Goal: Task Accomplishment & Management: Manage account settings

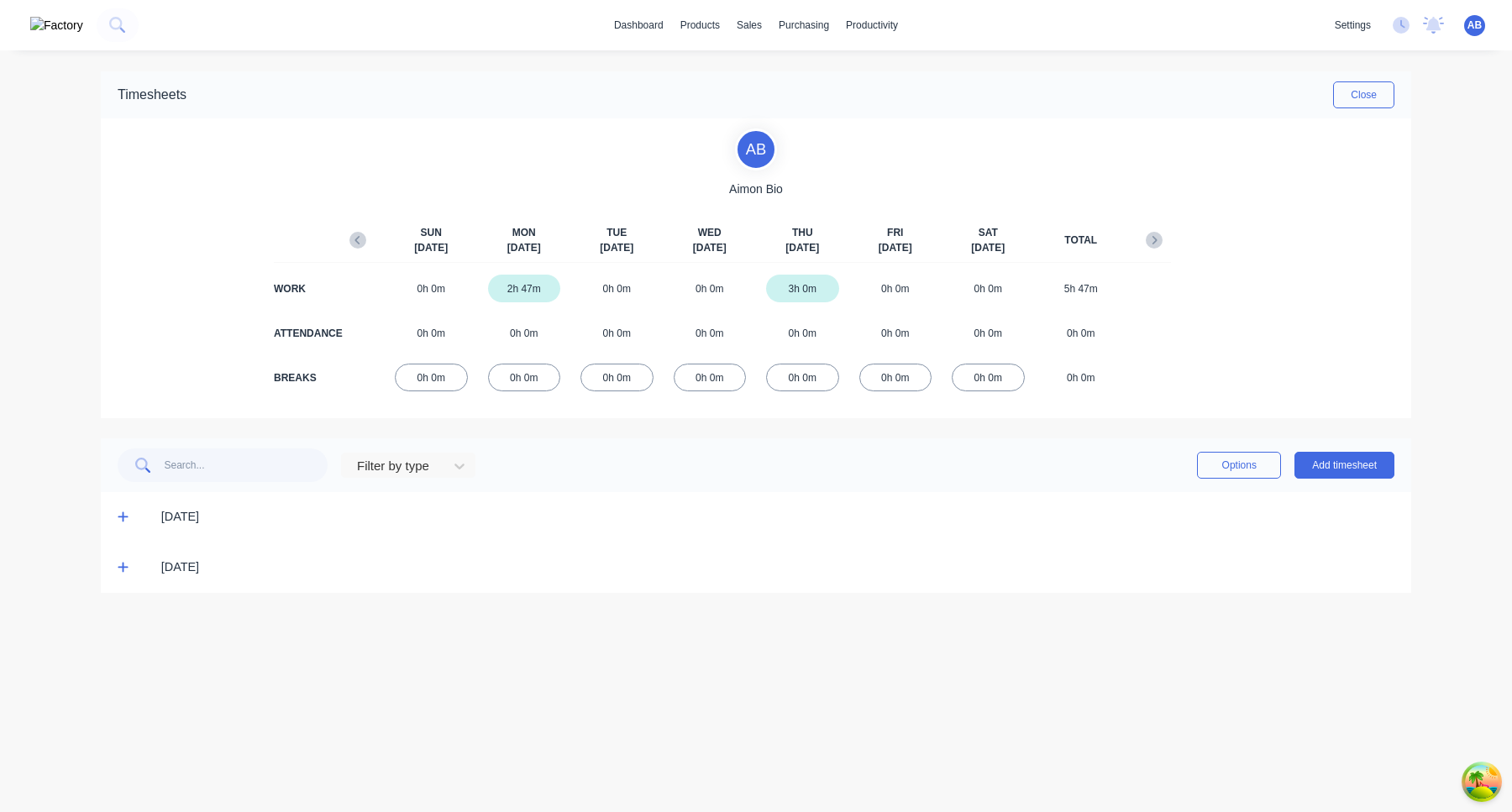
click at [125, 573] on icon at bounding box center [123, 567] width 11 height 12
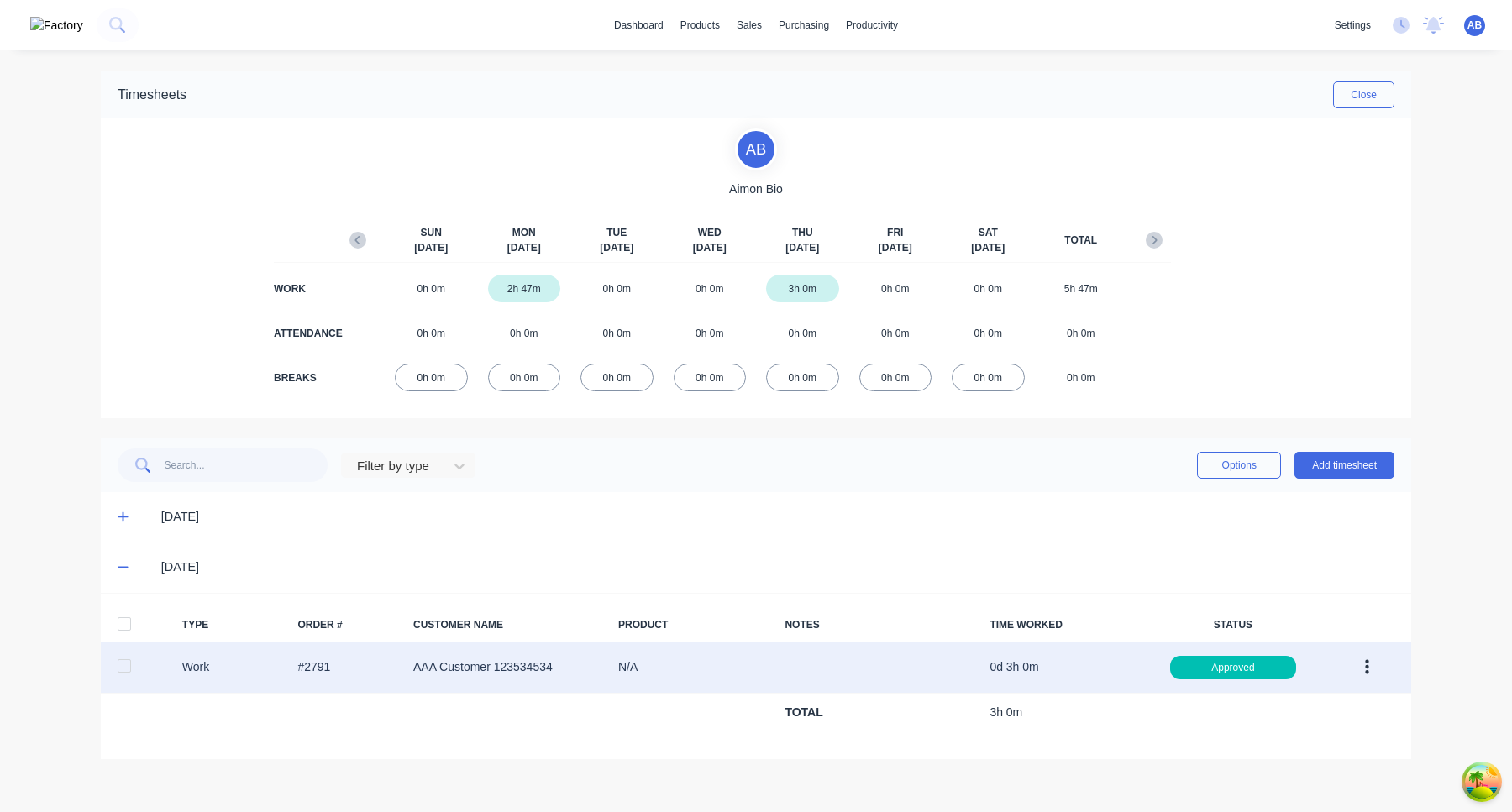
click at [1361, 665] on button "button" at bounding box center [1367, 667] width 39 height 30
click at [1326, 612] on div "Edit" at bounding box center [1307, 603] width 130 height 25
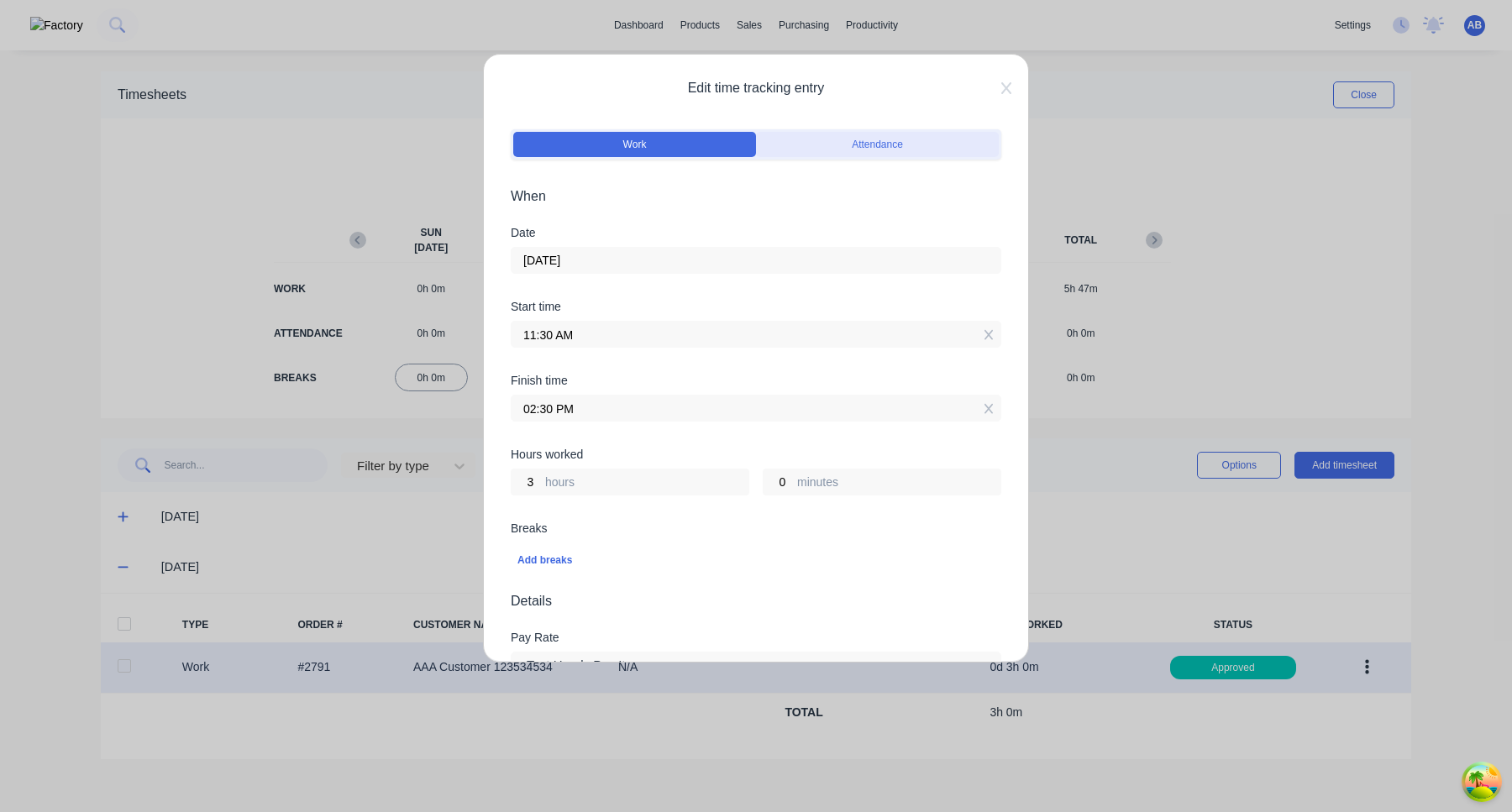
click at [871, 138] on button "Attendance" at bounding box center [876, 144] width 242 height 25
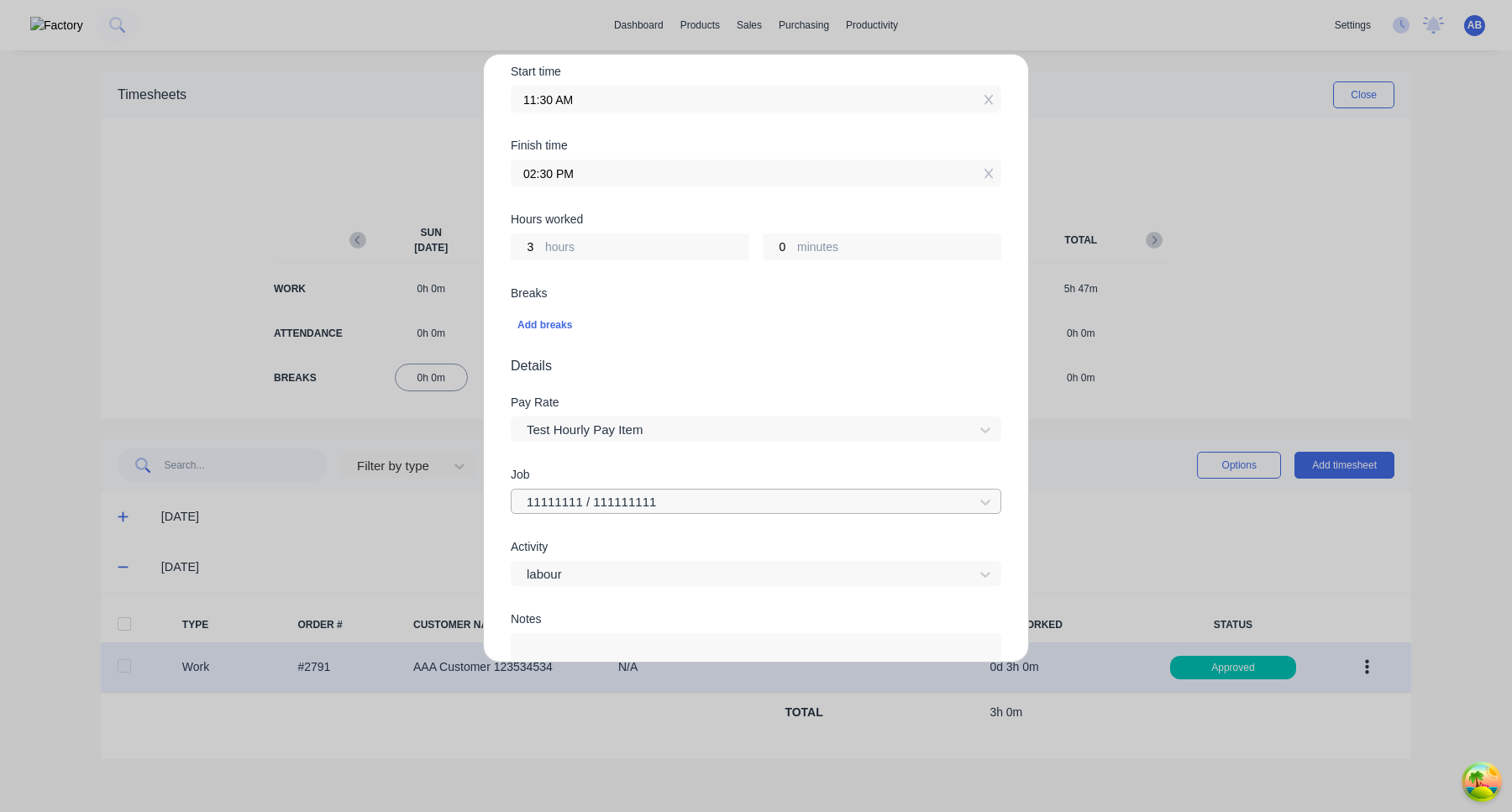
scroll to position [372, 0]
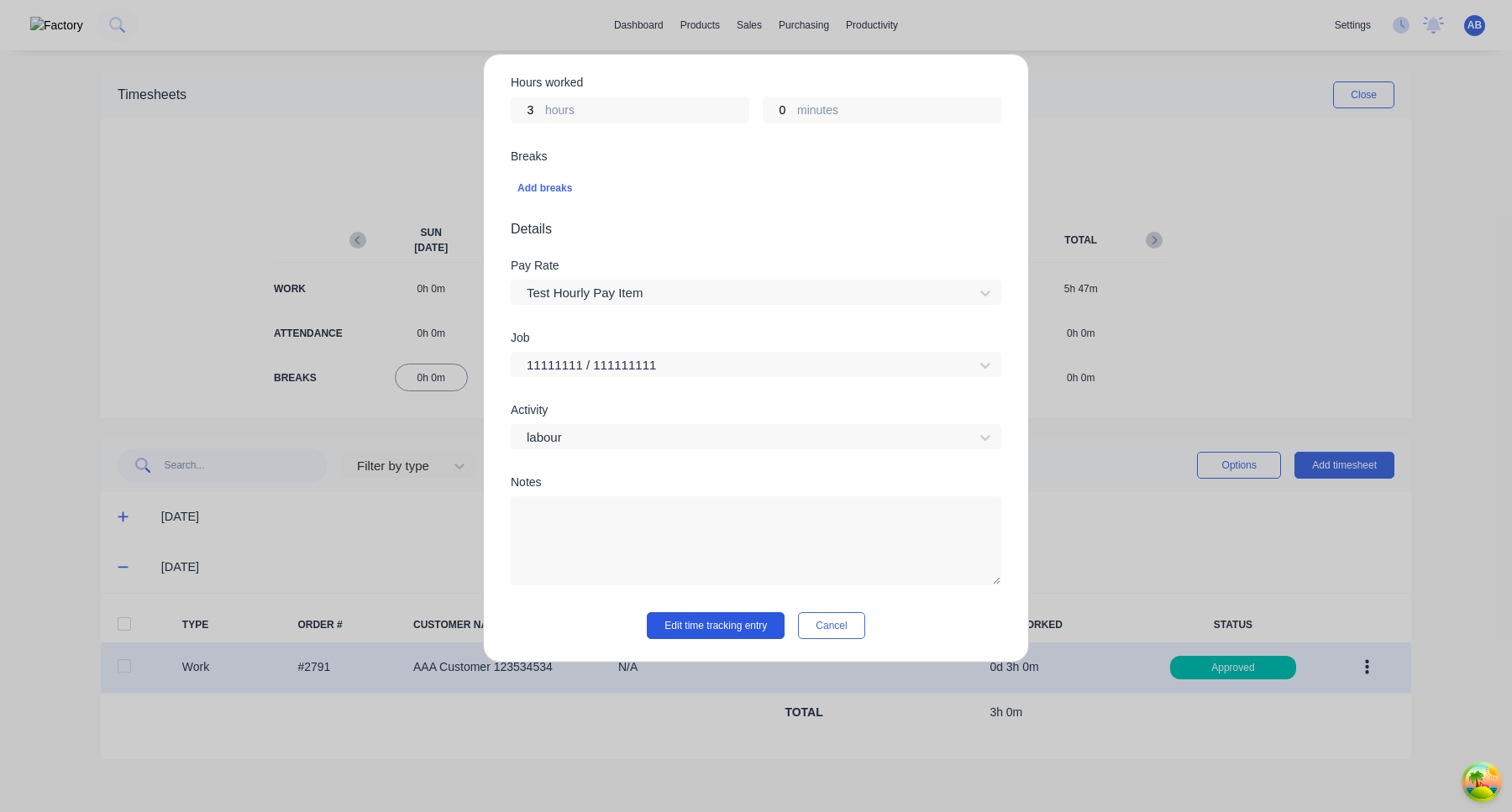
click at [737, 631] on button "Edit time tracking entry" at bounding box center [715, 625] width 137 height 26
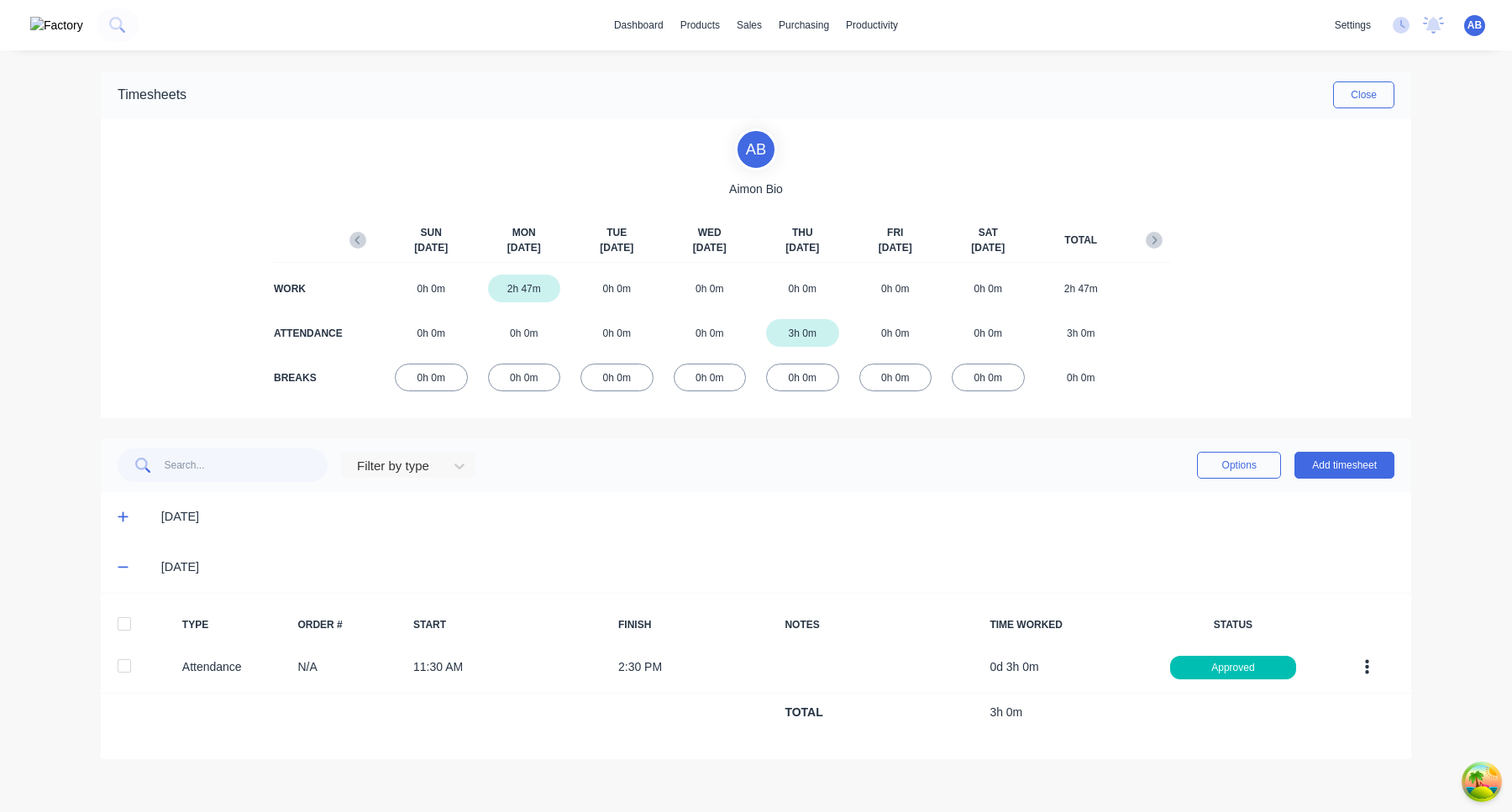
click at [128, 517] on icon at bounding box center [123, 516] width 11 height 12
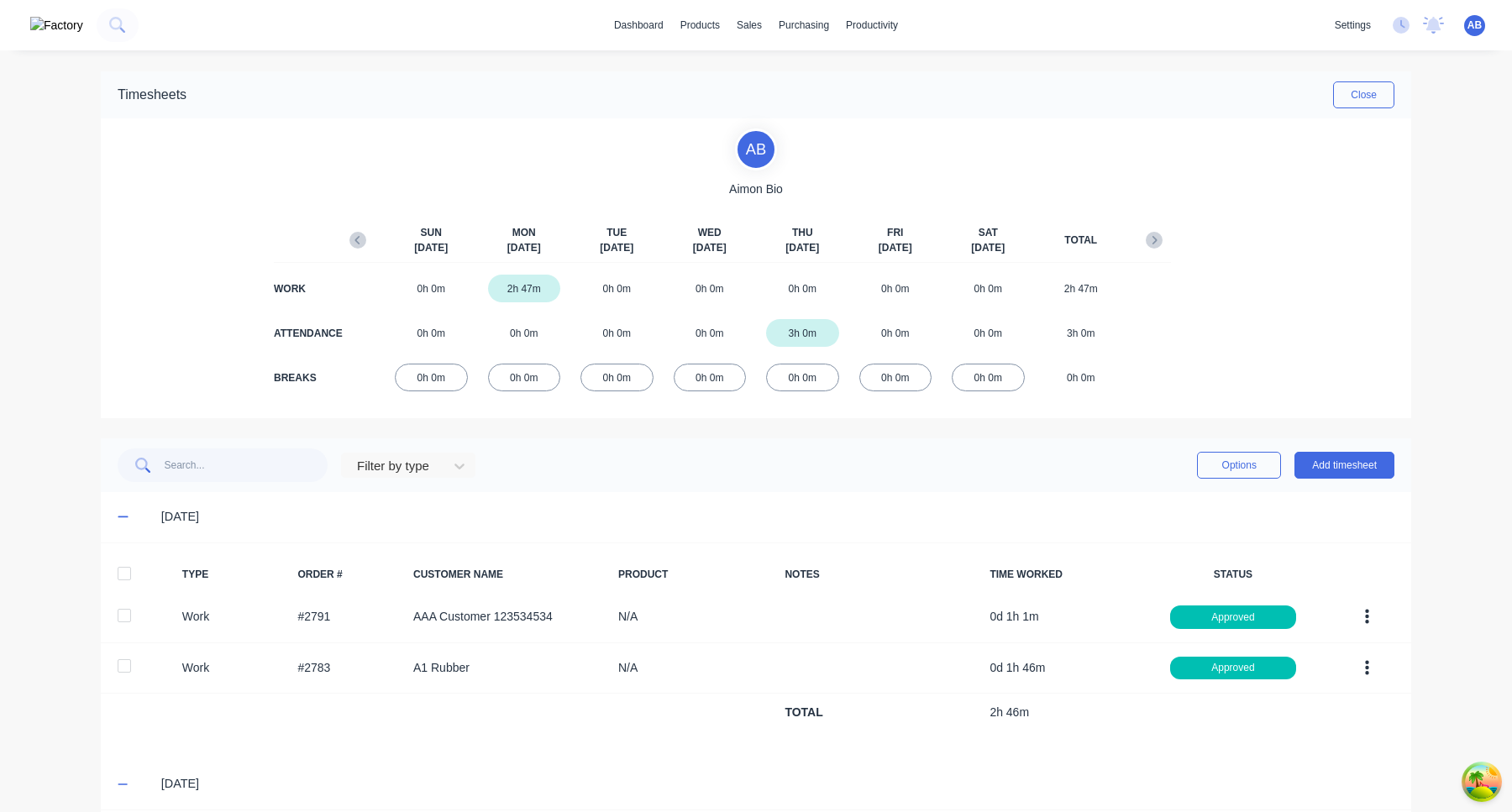
scroll to position [184, 0]
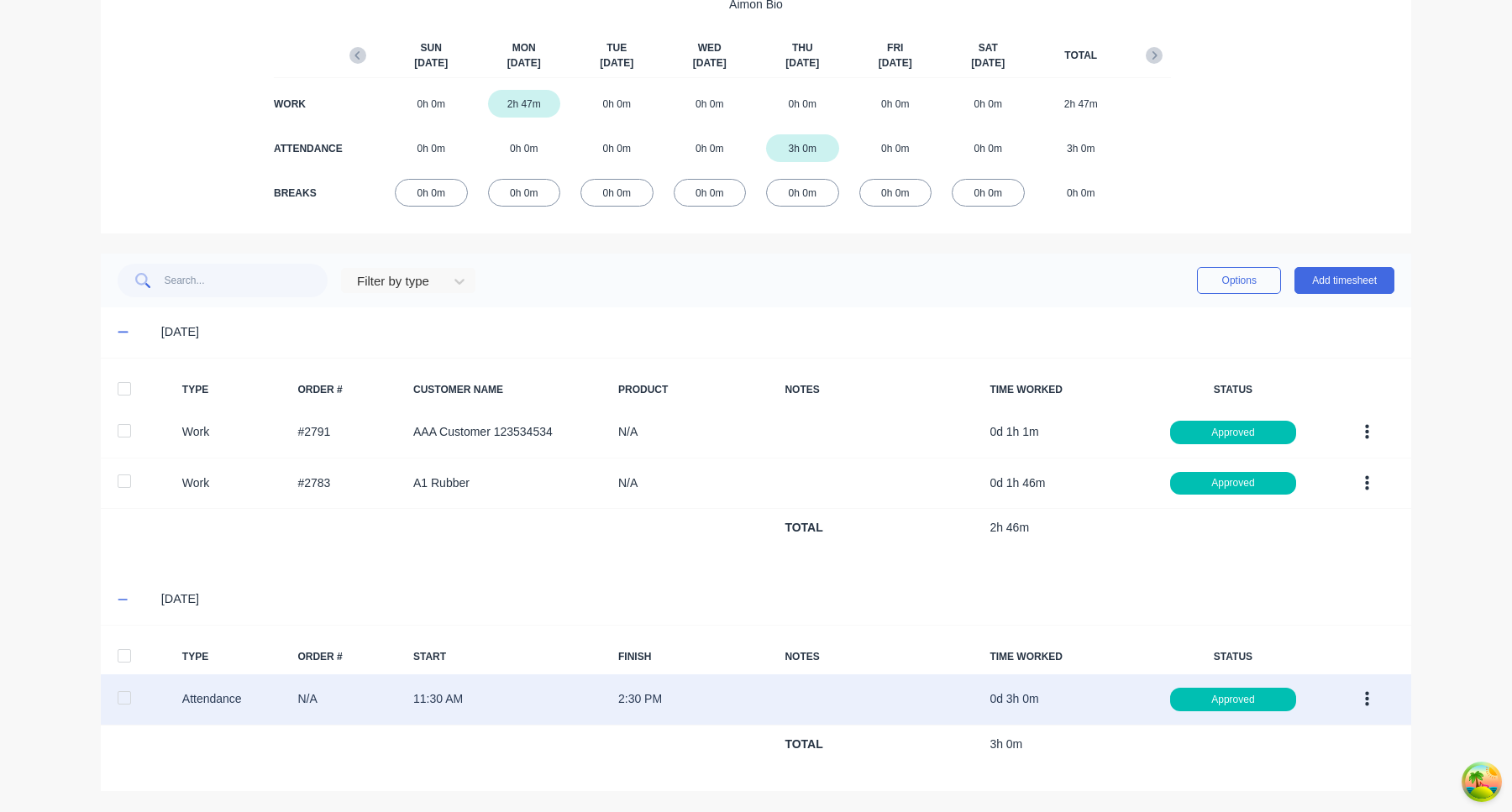
click at [1367, 692] on icon "button" at bounding box center [1367, 698] width 4 height 15
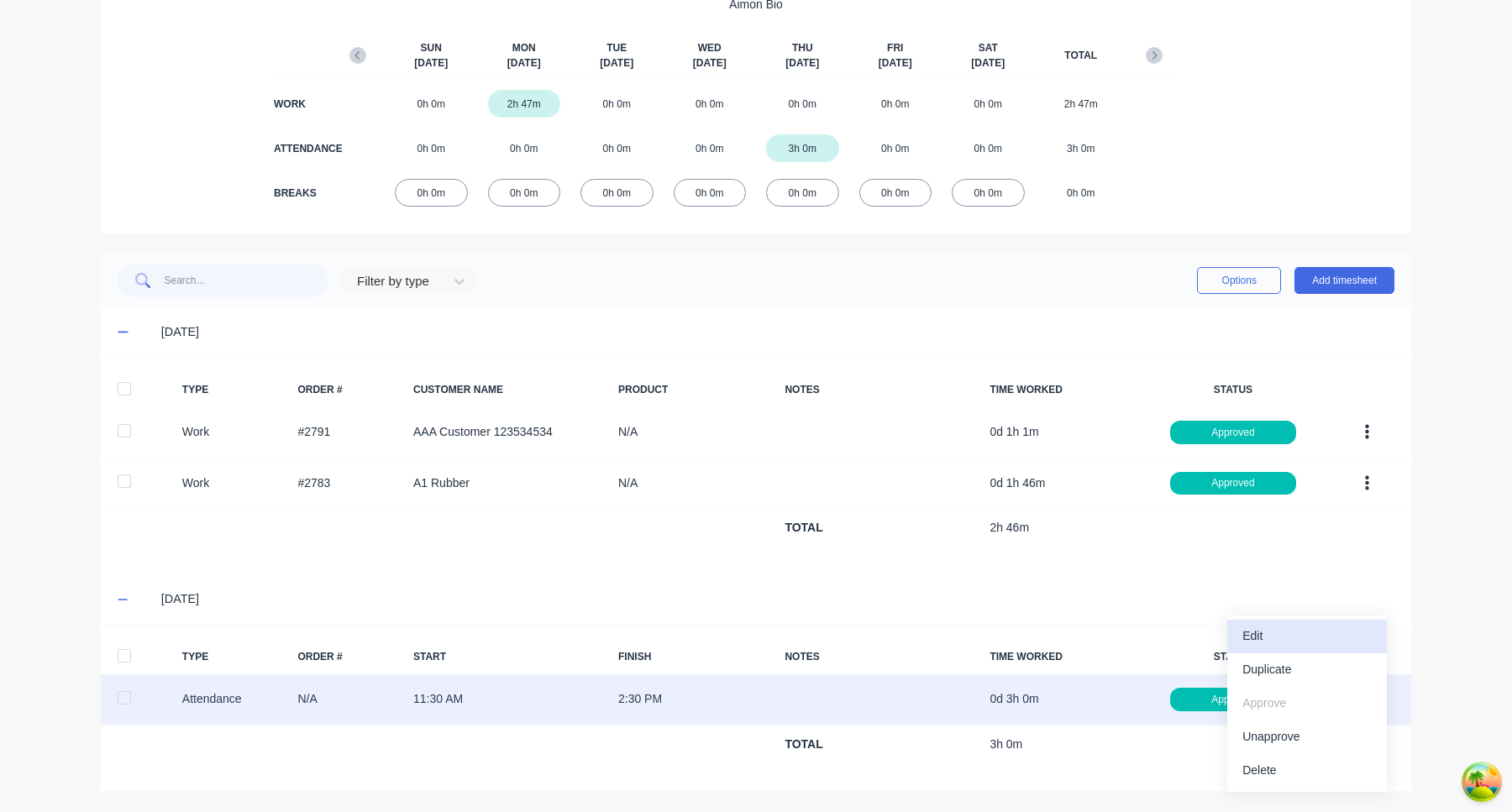
click at [1348, 642] on div "Edit" at bounding box center [1307, 635] width 130 height 25
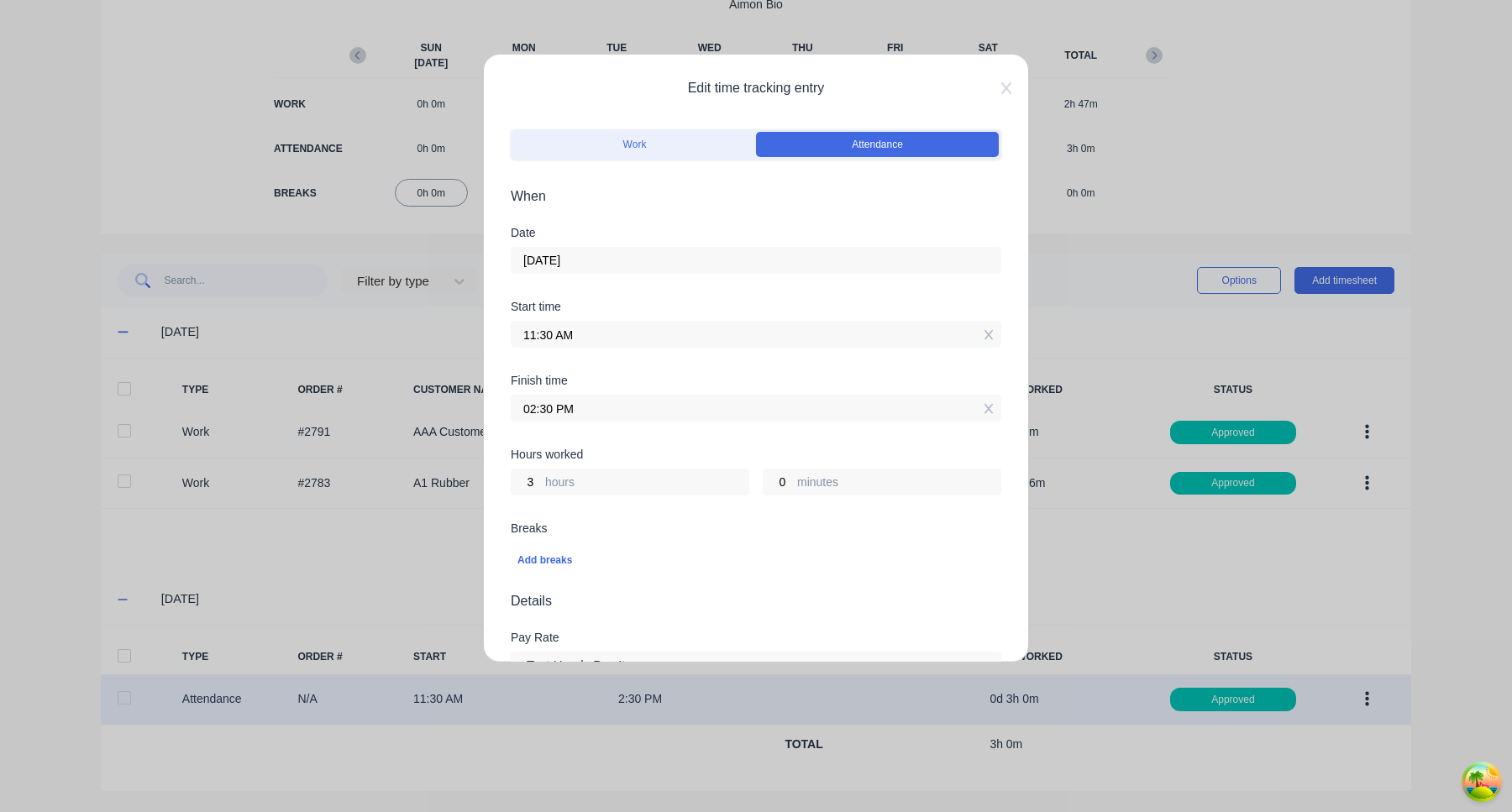
scroll to position [372, 0]
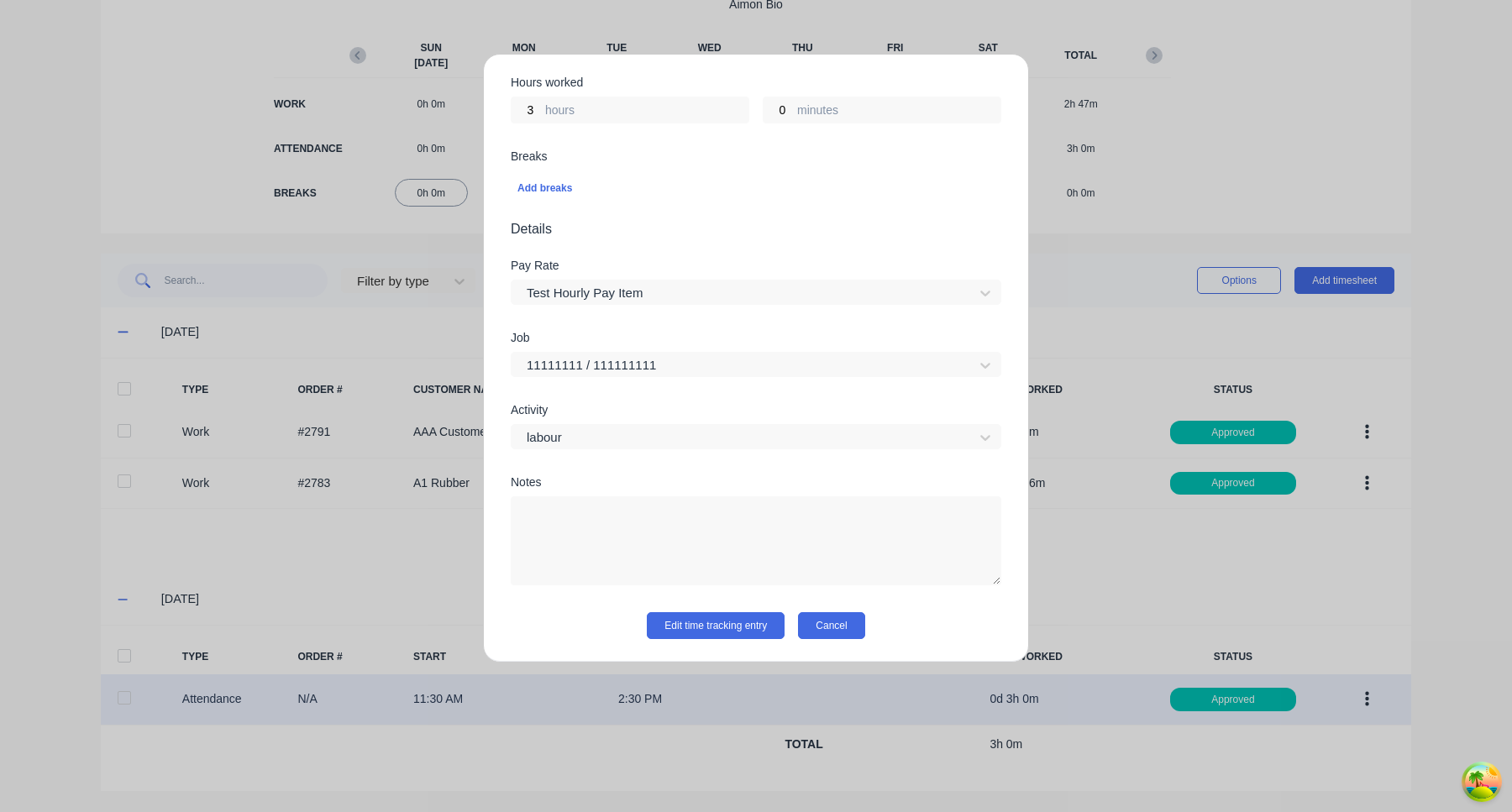
click at [823, 629] on button "Cancel" at bounding box center [831, 625] width 67 height 26
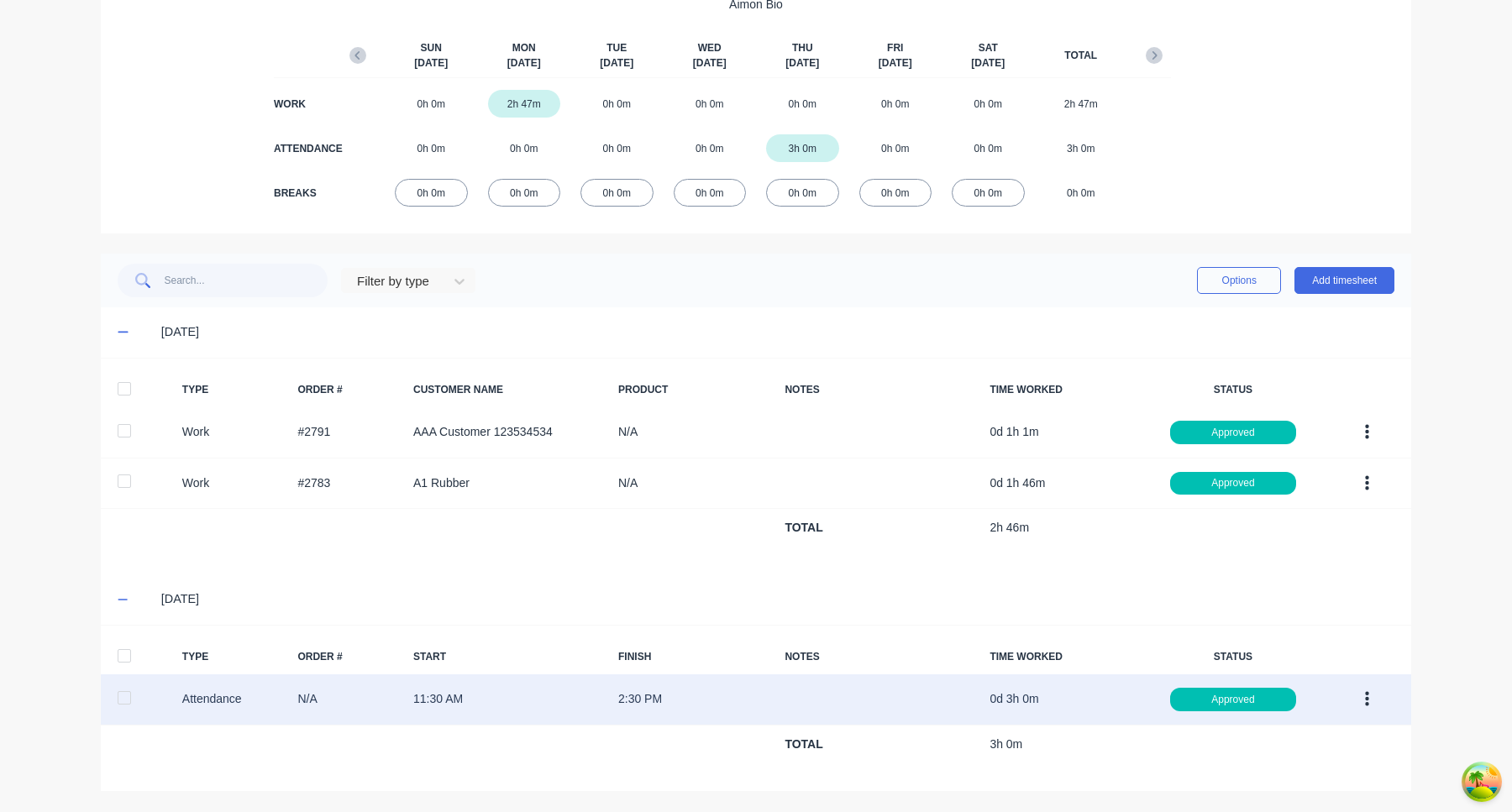
scroll to position [0, 0]
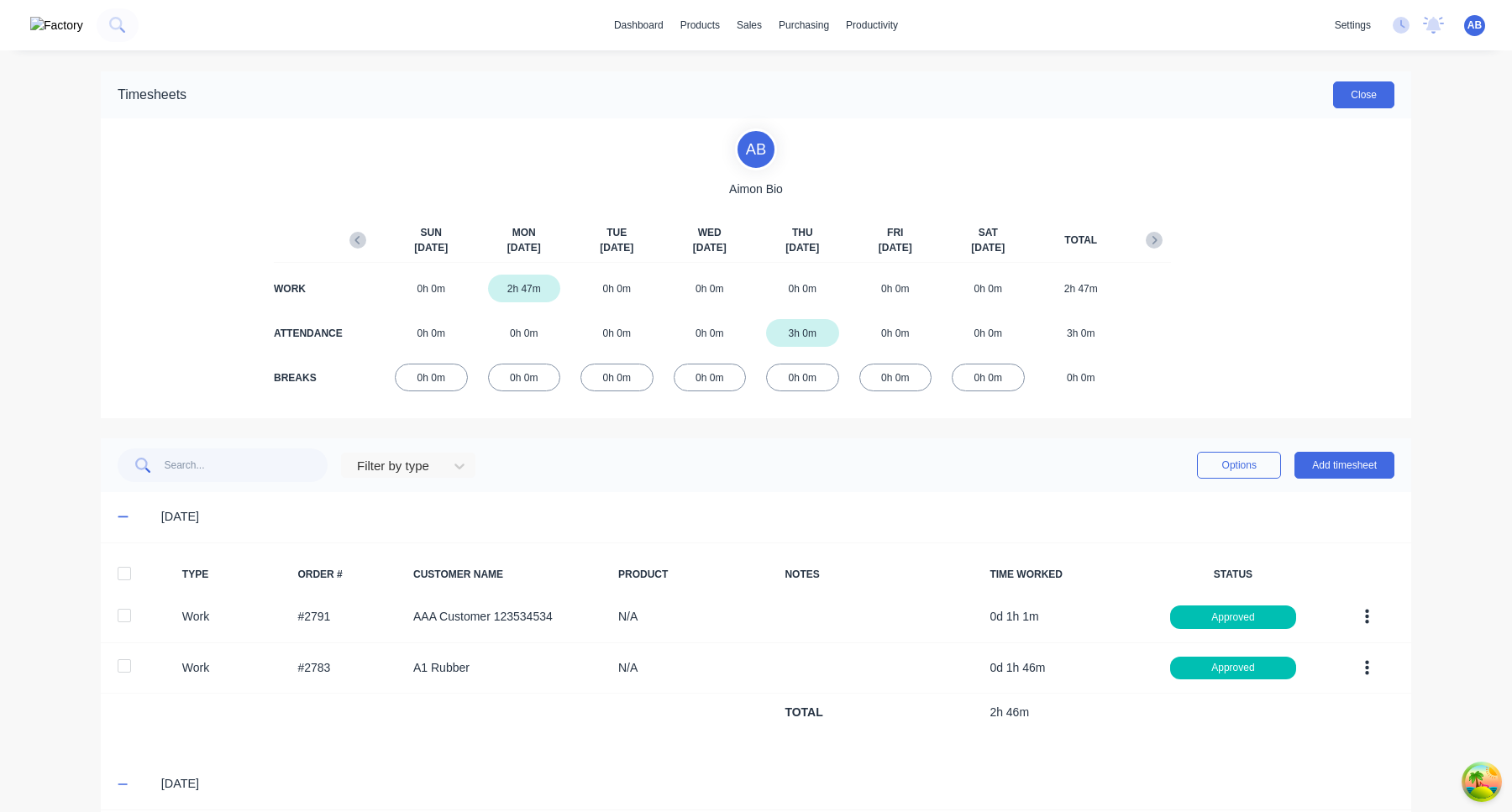
click at [1348, 103] on button "Close" at bounding box center [1363, 94] width 61 height 26
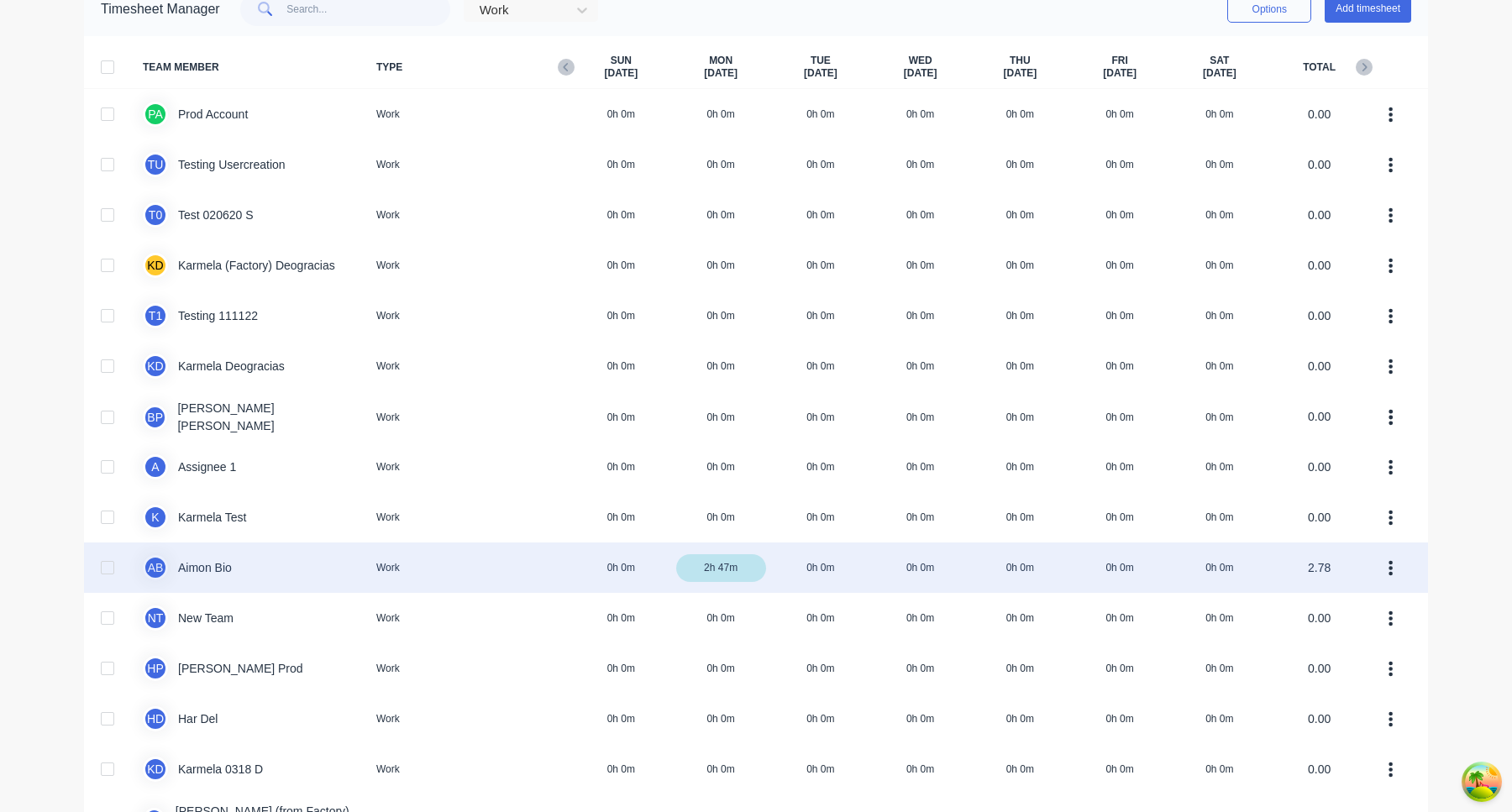
scroll to position [90, 0]
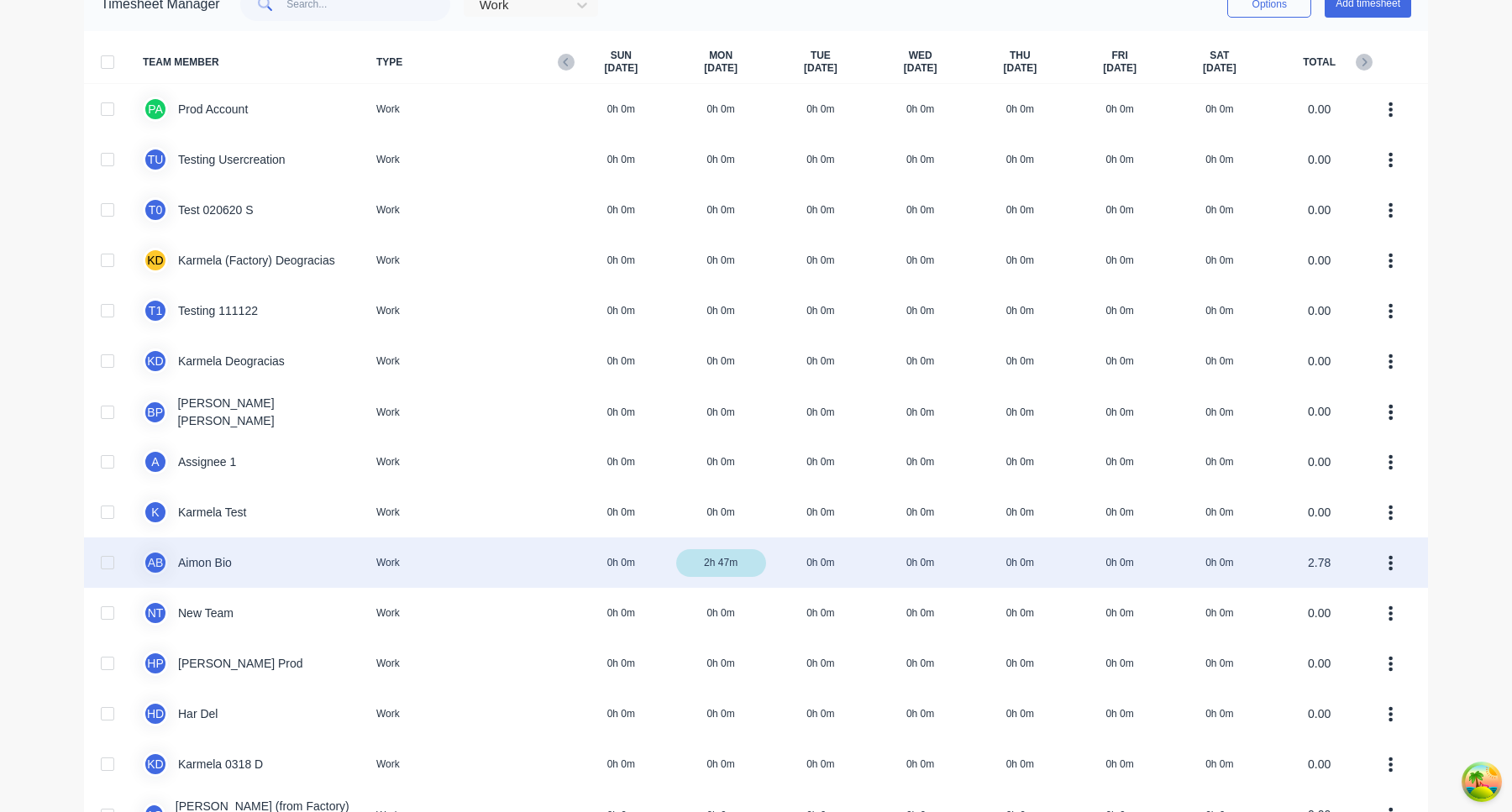
click at [112, 557] on div at bounding box center [107, 562] width 33 height 33
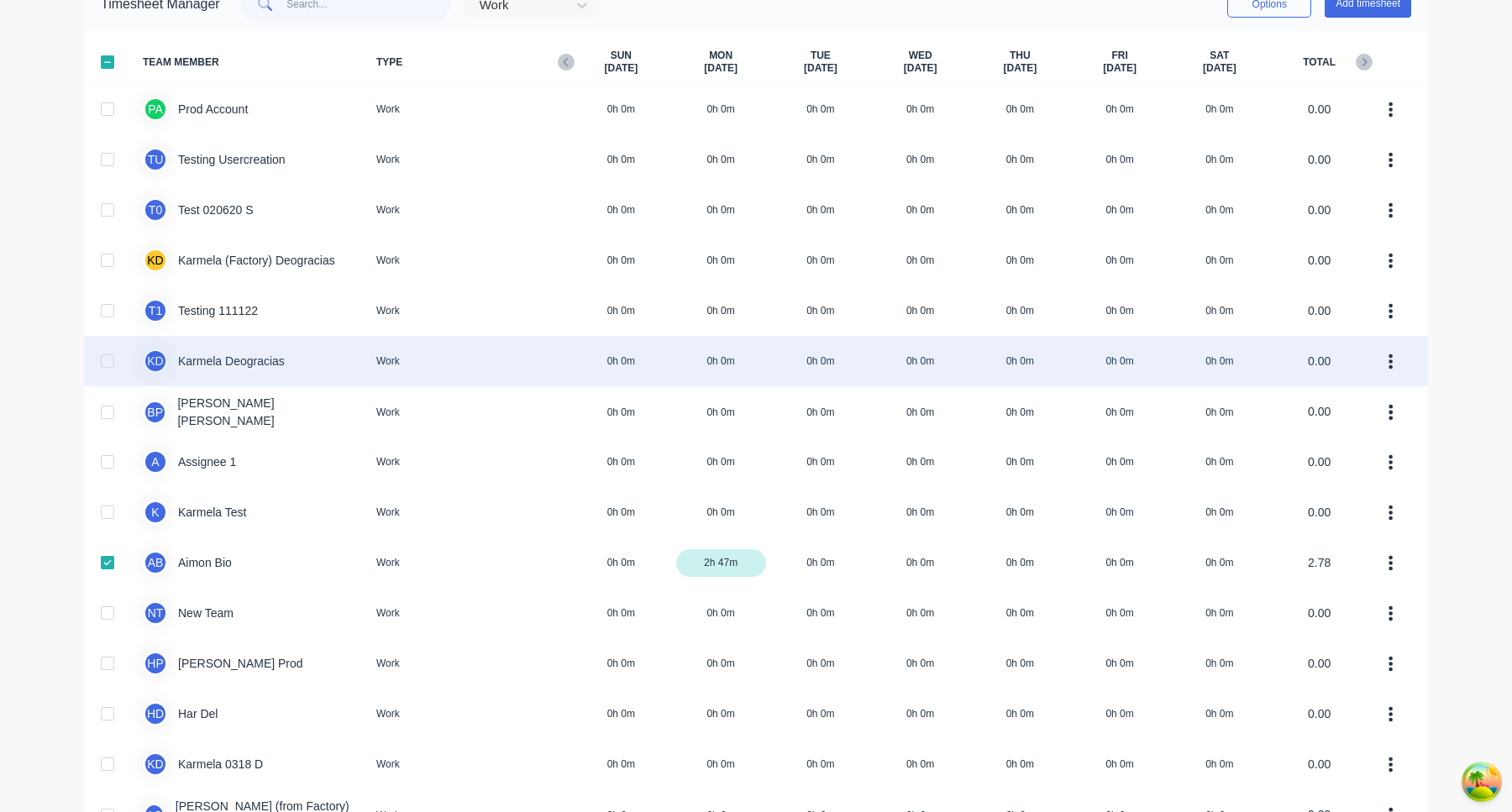
scroll to position [0, 0]
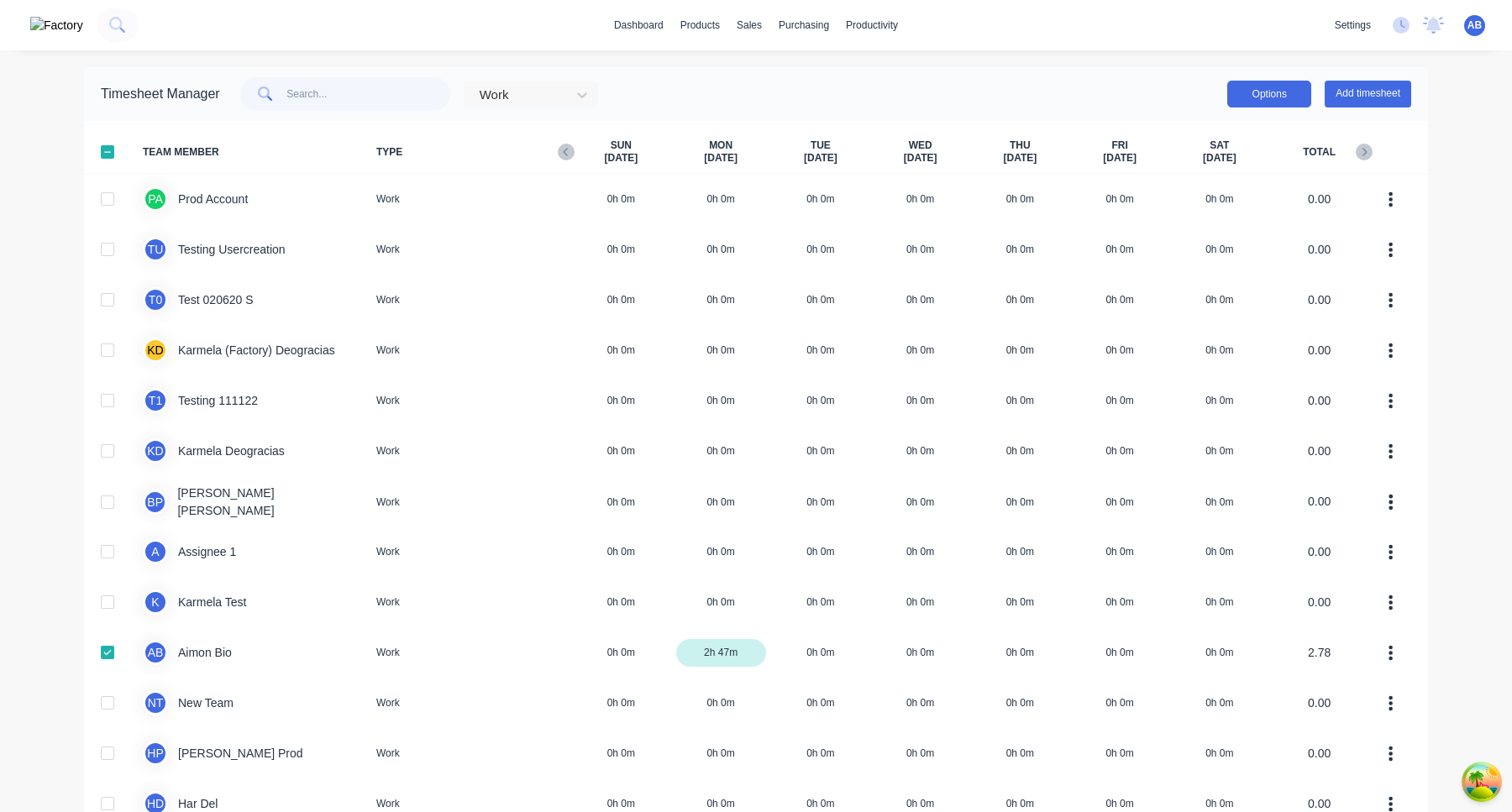
click at [1264, 105] on button "Options" at bounding box center [1269, 93] width 84 height 26
click at [1203, 242] on div "Export" at bounding box center [1231, 237] width 130 height 25
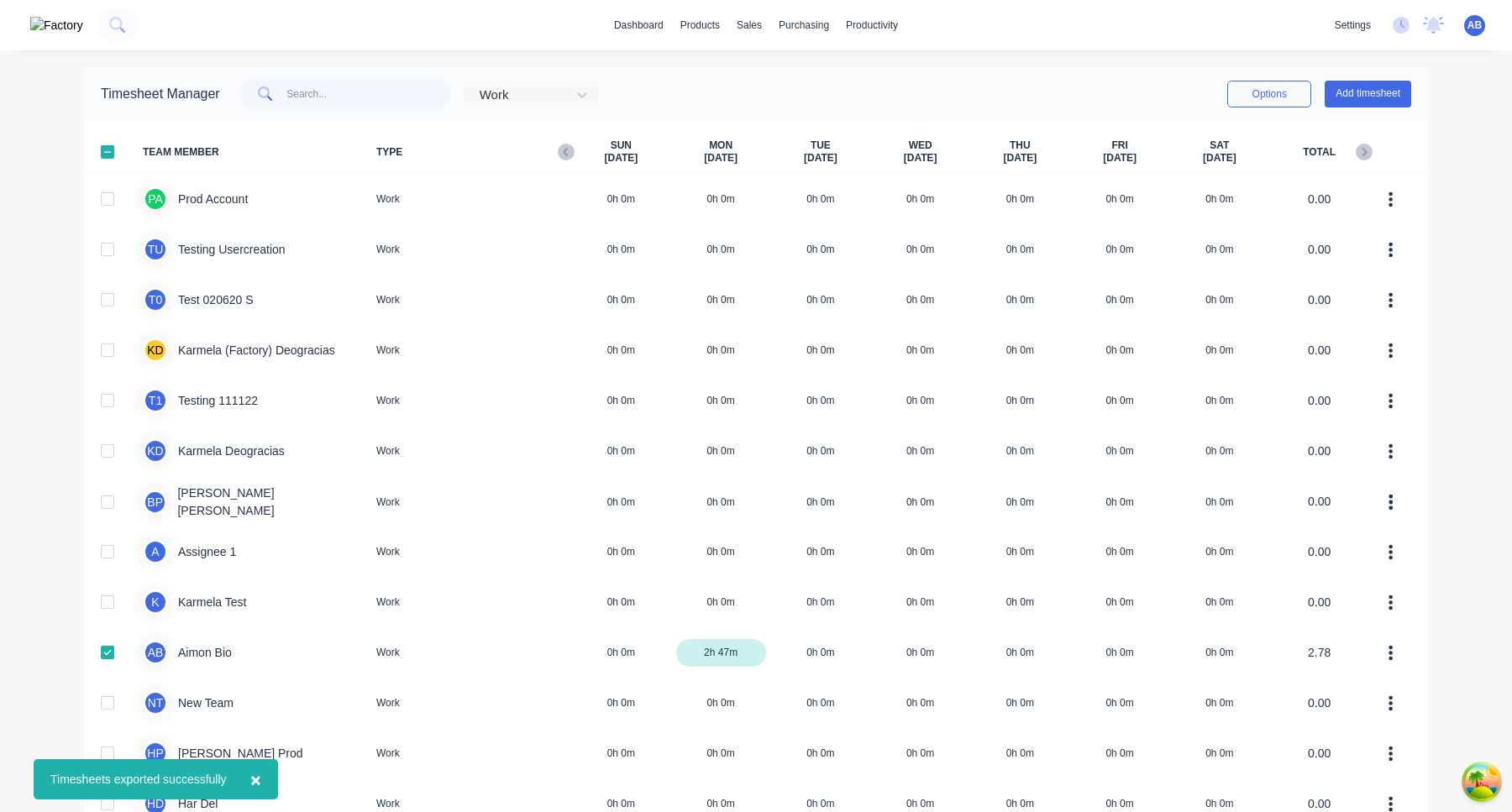
click at [260, 775] on span "×" at bounding box center [255, 780] width 10 height 20
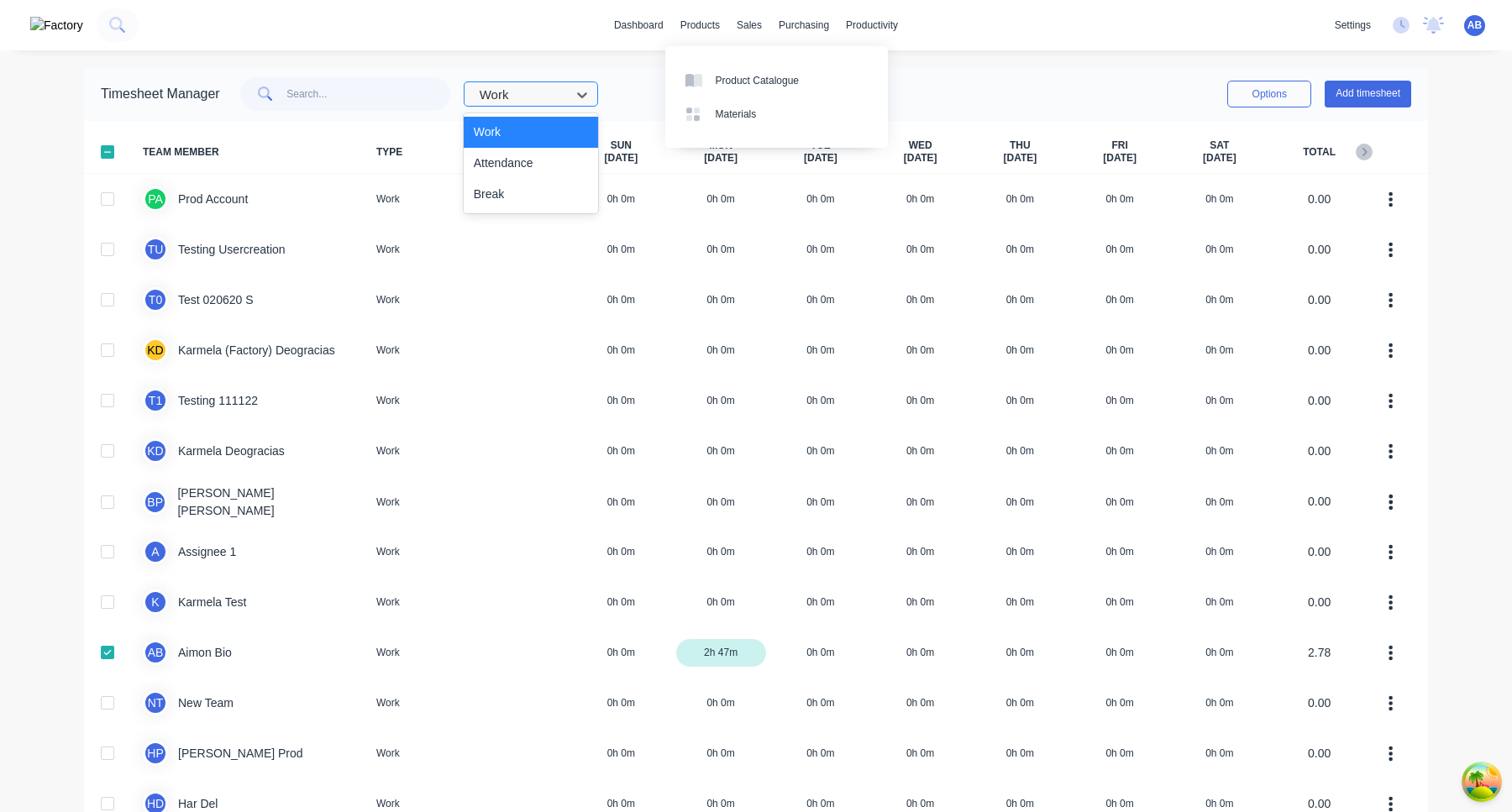
click at [562, 91] on div at bounding box center [520, 94] width 84 height 21
click at [545, 162] on div "Attendance" at bounding box center [530, 164] width 134 height 31
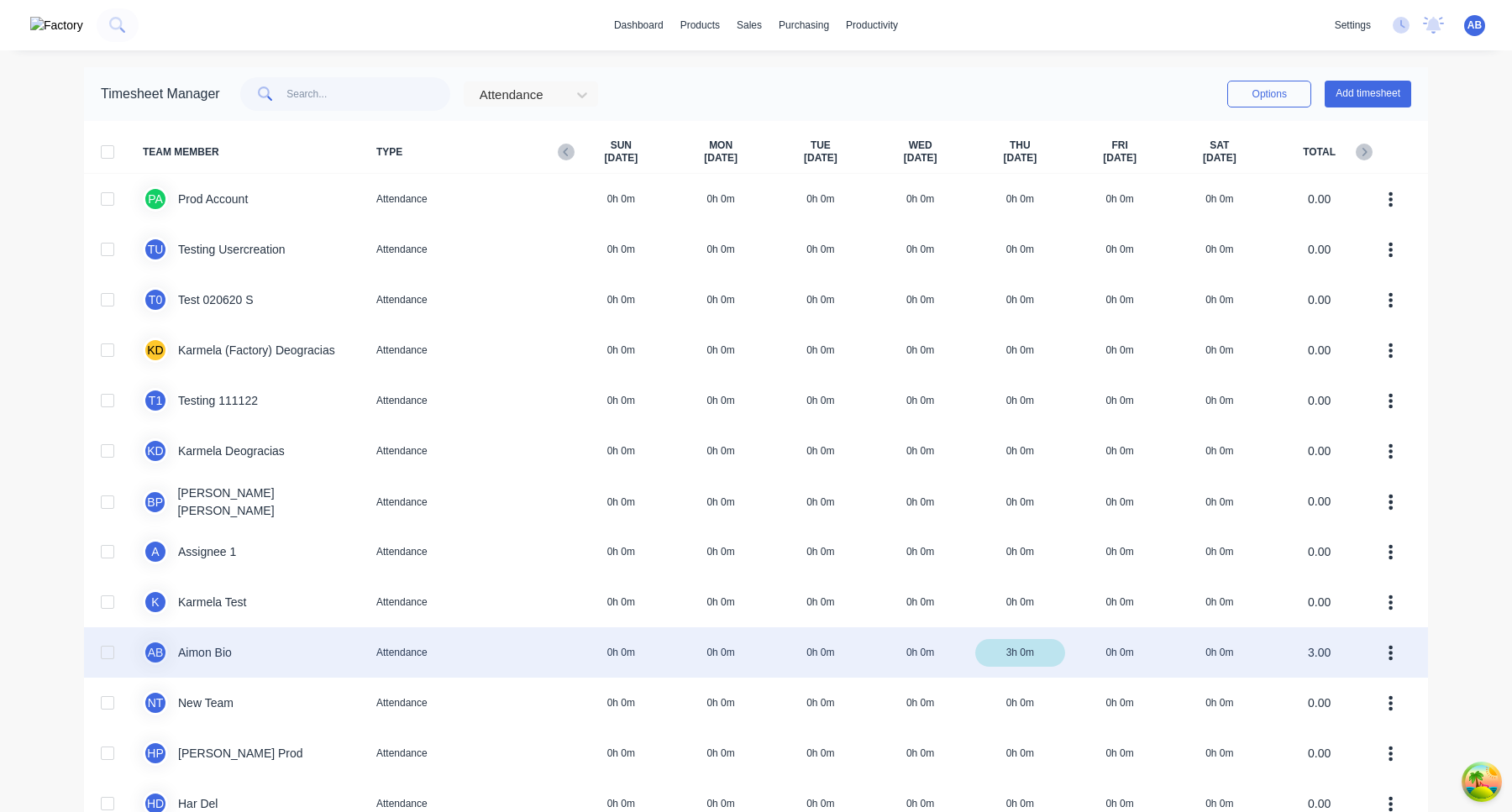
click at [109, 651] on div at bounding box center [107, 652] width 33 height 33
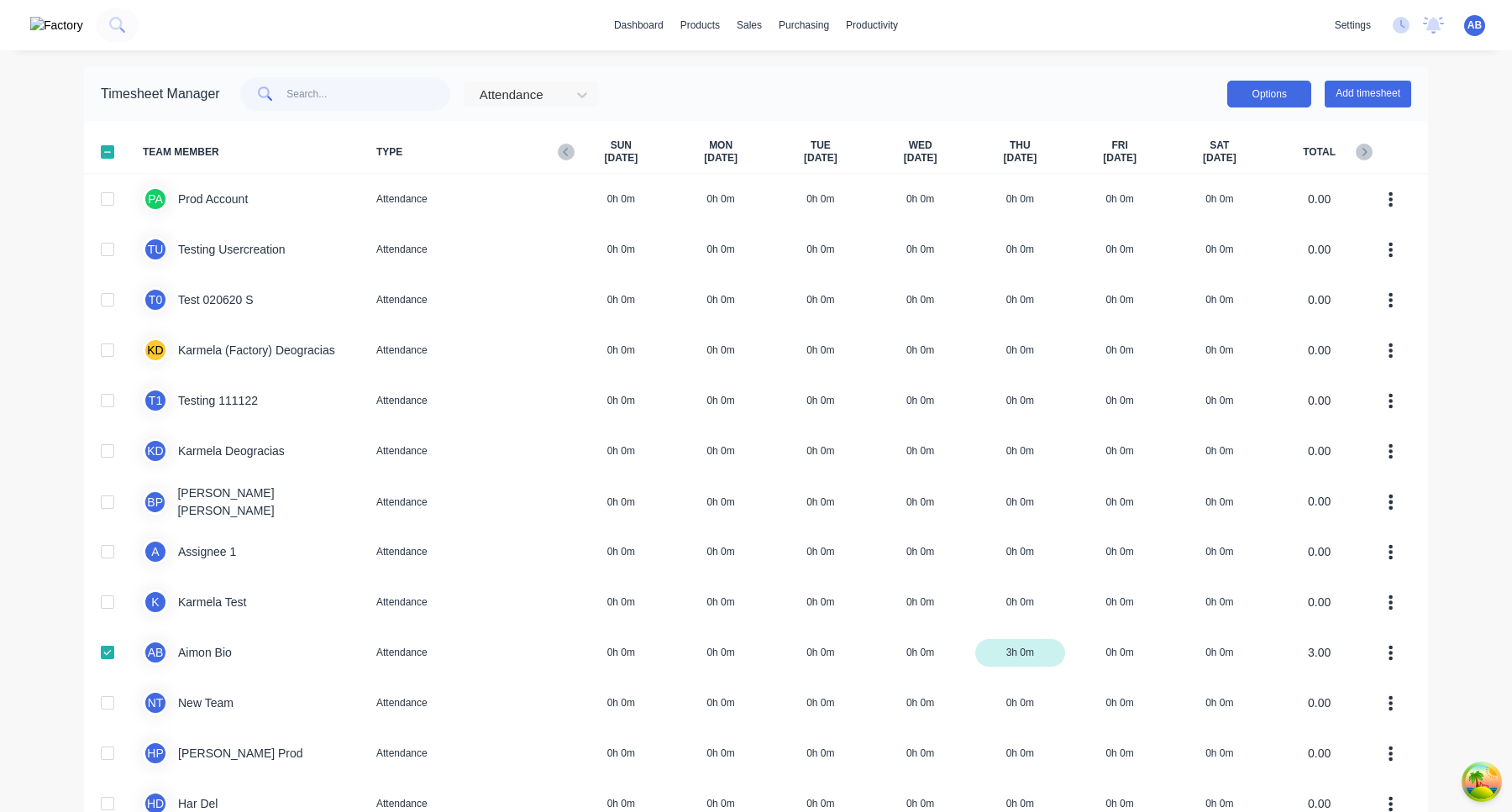
click at [1295, 90] on button "Options" at bounding box center [1269, 93] width 84 height 26
click at [1190, 237] on div "Export" at bounding box center [1231, 237] width 130 height 25
click at [1277, 95] on button "Options" at bounding box center [1269, 93] width 84 height 26
click at [1217, 228] on div "Export" at bounding box center [1231, 237] width 130 height 25
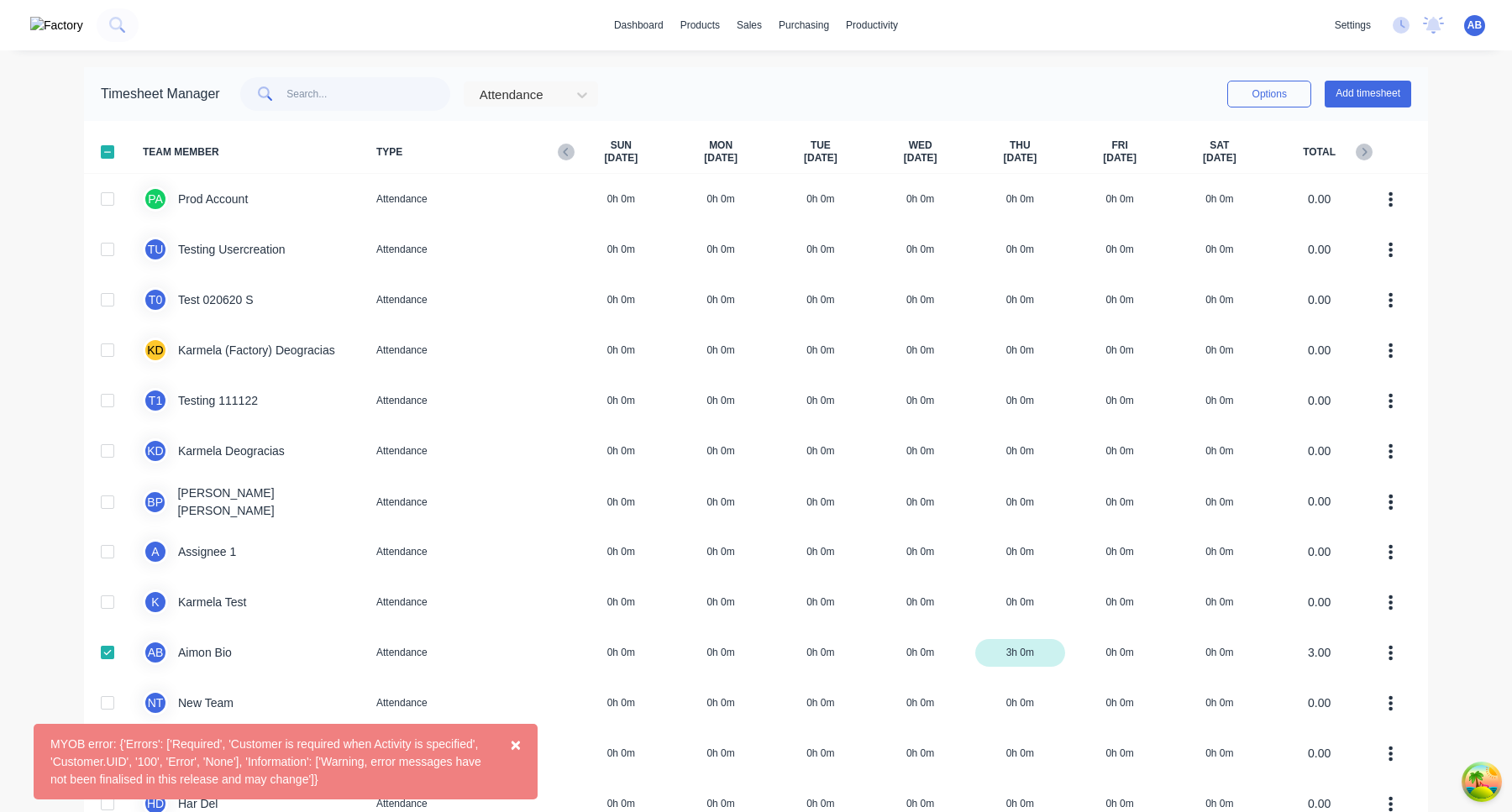
click at [361, 748] on div "MYOB error: {'Errors': ['Required', 'Customer is required when Activity is spec…" at bounding box center [268, 762] width 436 height 53
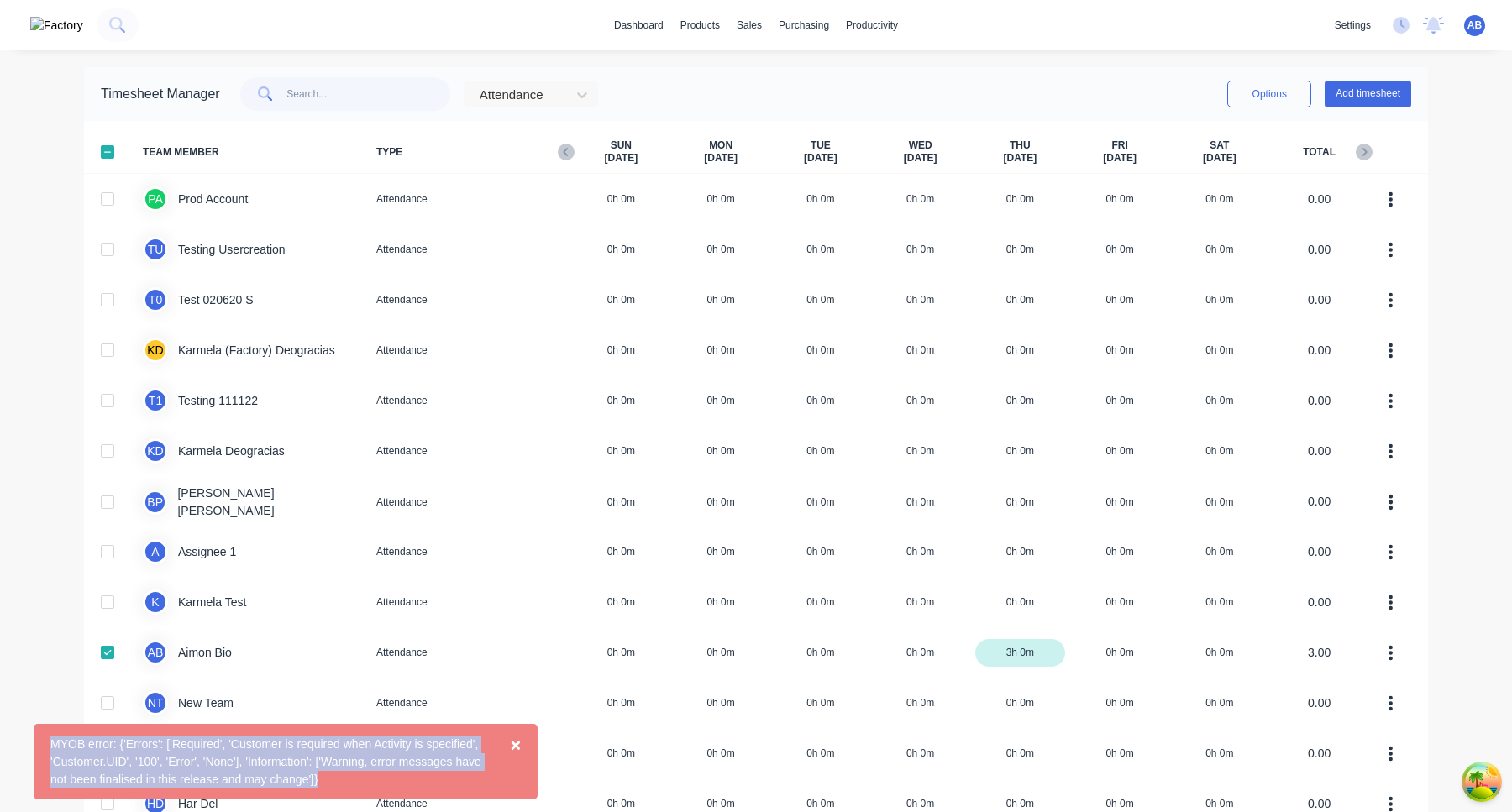
click at [361, 748] on div "MYOB error: {'Errors': ['Required', 'Customer is required when Activity is spec…" at bounding box center [268, 762] width 436 height 53
click at [361, 760] on div "MYOB error: {'Errors': ['Required', 'Customer is required when Activity is spec…" at bounding box center [268, 762] width 436 height 53
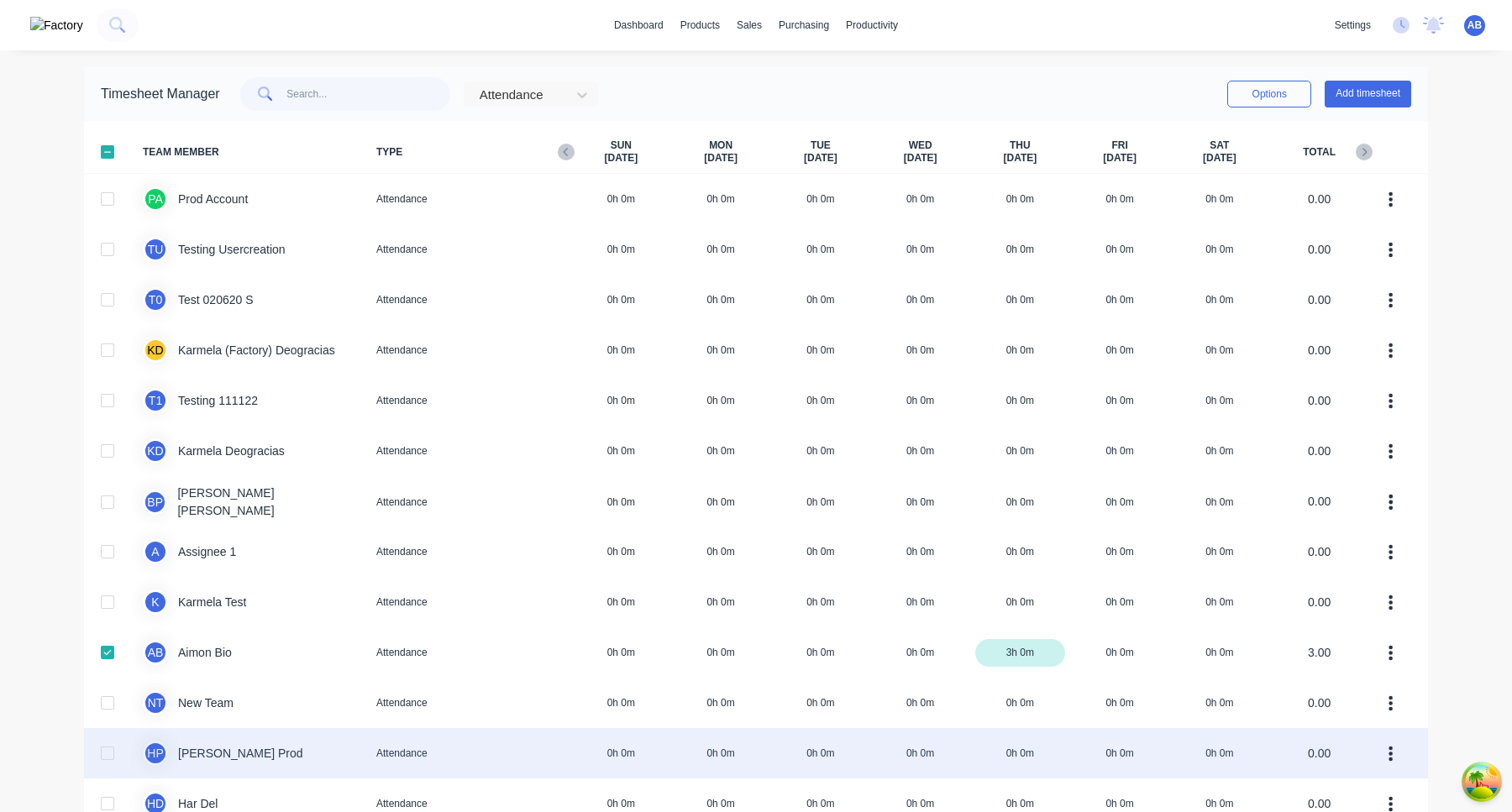
drag, startPoint x: 118, startPoint y: 747, endPoint x: 432, endPoint y: 768, distance: 314.7
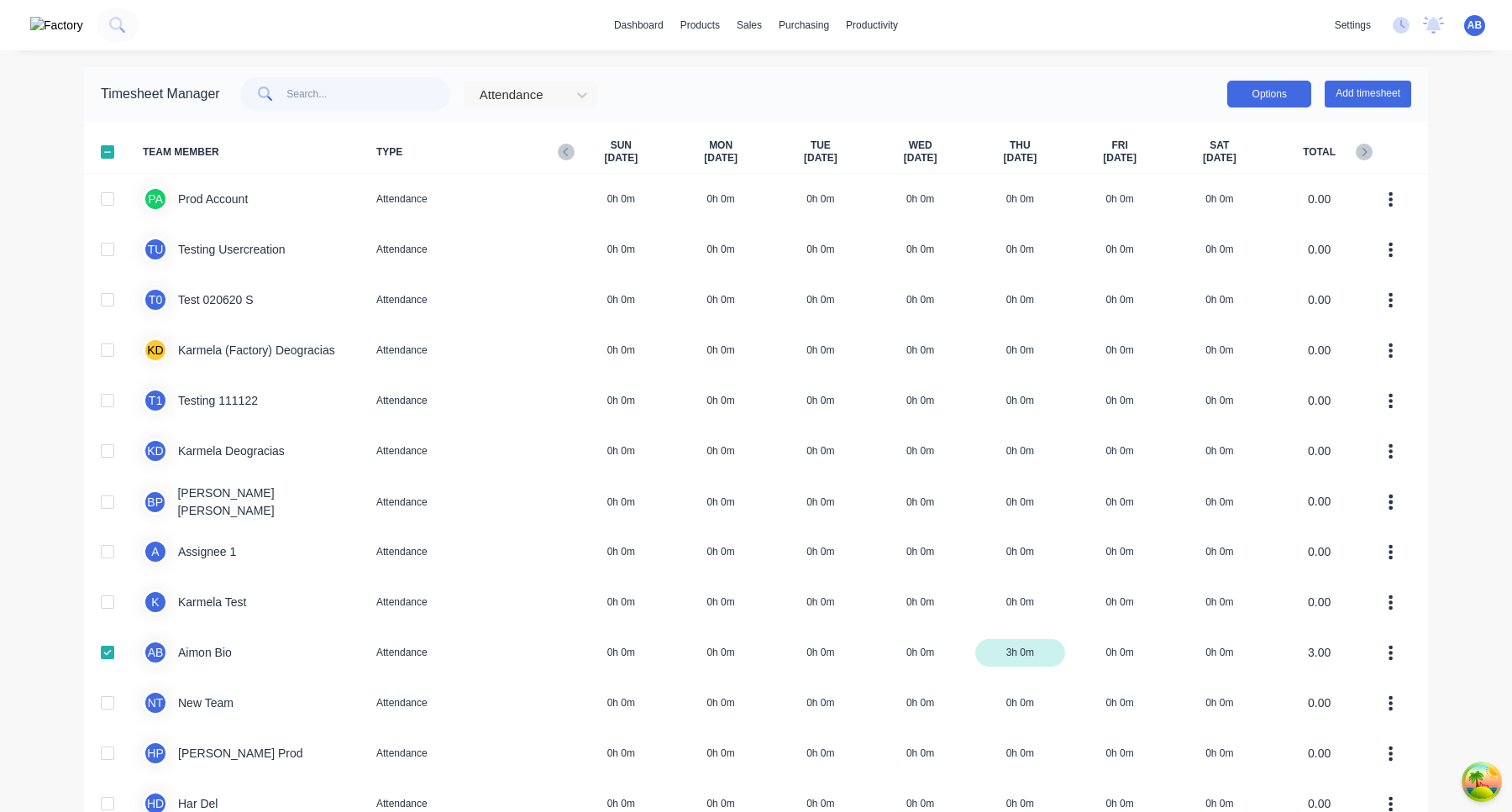
click at [1266, 94] on button "Options" at bounding box center [1269, 93] width 84 height 26
click at [1214, 235] on div "Export" at bounding box center [1231, 237] width 130 height 25
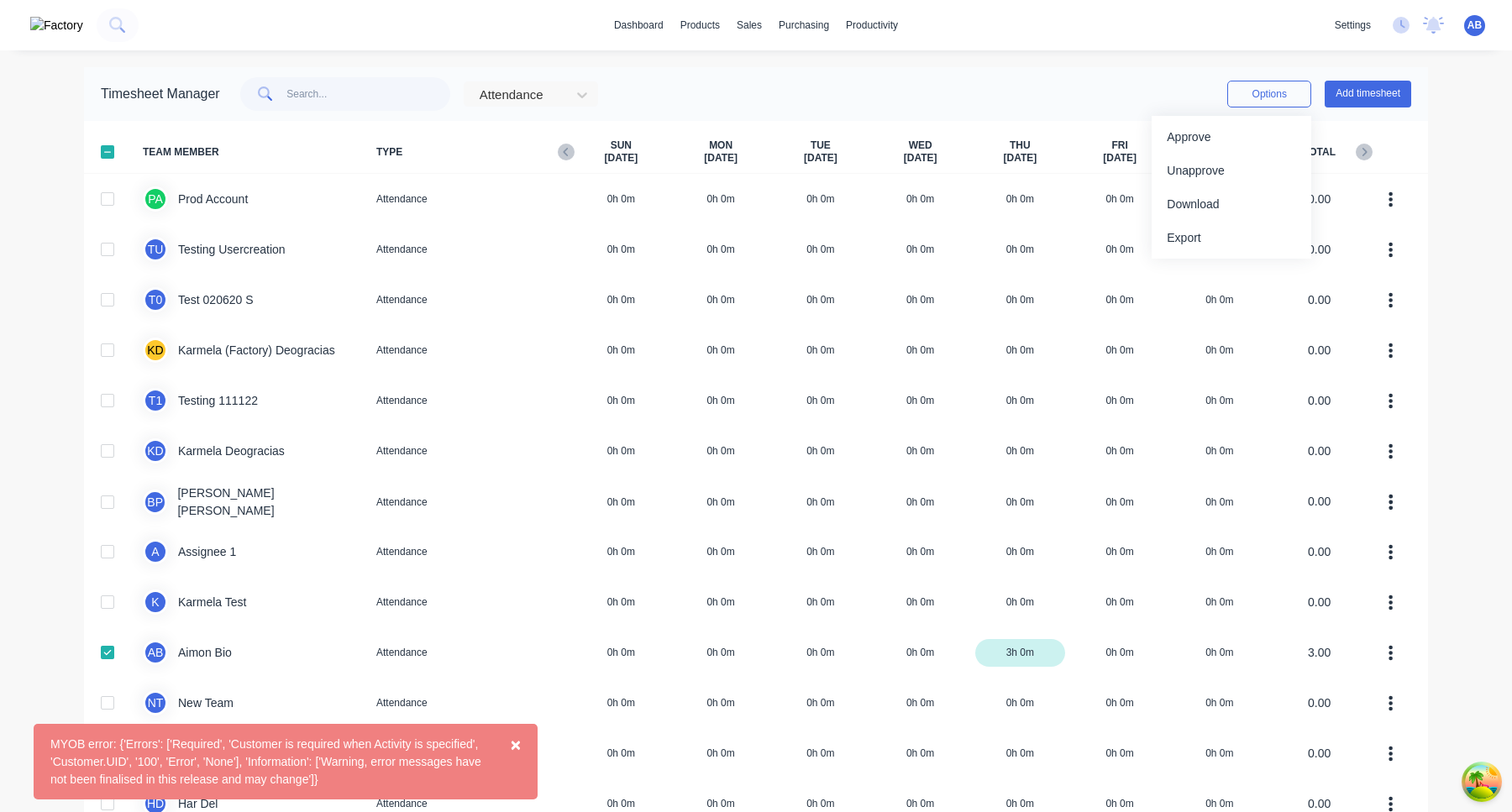
click at [319, 751] on div "MYOB error: {'Errors': ['Required', 'Customer is required when Activity is spec…" at bounding box center [268, 762] width 436 height 53
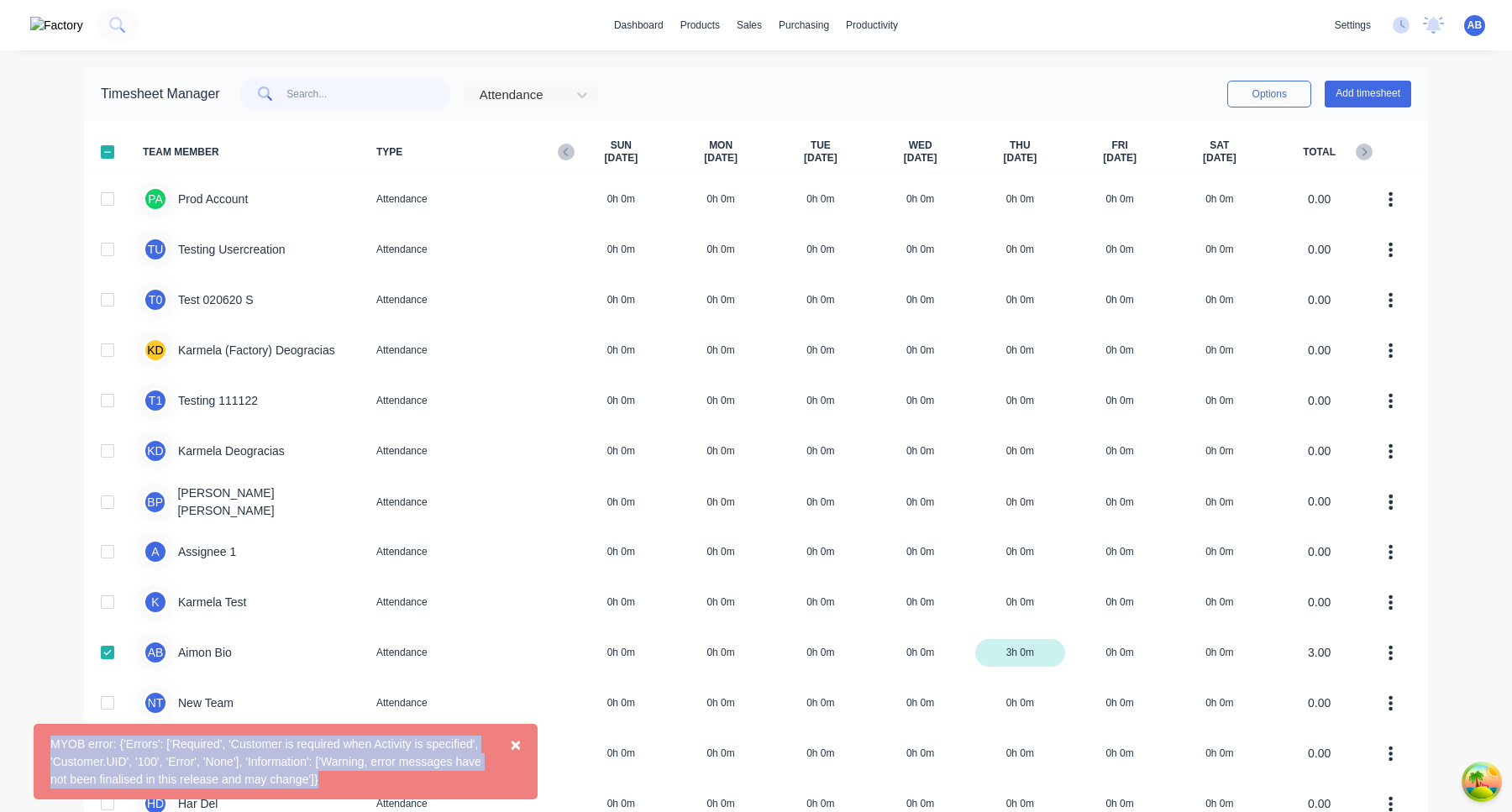
click at [319, 751] on div "MYOB error: {'Errors': ['Required', 'Customer is required when Activity is spec…" at bounding box center [268, 762] width 436 height 53
click at [424, 765] on div "MYOB error: {'Errors': ['Required', 'Customer is required when Activity is spec…" at bounding box center [268, 762] width 436 height 53
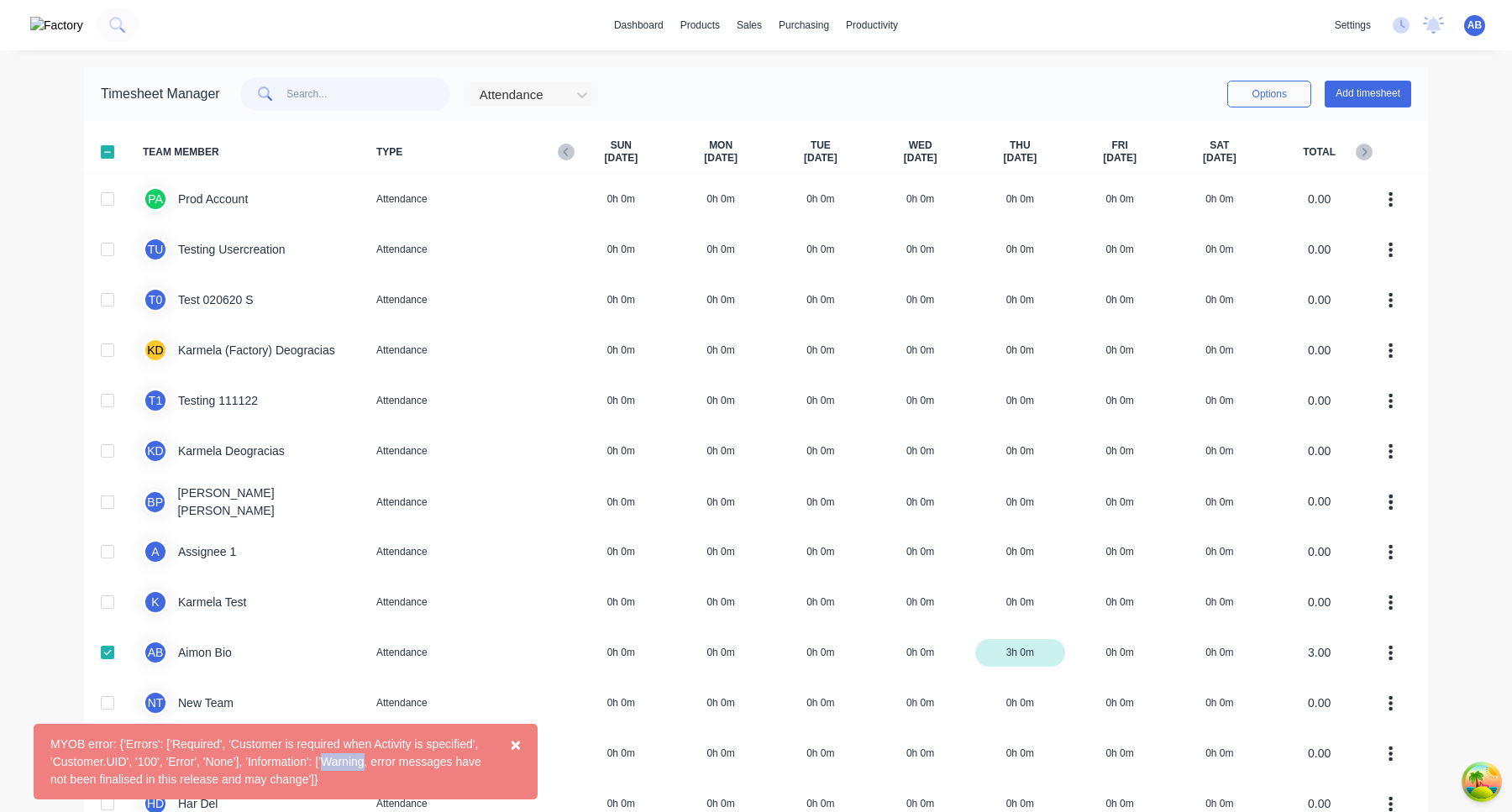
click at [424, 765] on div "MYOB error: {'Errors': ['Required', 'Customer is required when Activity is spec…" at bounding box center [268, 762] width 436 height 53
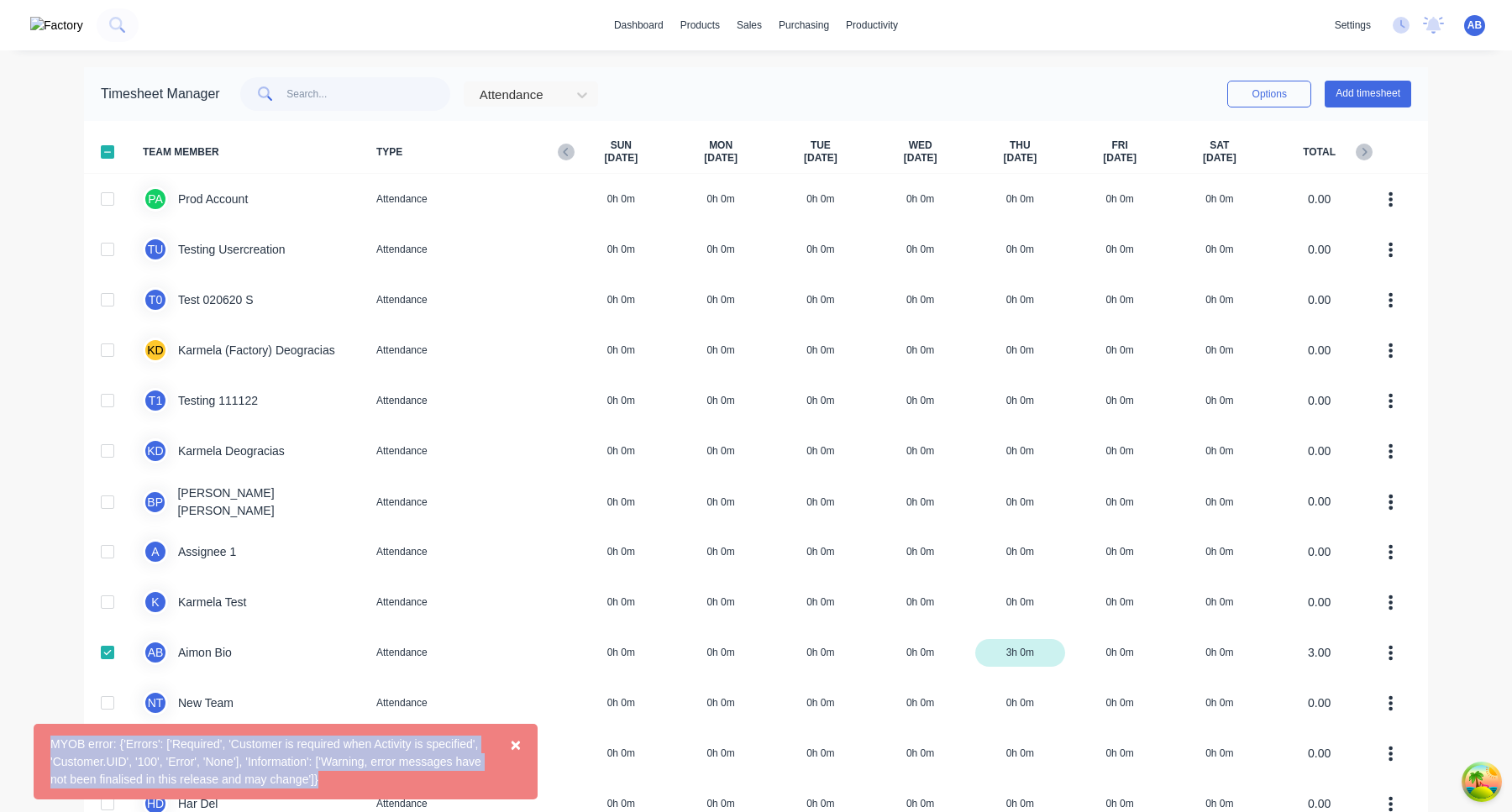
click at [424, 765] on div "MYOB error: {'Errors': ['Required', 'Customer is required when Activity is spec…" at bounding box center [268, 762] width 436 height 53
click at [428, 765] on div "MYOB error: {'Errors': ['Required', 'Customer is required when Activity is spec…" at bounding box center [268, 762] width 436 height 53
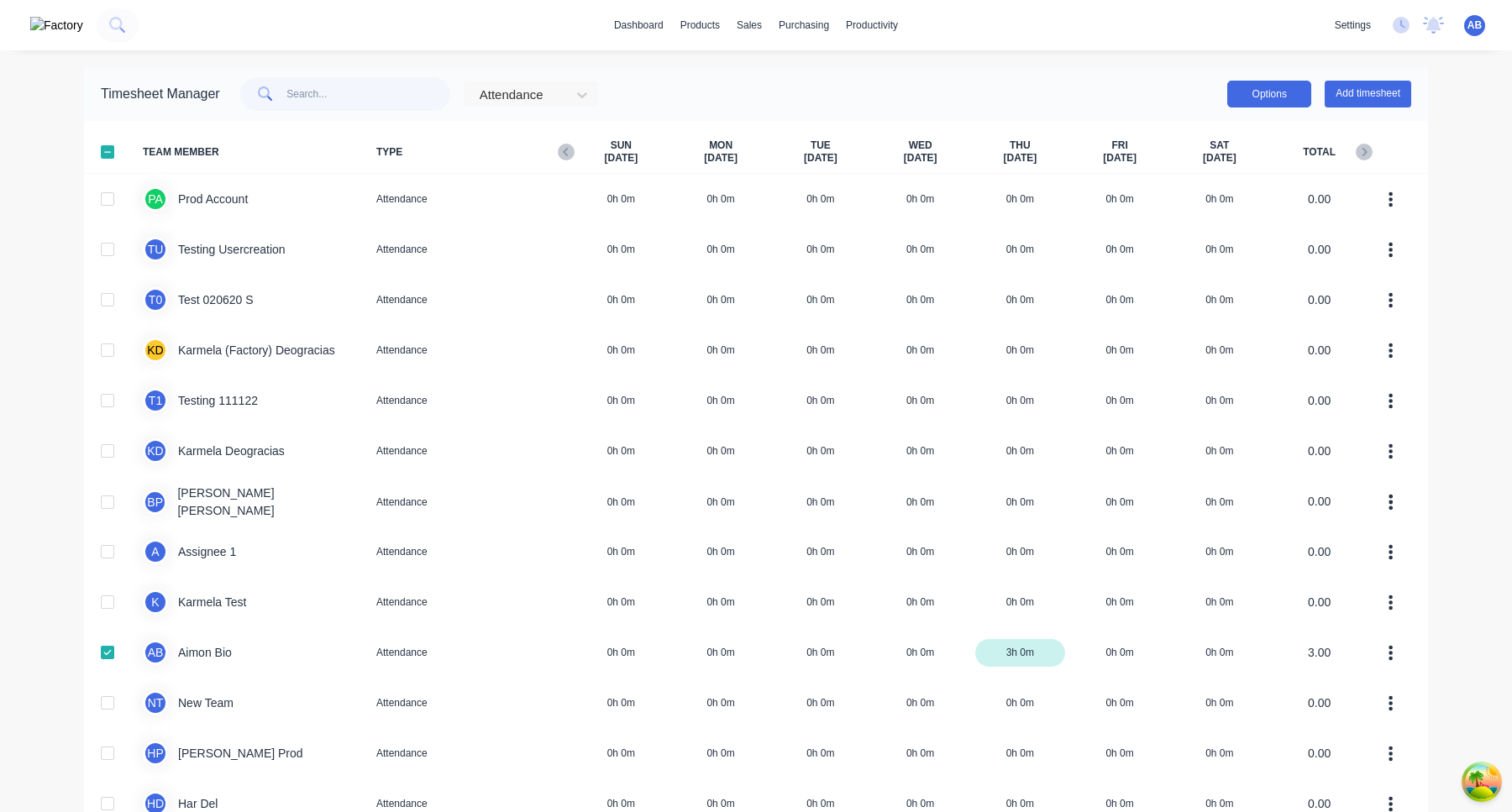
click at [1285, 94] on button "Options" at bounding box center [1269, 93] width 84 height 26
click at [1217, 234] on div "Export" at bounding box center [1231, 237] width 130 height 25
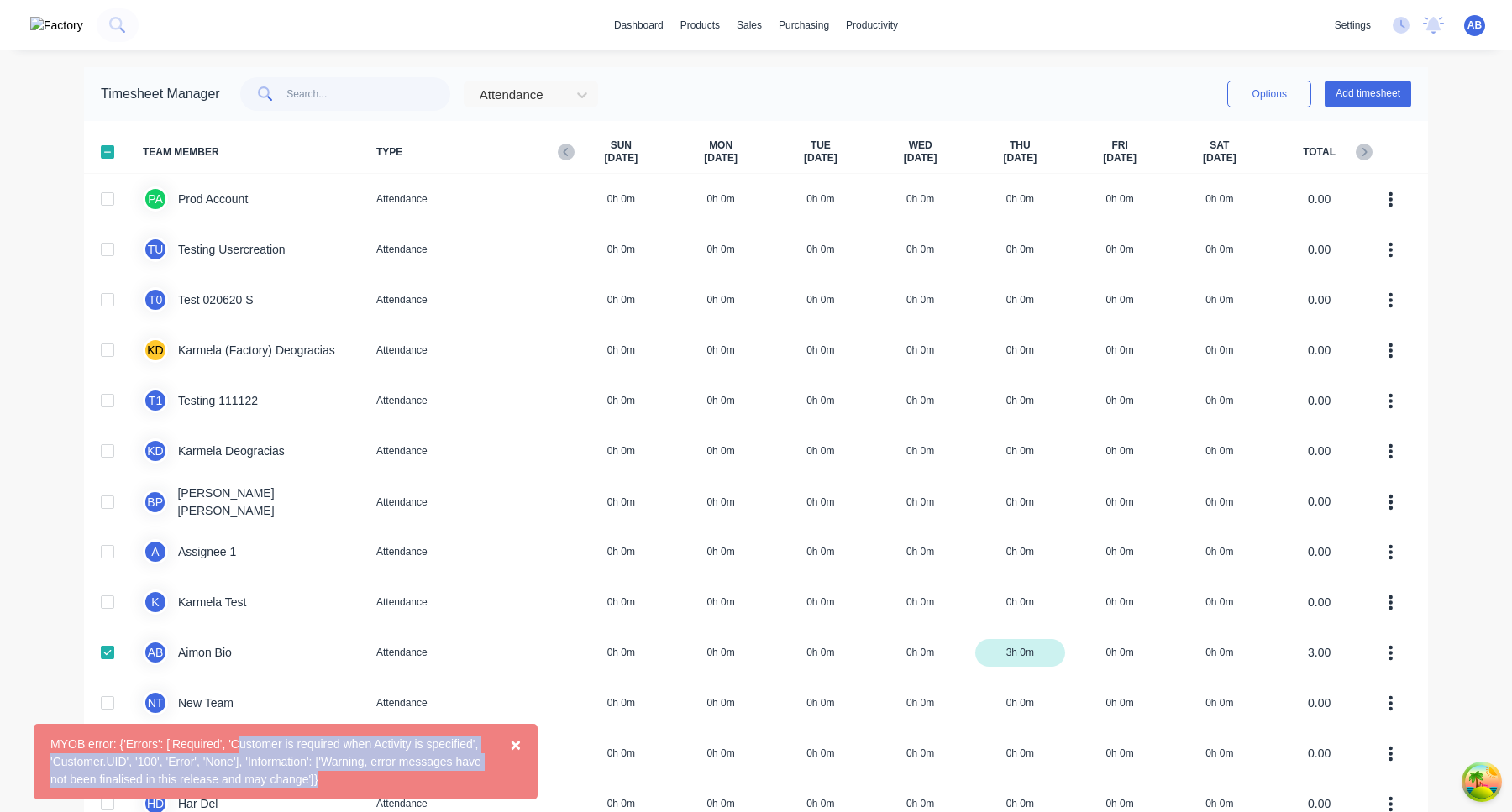
drag, startPoint x: 242, startPoint y: 742, endPoint x: 417, endPoint y: 774, distance: 177.9
click at [417, 774] on div "MYOB error: {'Errors': ['Required', 'Customer is required when Activity is spec…" at bounding box center [268, 762] width 436 height 53
click at [389, 761] on div "MYOB error: {'Errors': ['Required', 'Customer is required when Activity is spec…" at bounding box center [268, 762] width 436 height 53
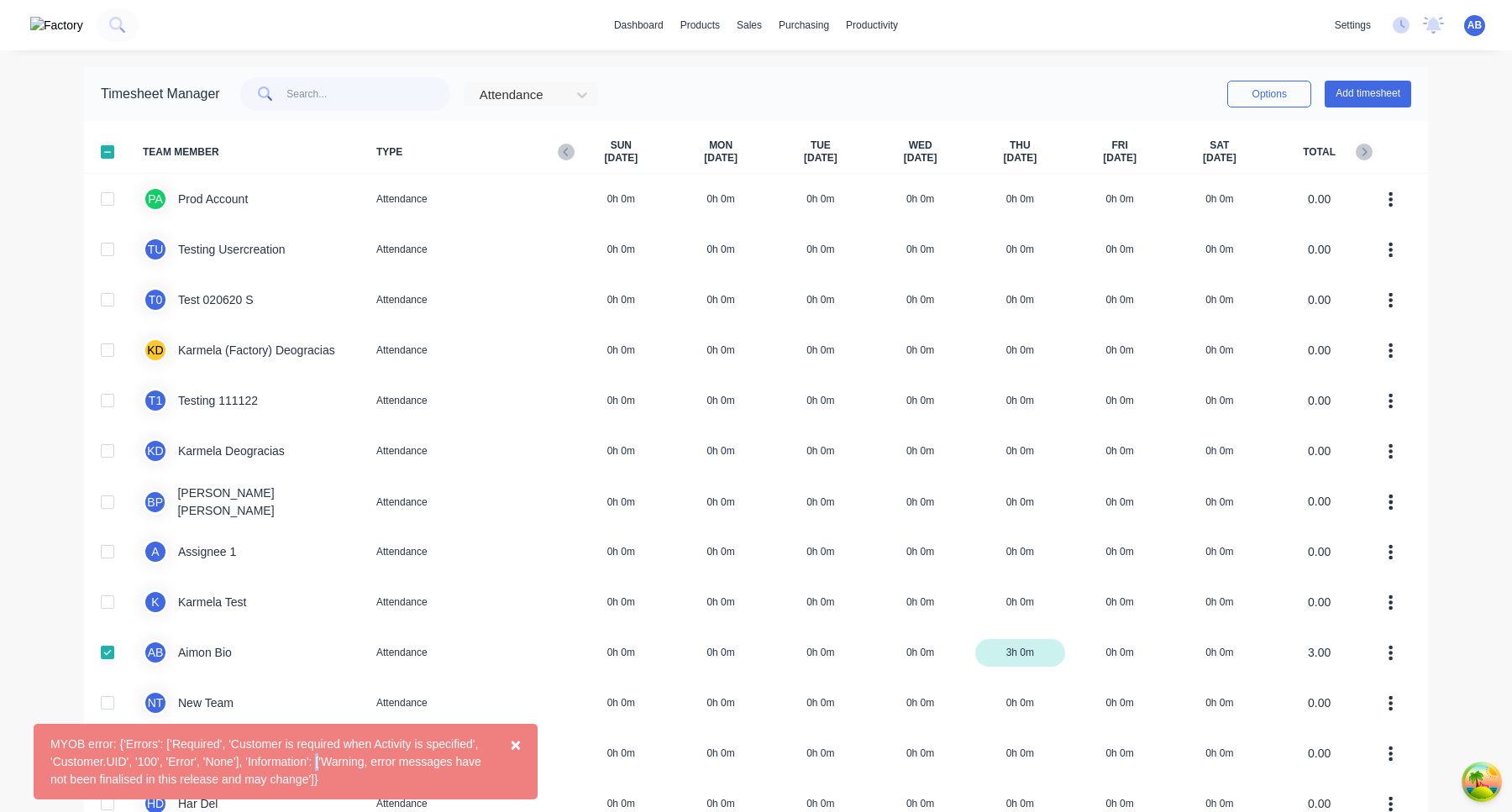
click at [389, 761] on div "MYOB error: {'Errors': ['Required', 'Customer is required when Activity is spec…" at bounding box center [268, 762] width 436 height 53
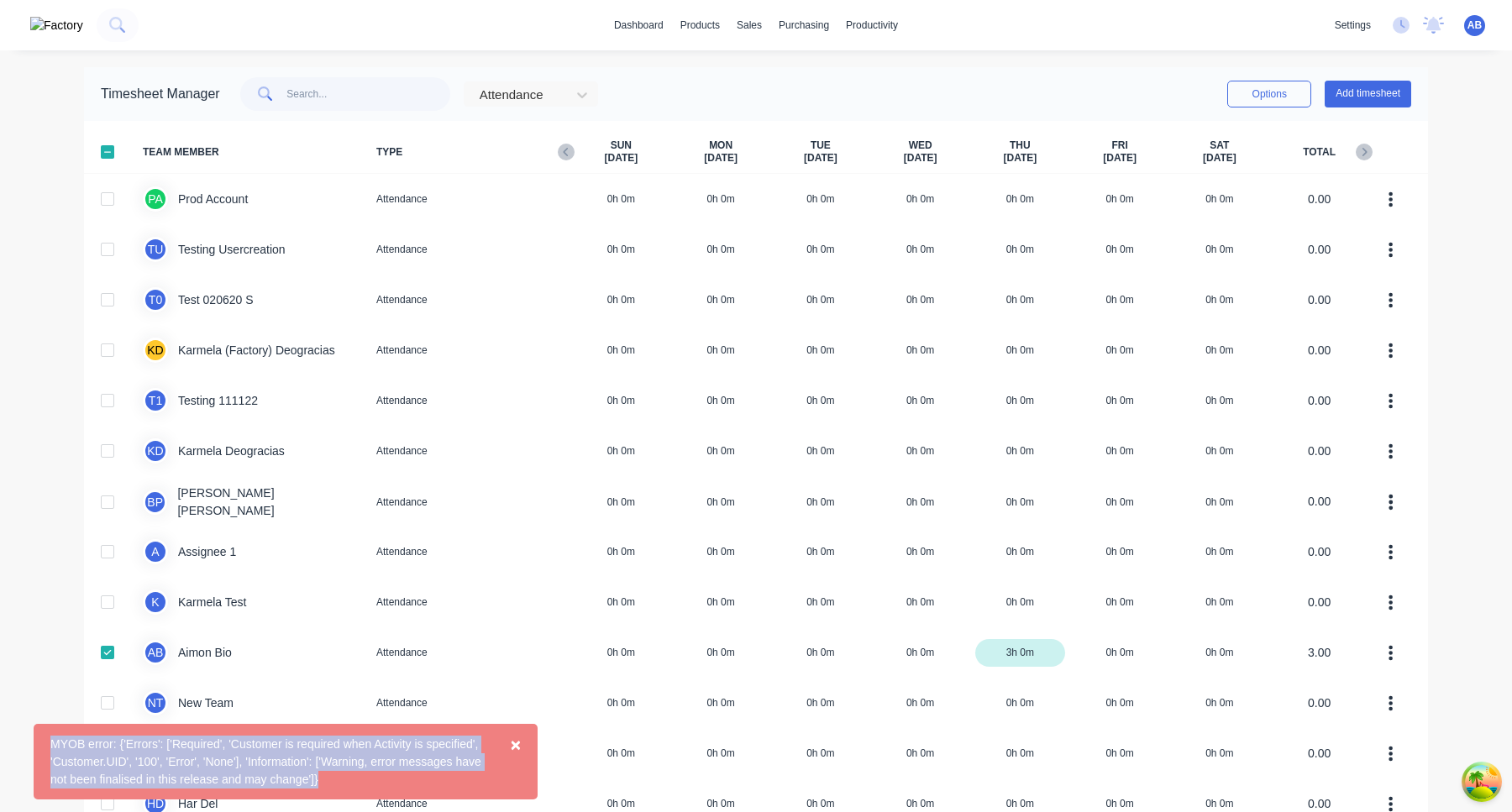
click at [389, 761] on div "MYOB error: {'Errors': ['Required', 'Customer is required when Activity is spec…" at bounding box center [268, 762] width 436 height 53
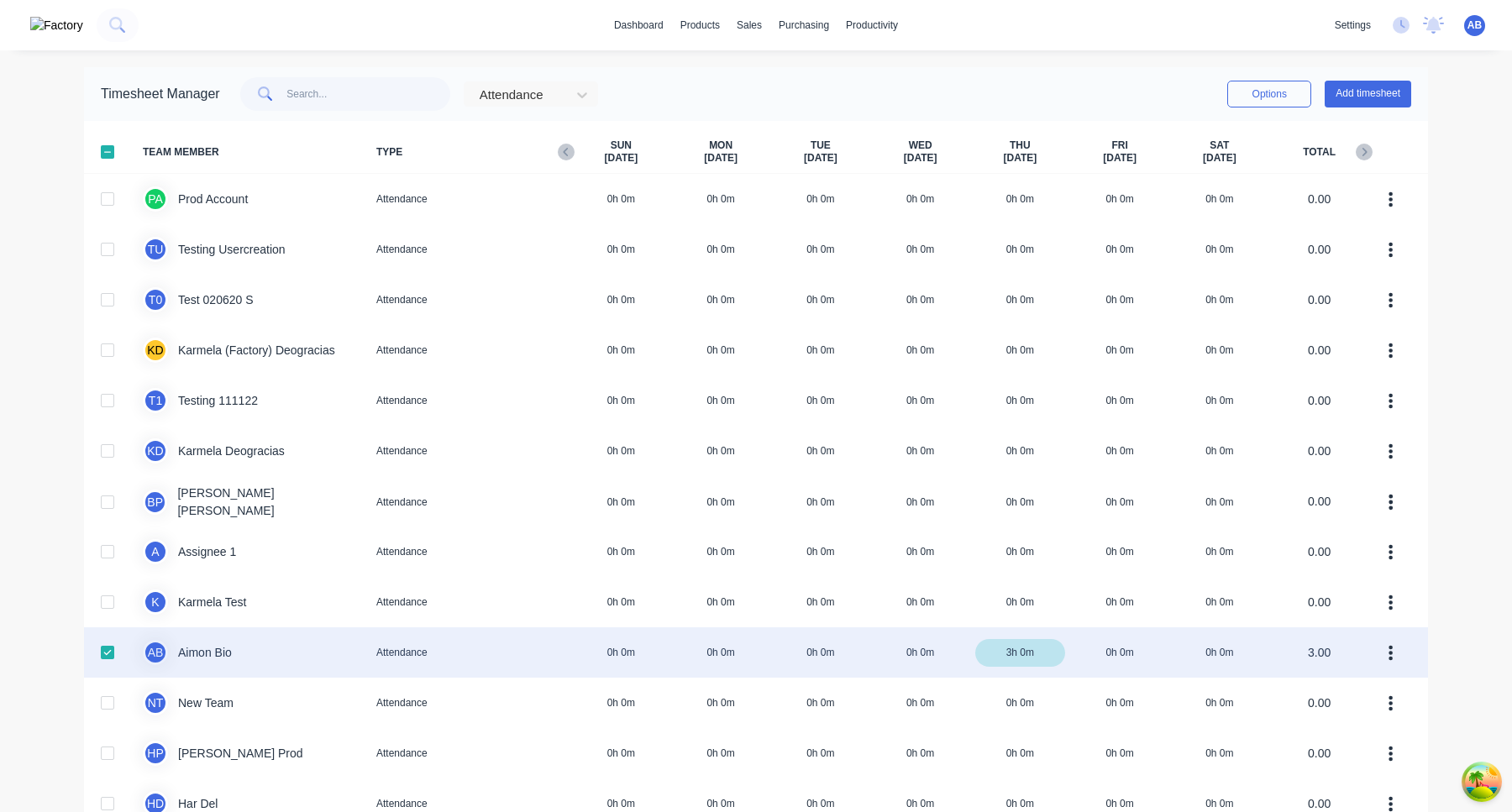
click at [112, 649] on div at bounding box center [107, 652] width 33 height 33
click at [105, 653] on div at bounding box center [107, 652] width 33 height 33
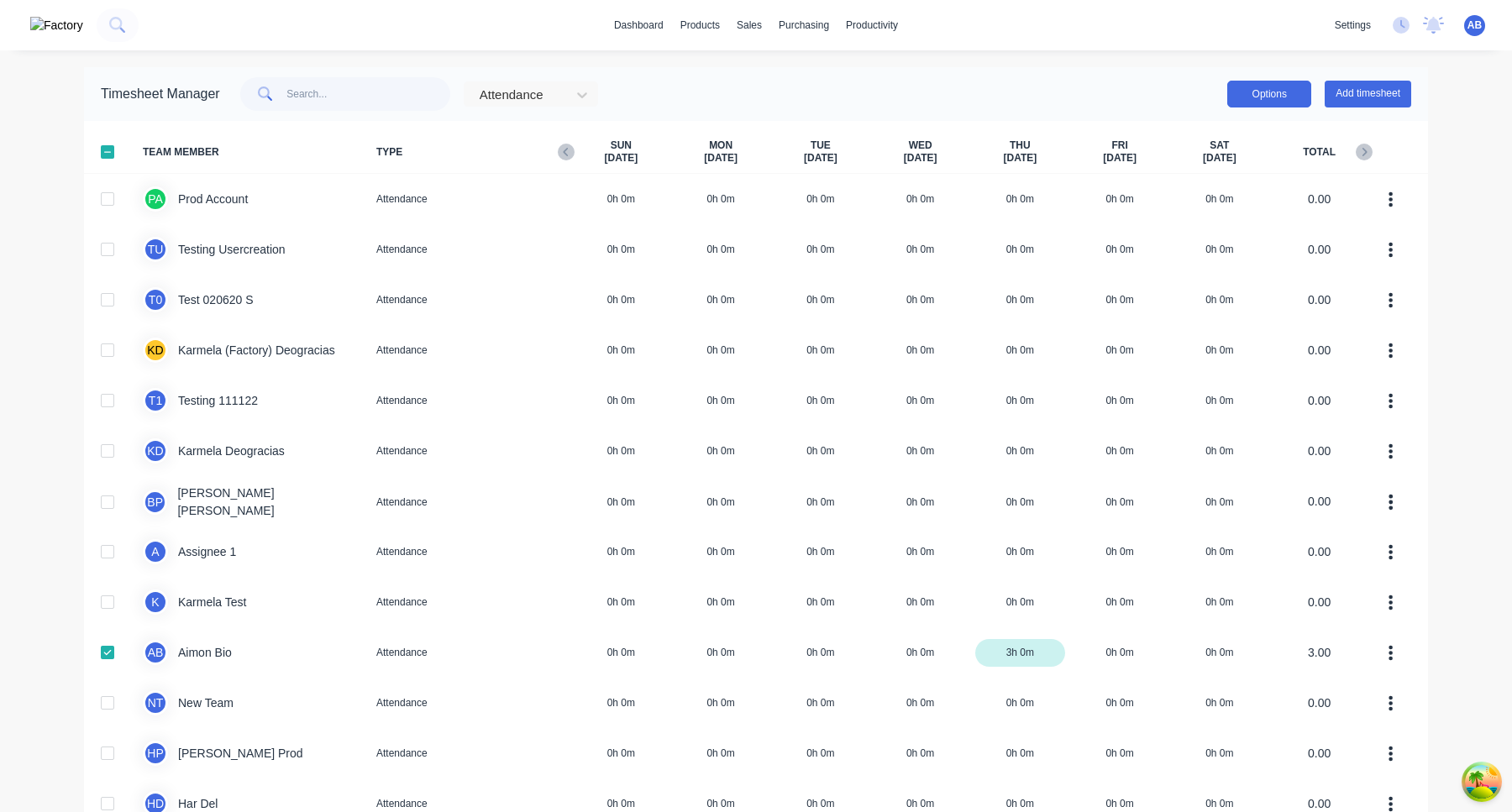
click at [1273, 94] on button "Options" at bounding box center [1269, 93] width 84 height 26
click at [1216, 232] on div "Export" at bounding box center [1231, 237] width 130 height 25
click at [1265, 96] on button "Options" at bounding box center [1269, 93] width 84 height 26
click at [1212, 244] on div "Export" at bounding box center [1231, 237] width 130 height 25
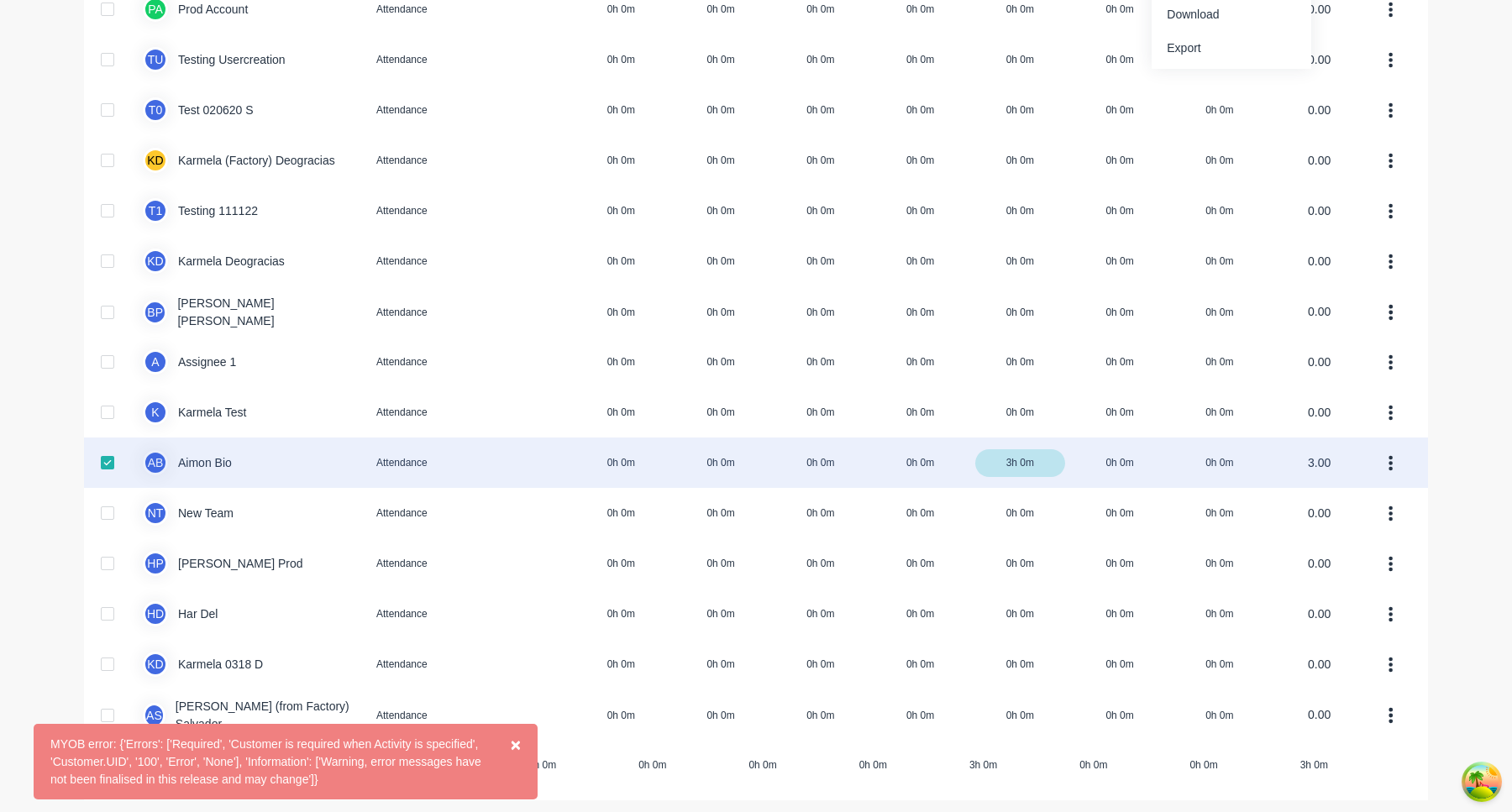
scroll to position [195, 0]
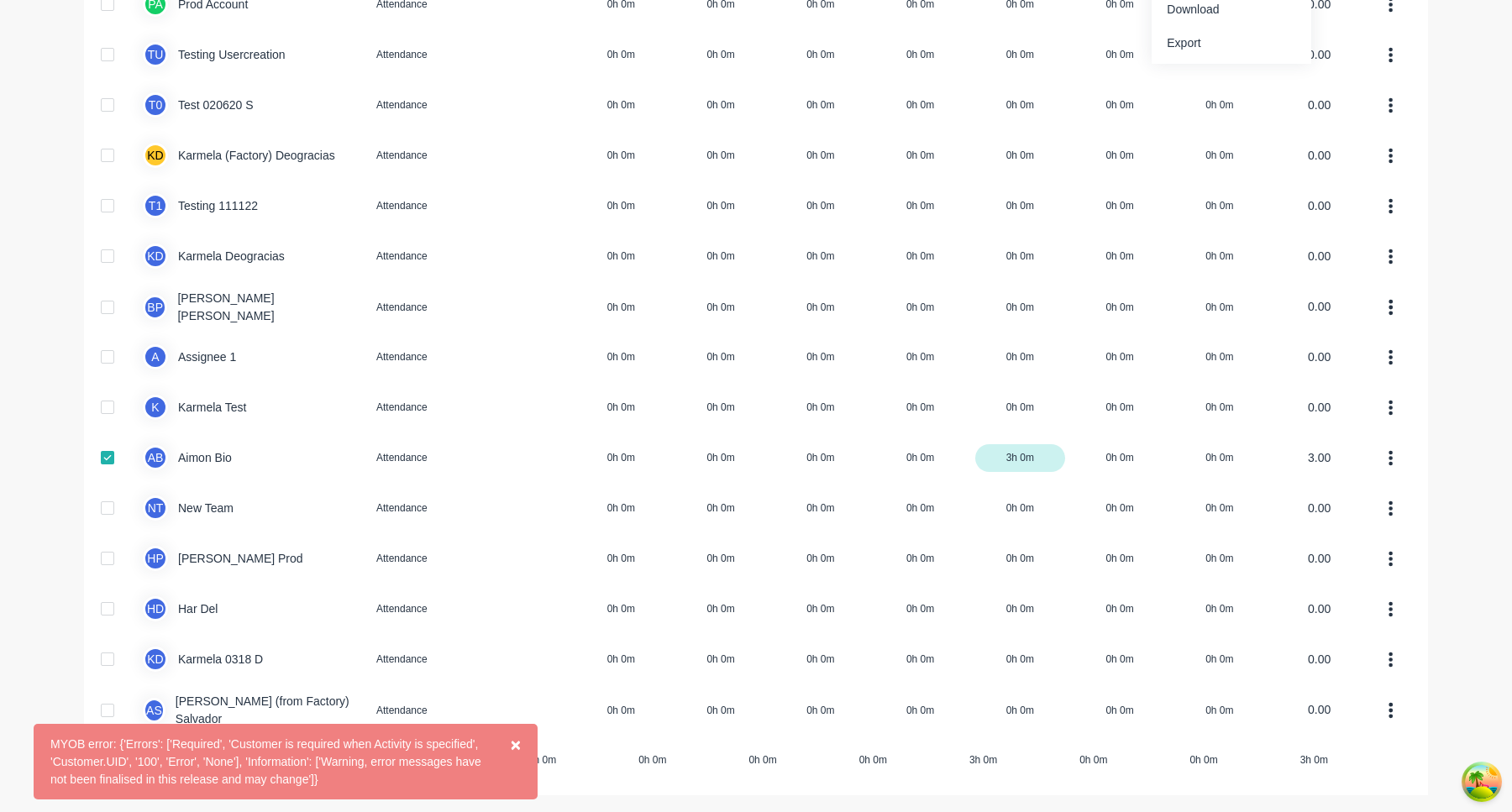
click at [516, 742] on span "×" at bounding box center [515, 744] width 10 height 20
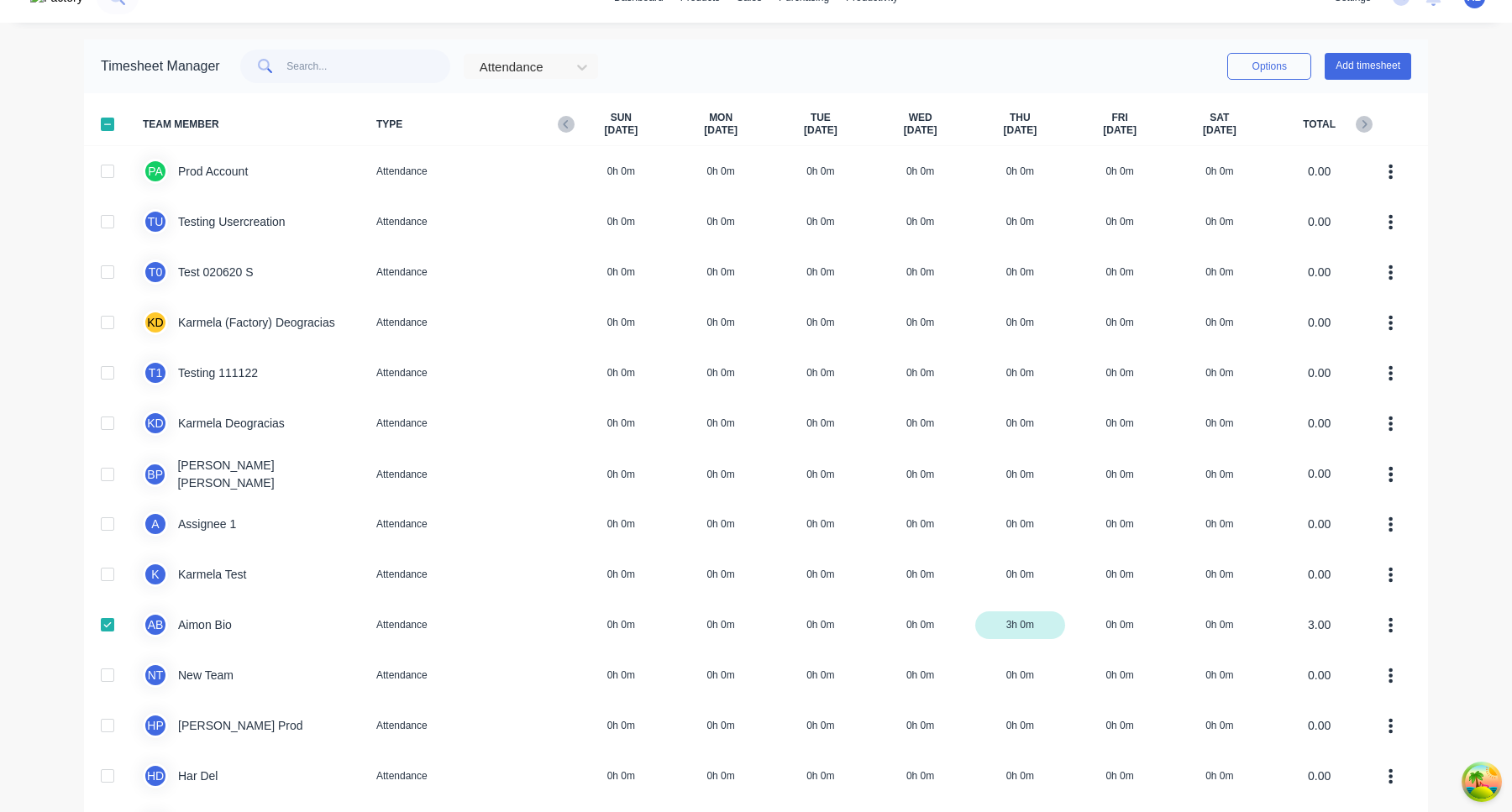
scroll to position [0, 0]
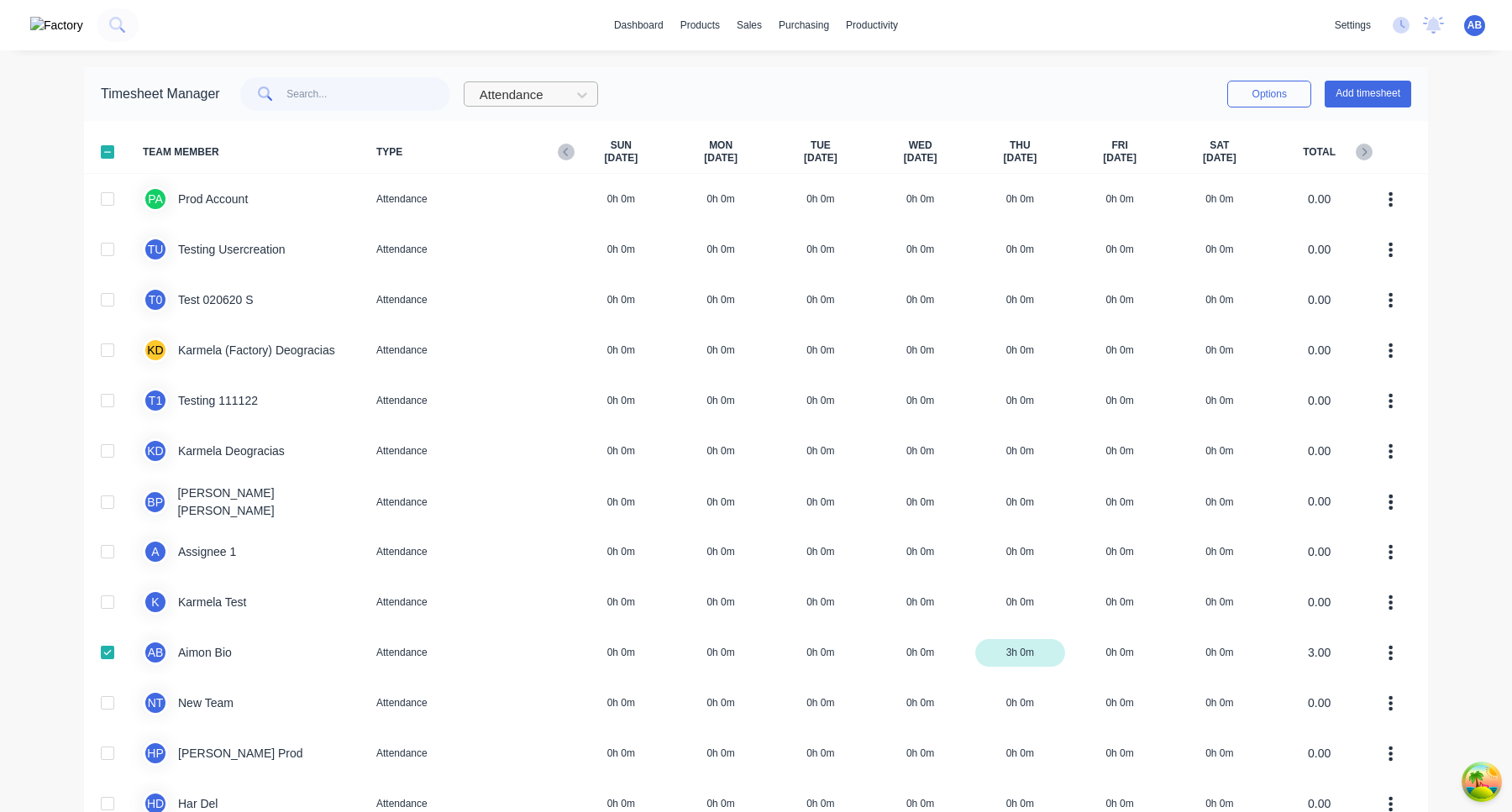
click at [562, 102] on div at bounding box center [520, 94] width 84 height 21
click at [558, 131] on div "Work" at bounding box center [530, 132] width 134 height 31
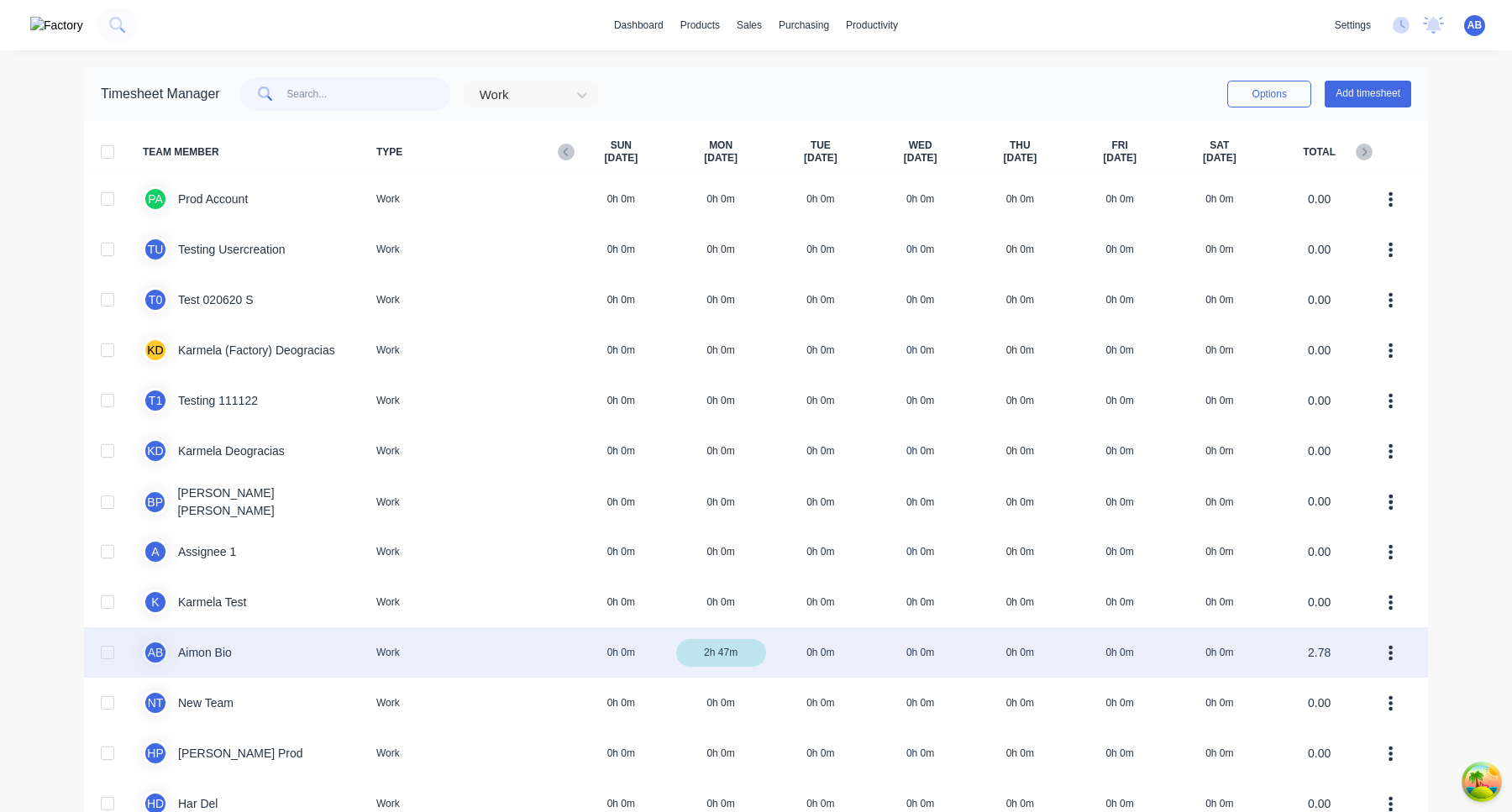
click at [114, 655] on div at bounding box center [107, 652] width 33 height 33
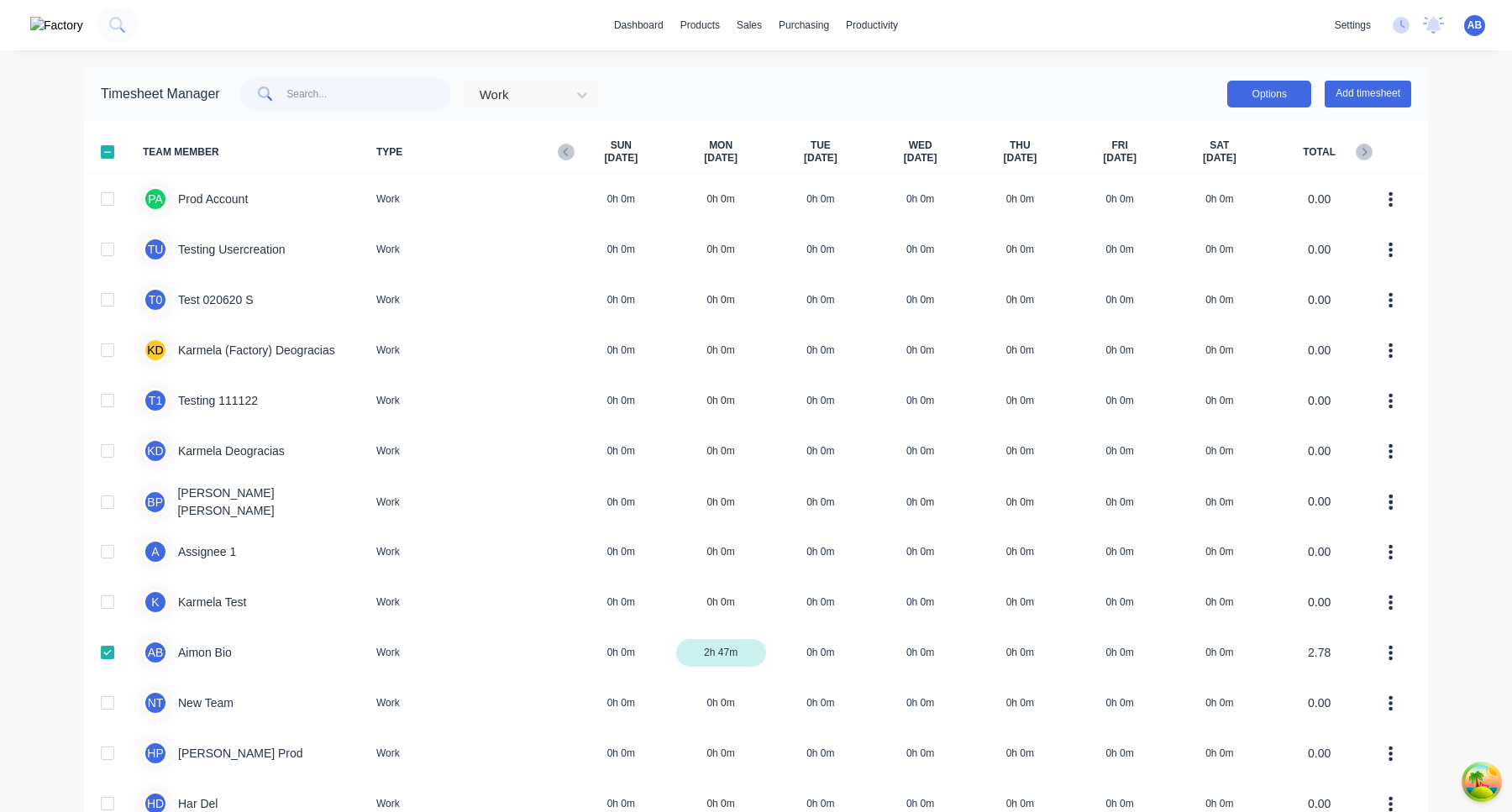
click at [1262, 99] on button "Options" at bounding box center [1269, 93] width 84 height 26
click at [1225, 230] on div "Export" at bounding box center [1231, 237] width 130 height 25
click at [1269, 91] on button "Options" at bounding box center [1269, 93] width 84 height 26
click at [1211, 234] on div "Export" at bounding box center [1231, 237] width 130 height 25
click at [1266, 105] on button "Options" at bounding box center [1269, 93] width 84 height 26
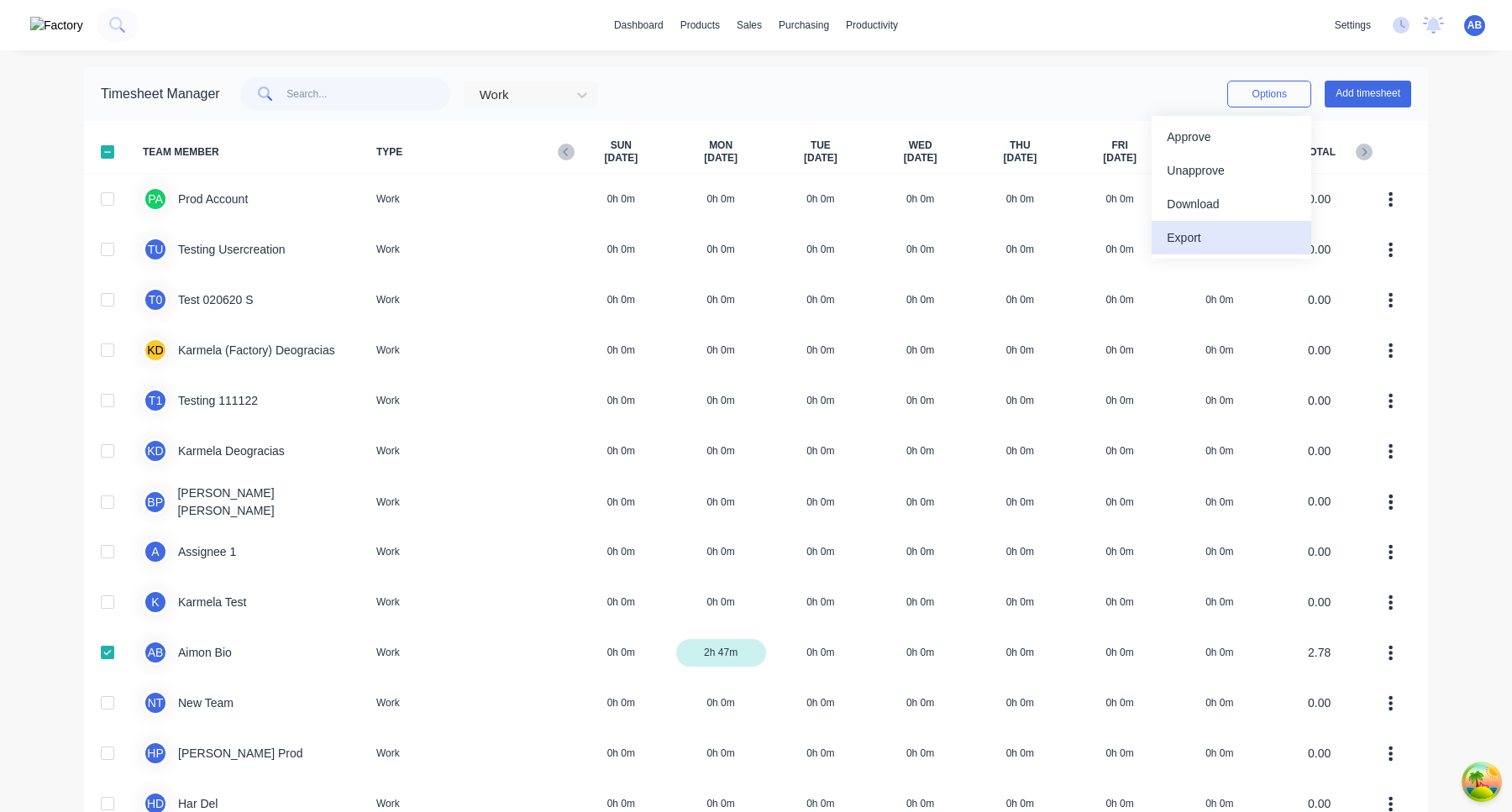
click at [1219, 234] on div "Export" at bounding box center [1231, 237] width 130 height 25
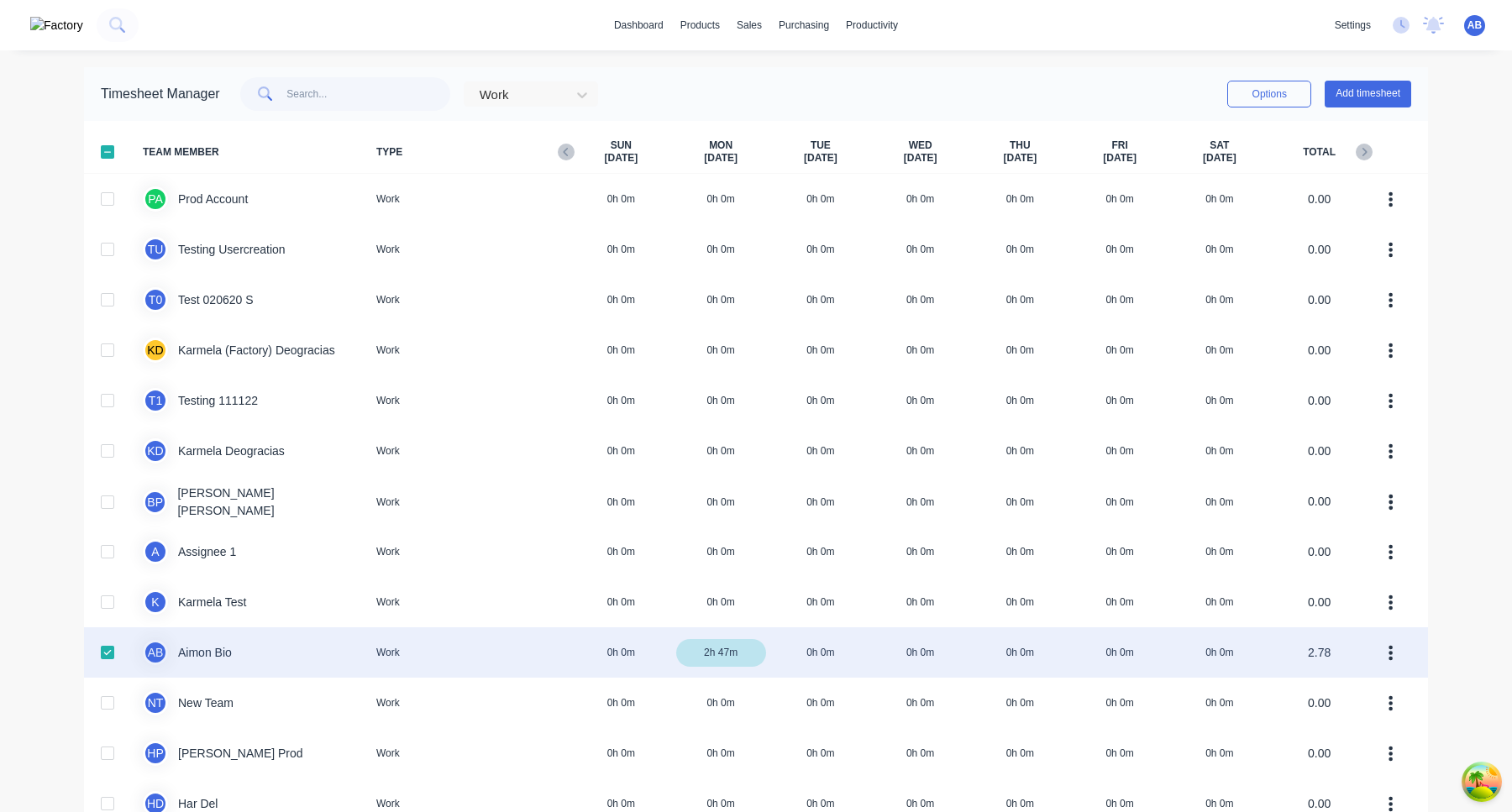
click at [841, 650] on div "A B Aimon Bio Work 0h 0m 2h 47m 0h 0m 0h 0m 0h 0m 0h 0m 0h 0m 2.78" at bounding box center [756, 651] width 1343 height 50
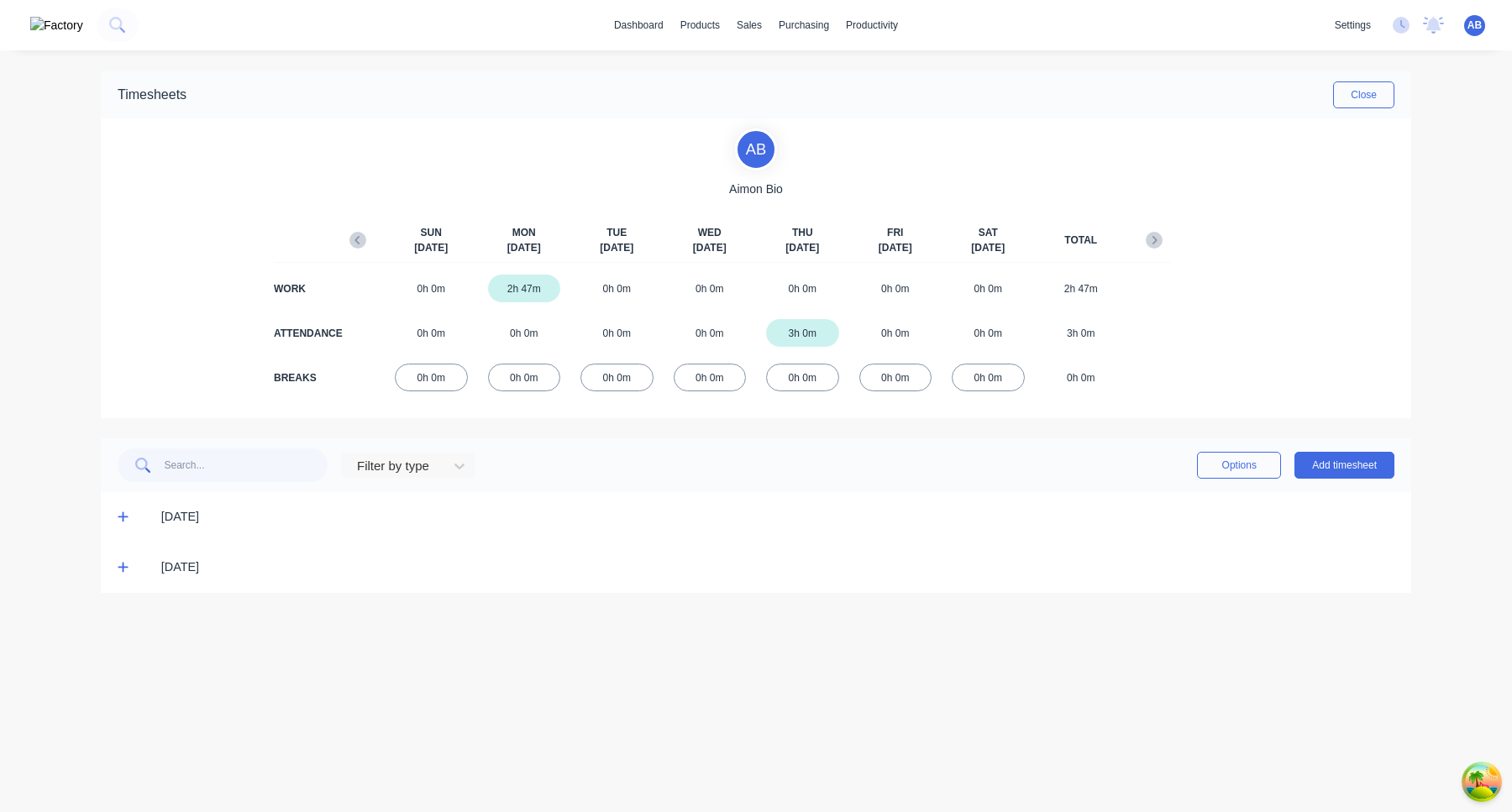
click at [841, 650] on div "Timesheets Close A B Aimon Bio SUN Aug 24th MON Aug 25th TUE Aug 26th WED Aug 2…" at bounding box center [756, 414] width 1343 height 728
click at [430, 467] on div at bounding box center [397, 466] width 84 height 21
click at [406, 531] on div "Attendance" at bounding box center [408, 534] width 134 height 31
click at [411, 479] on div "Attendance" at bounding box center [296, 465] width 358 height 33
click at [411, 457] on div at bounding box center [397, 466] width 84 height 21
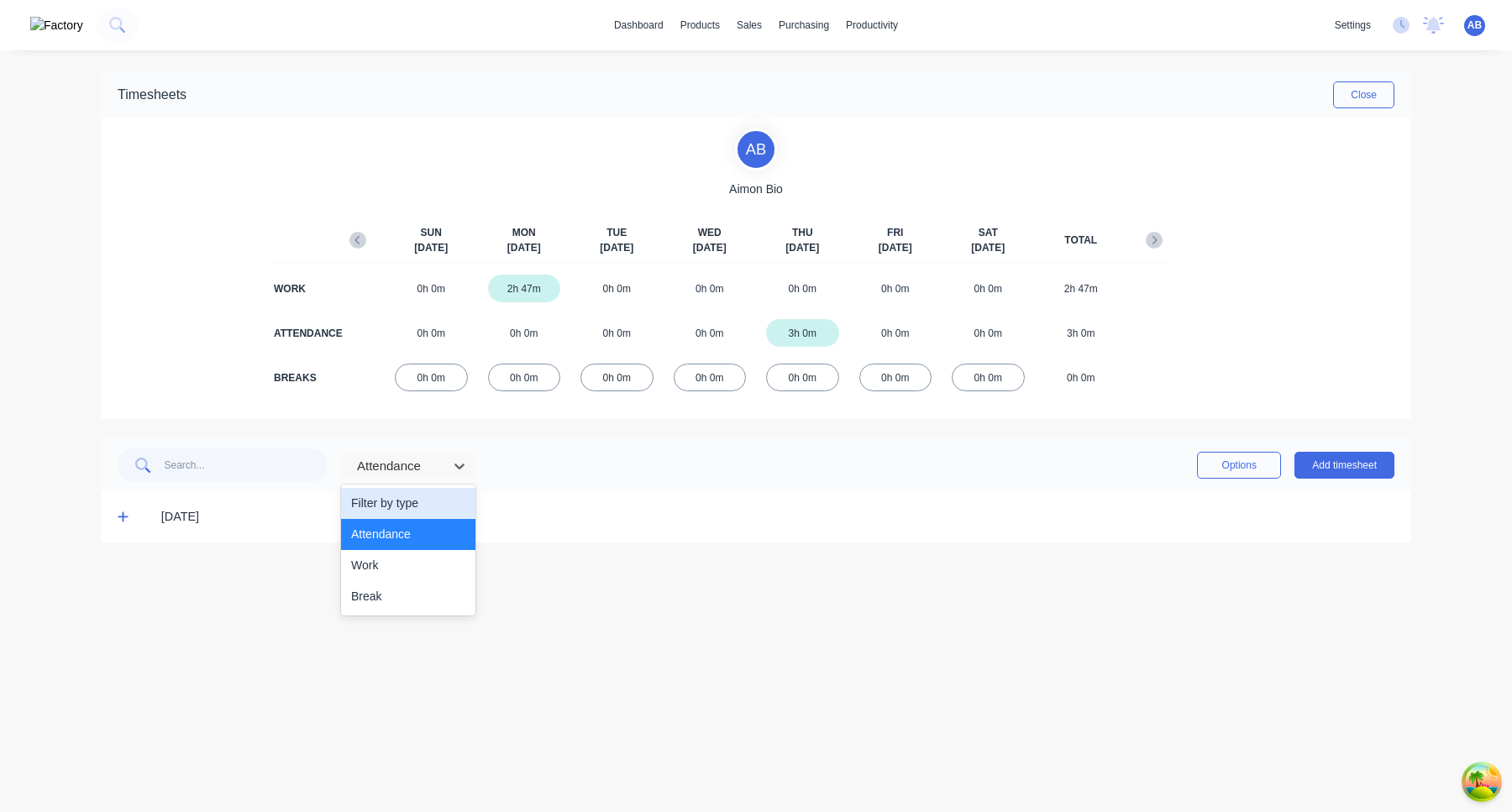
click at [399, 501] on div "Filter by type" at bounding box center [408, 503] width 134 height 31
click at [126, 525] on span at bounding box center [126, 517] width 17 height 17
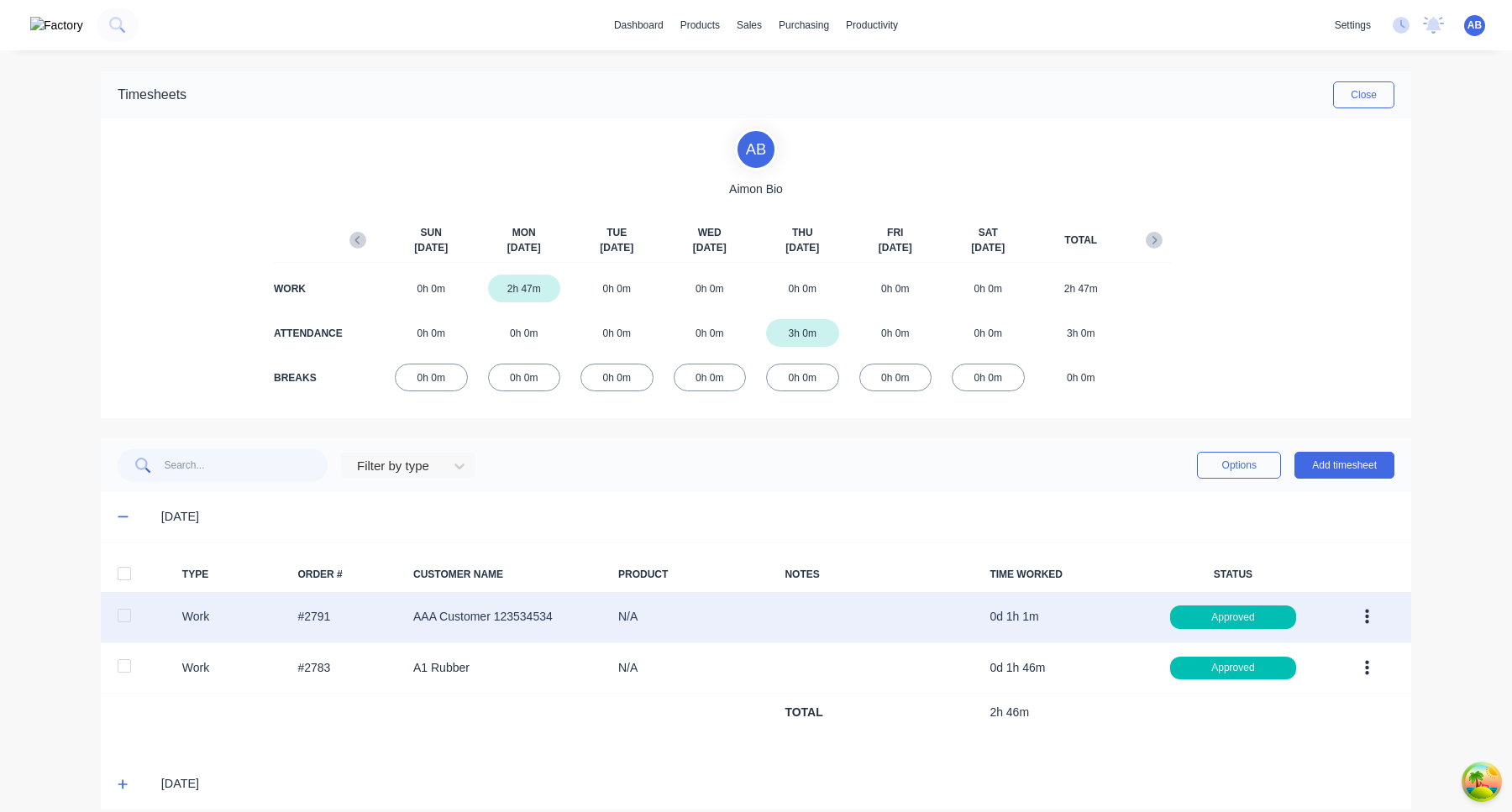
scroll to position [19, 0]
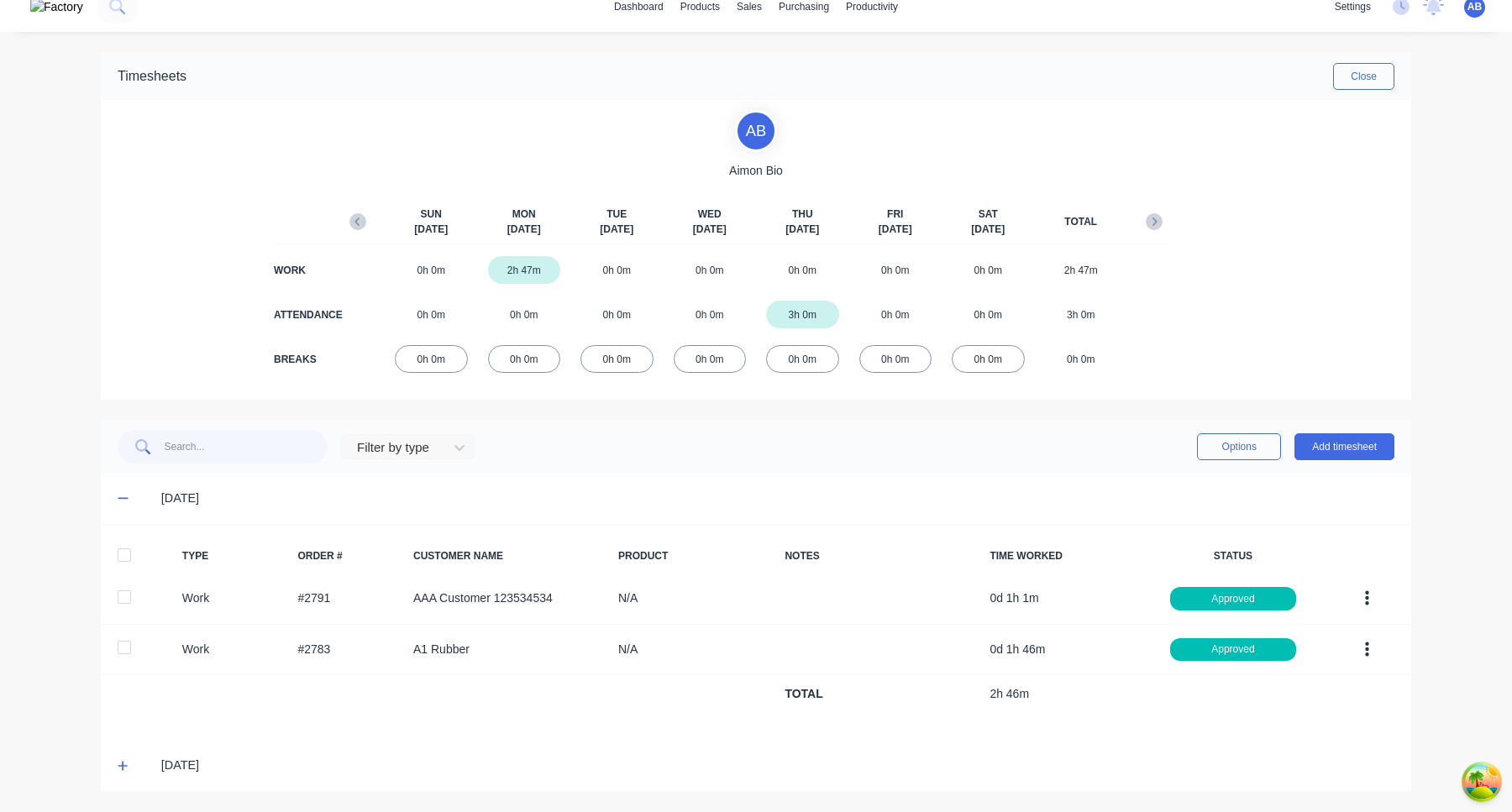
click at [120, 766] on icon at bounding box center [123, 765] width 10 height 10
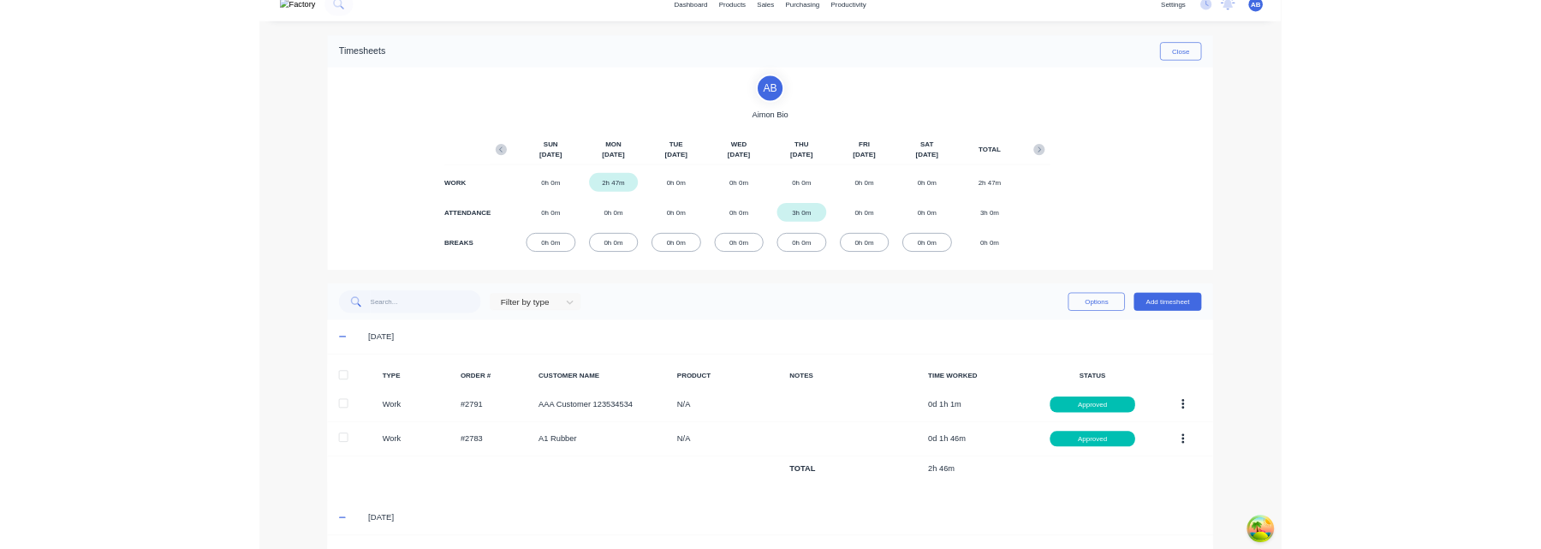
scroll to position [188, 0]
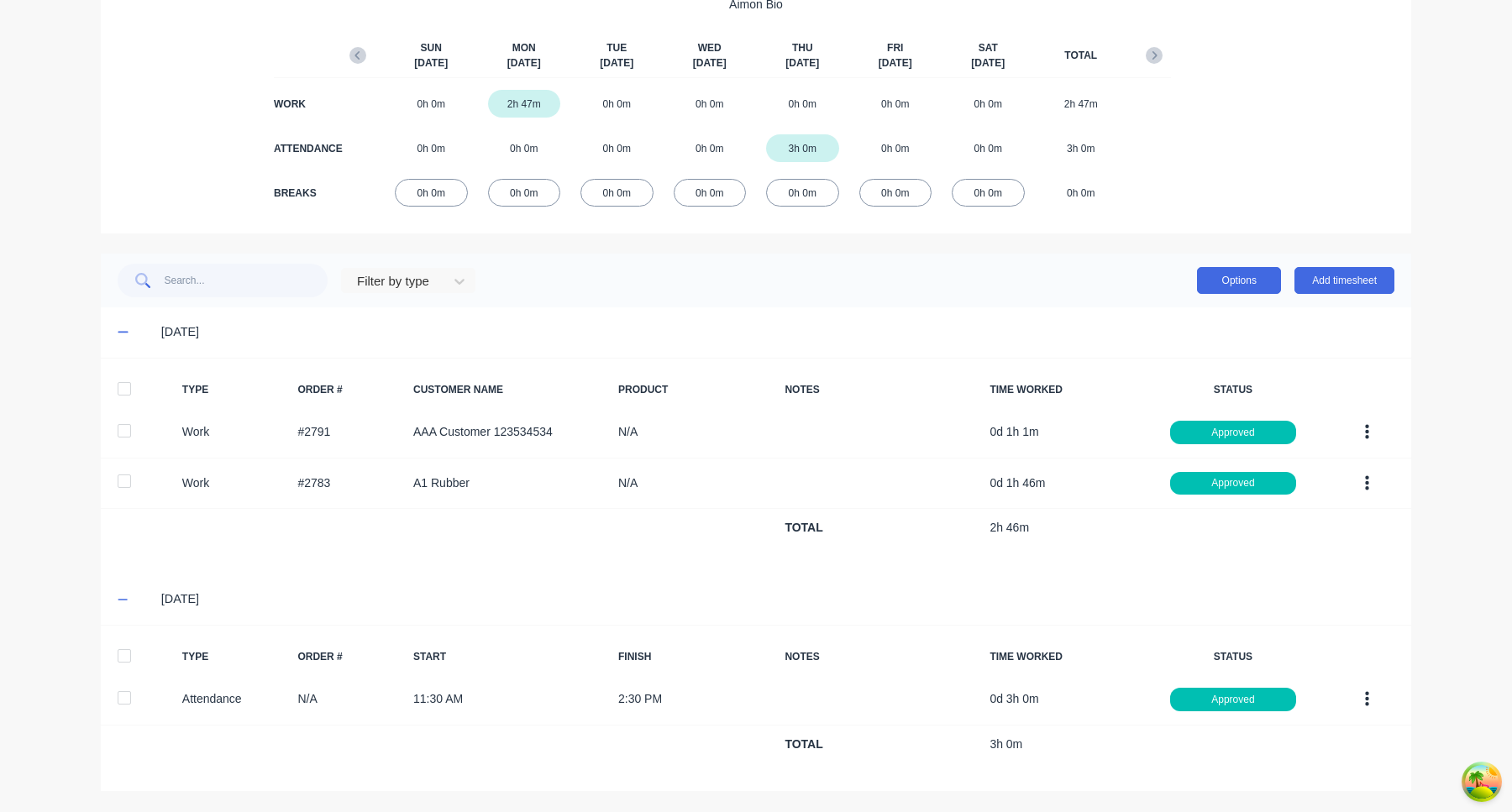
click at [1236, 278] on button "Options" at bounding box center [1239, 279] width 84 height 26
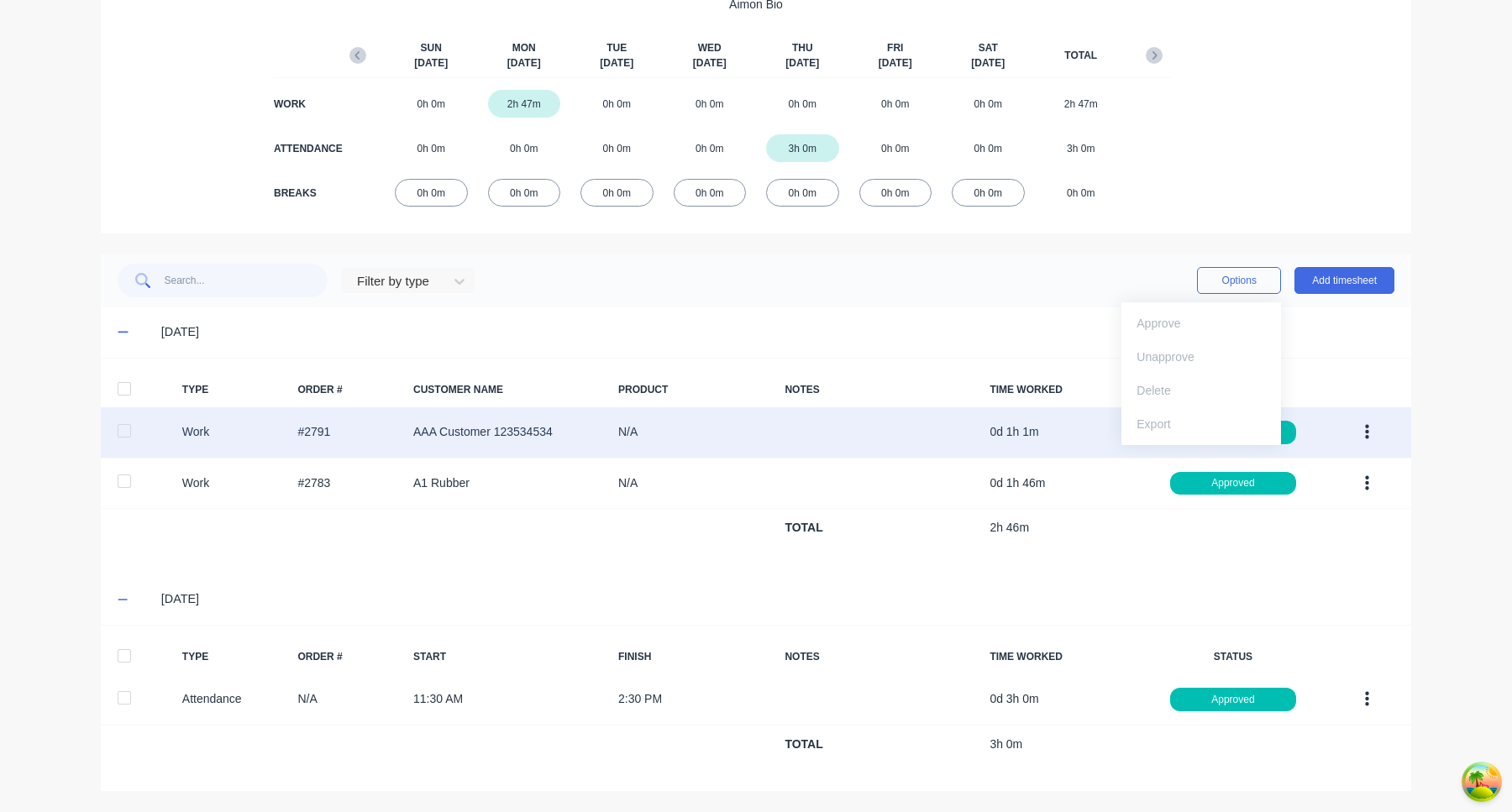
click at [130, 431] on div at bounding box center [125, 431] width 33 height 33
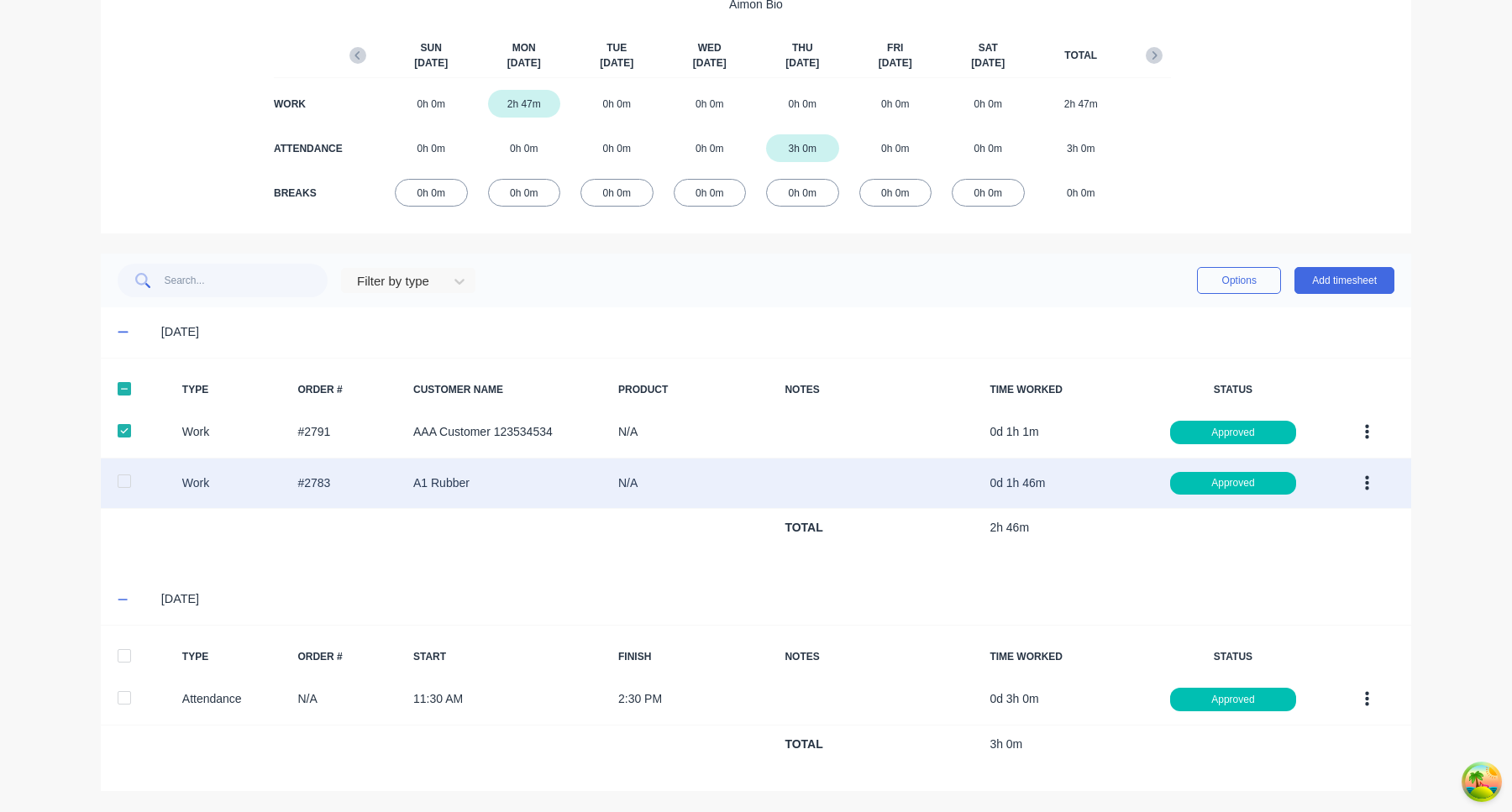
click at [130, 476] on div at bounding box center [125, 481] width 33 height 33
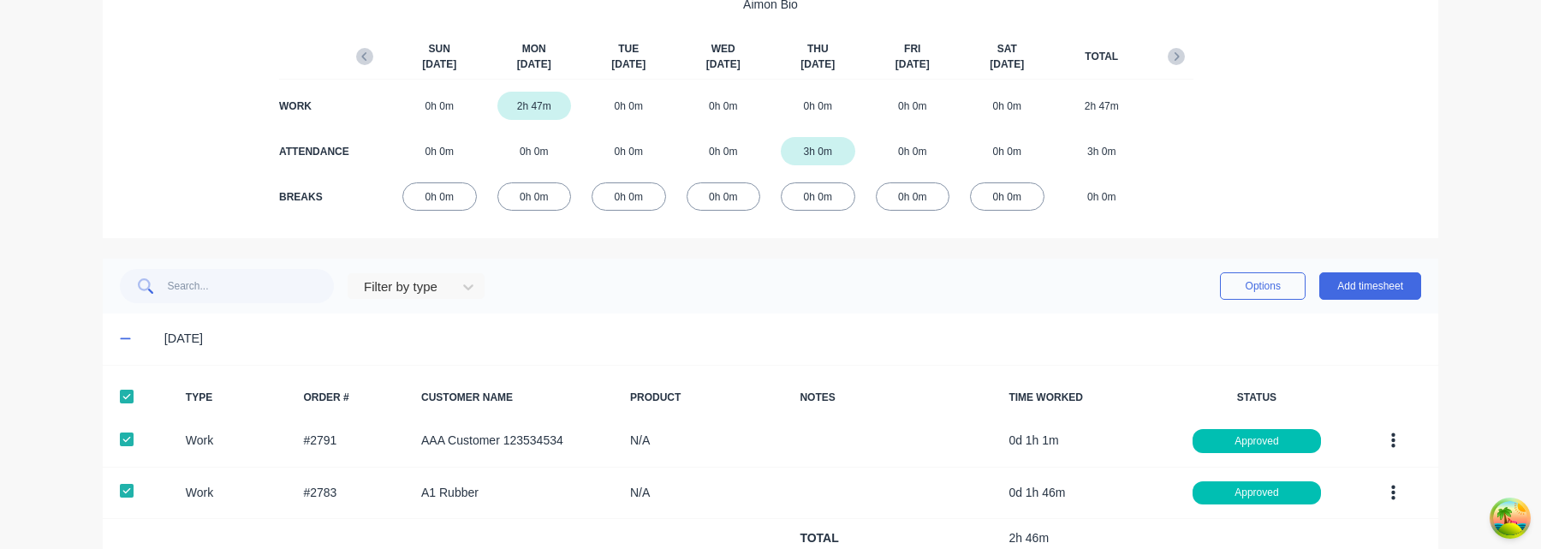
scroll to position [252, 0]
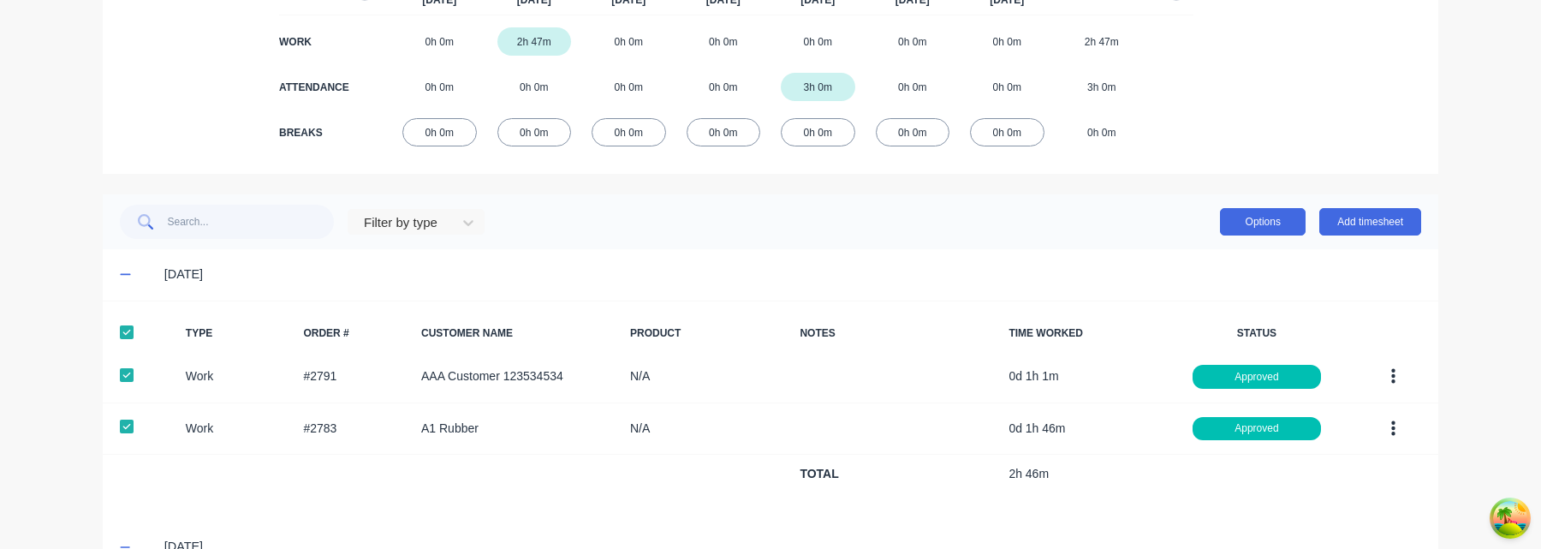
click at [1232, 235] on button "Options" at bounding box center [1263, 221] width 86 height 27
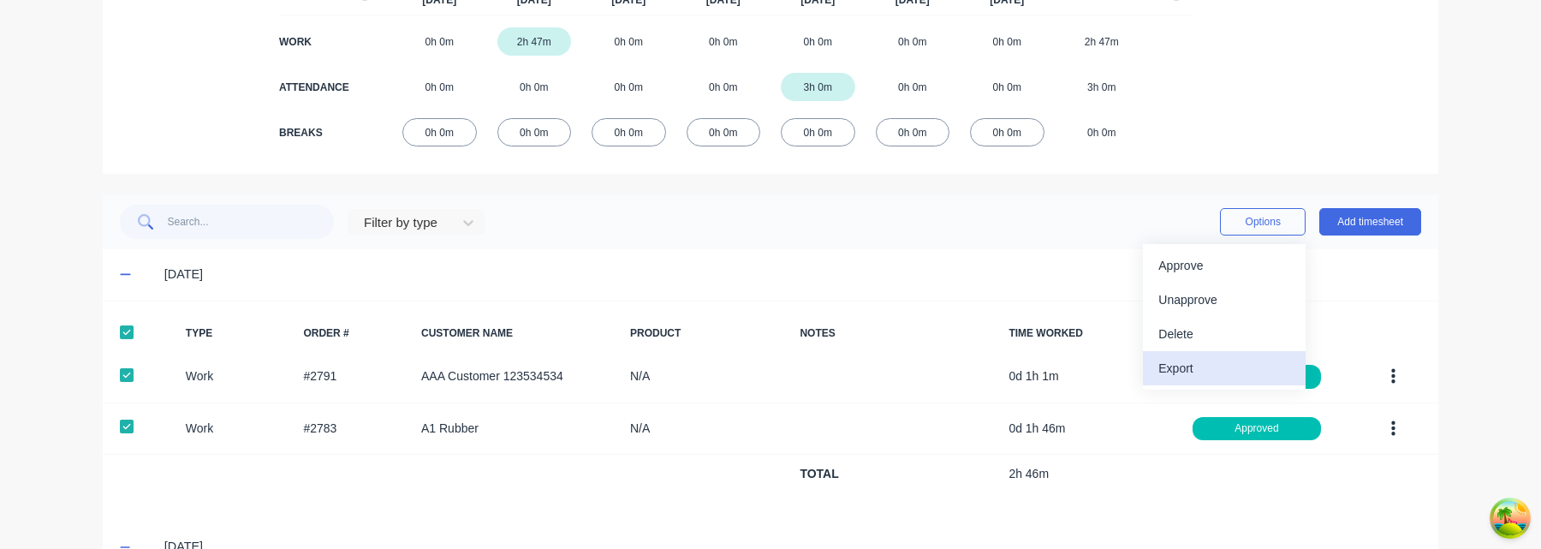
click at [1206, 371] on div "Export" at bounding box center [1224, 368] width 132 height 25
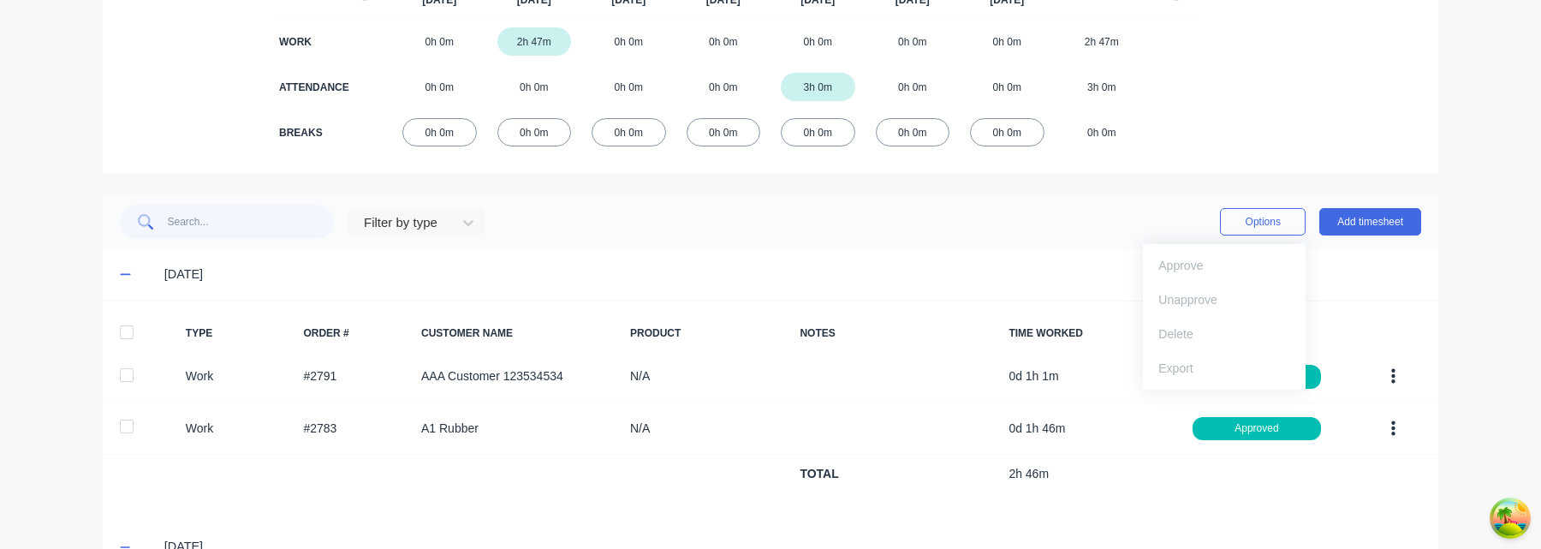
click at [857, 228] on div "Filter by type Options Approve Unapprove Delete Export Add timesheet" at bounding box center [770, 222] width 1301 height 34
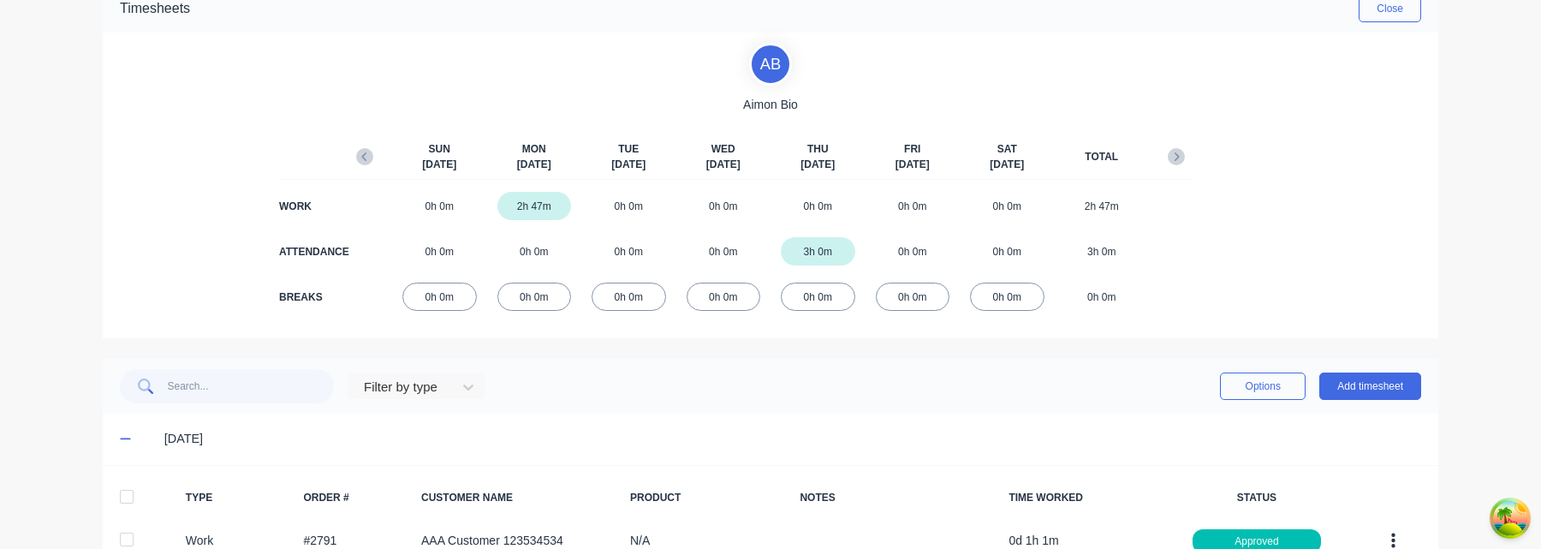
scroll to position [467, 0]
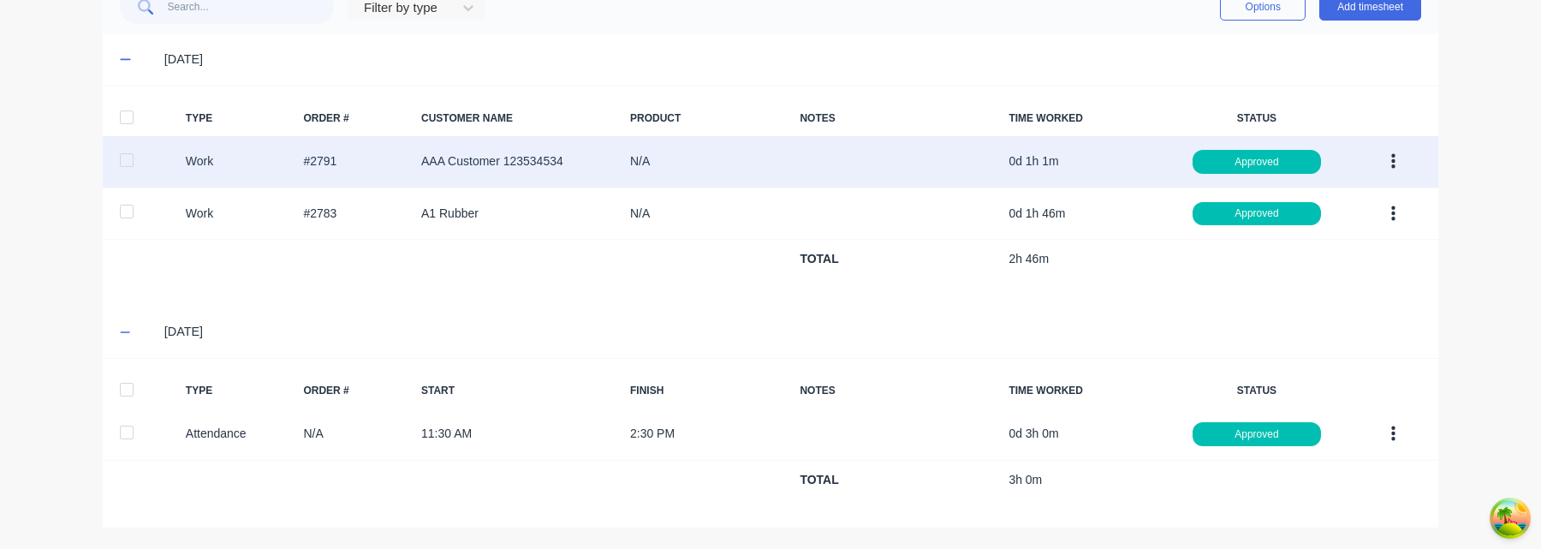
click at [125, 162] on div at bounding box center [127, 160] width 34 height 34
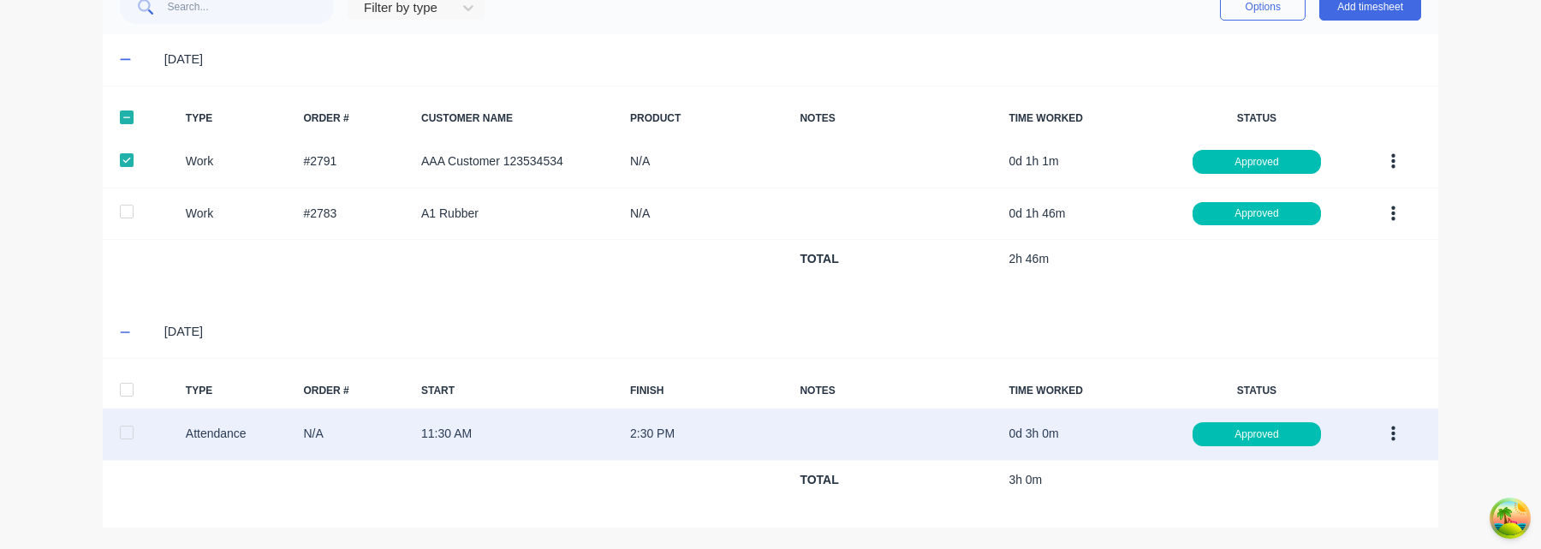
click at [124, 437] on div at bounding box center [127, 432] width 34 height 34
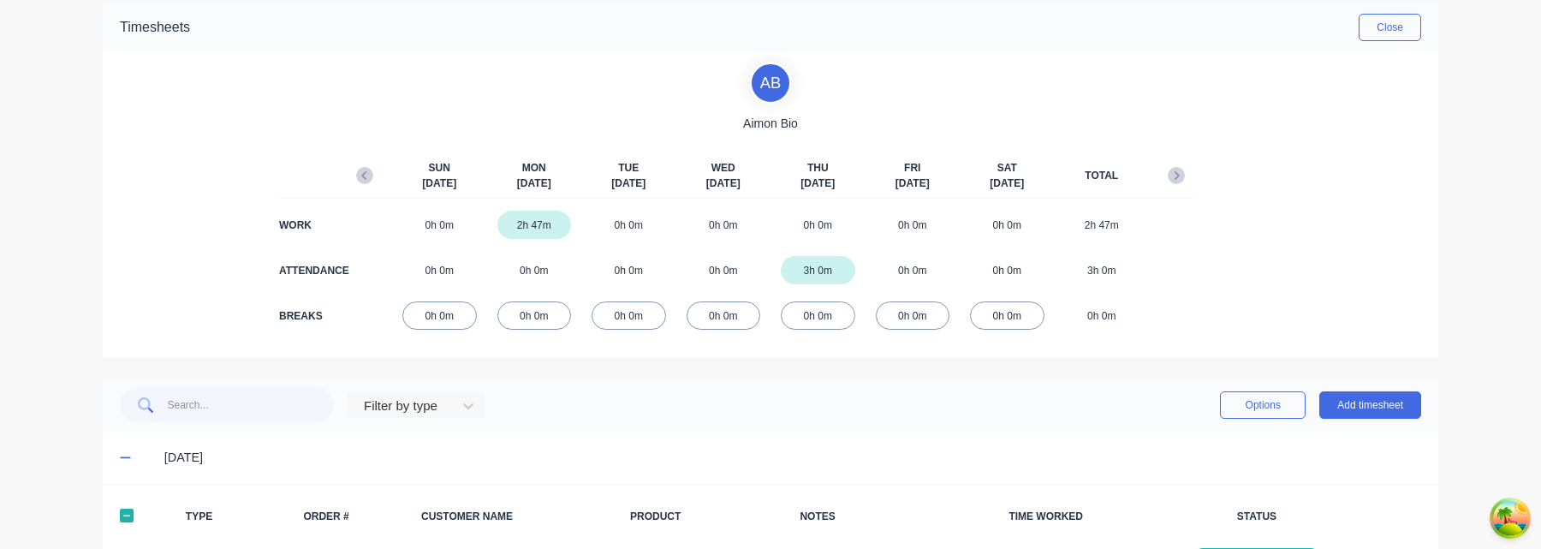
scroll to position [294, 0]
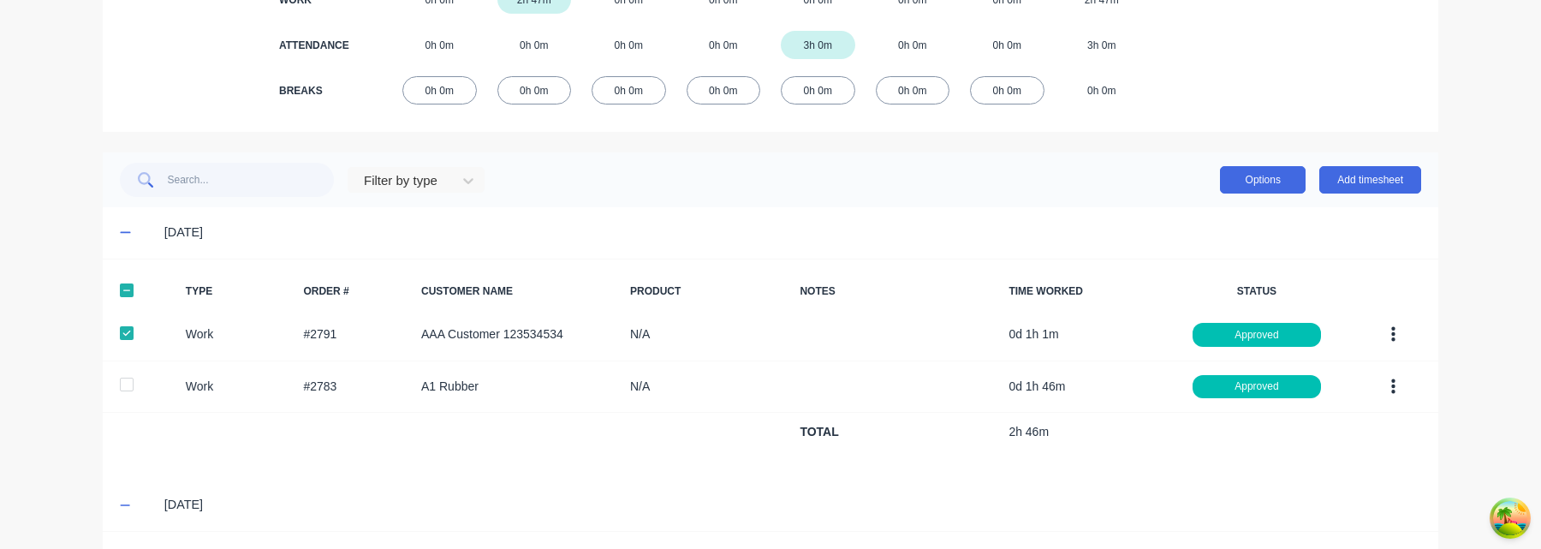
click at [1275, 179] on button "Options" at bounding box center [1263, 179] width 86 height 27
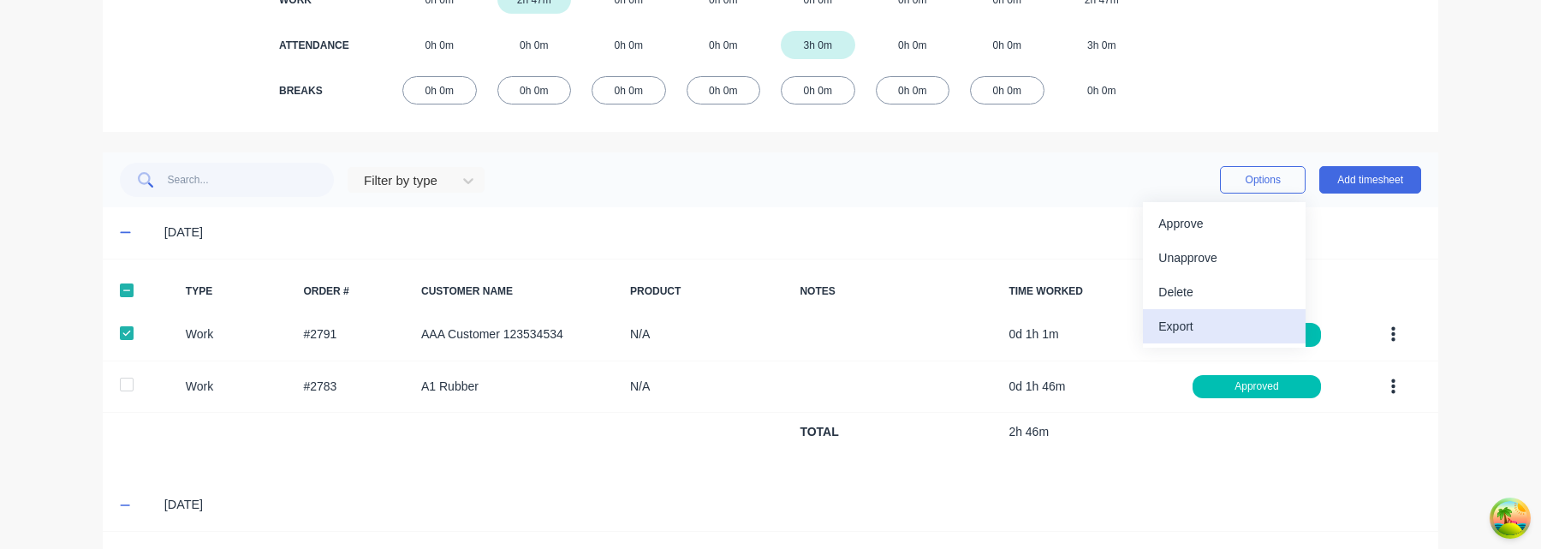
click at [1227, 334] on div "Export" at bounding box center [1224, 326] width 132 height 25
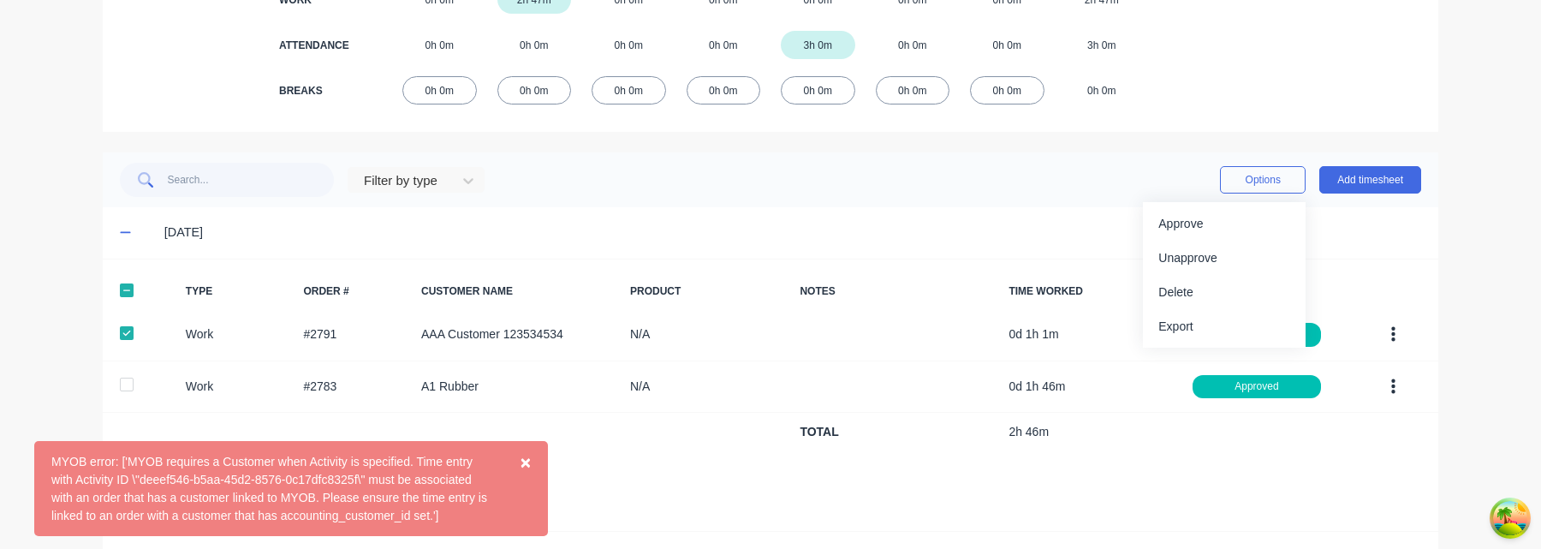
click at [526, 464] on span "×" at bounding box center [525, 462] width 10 height 20
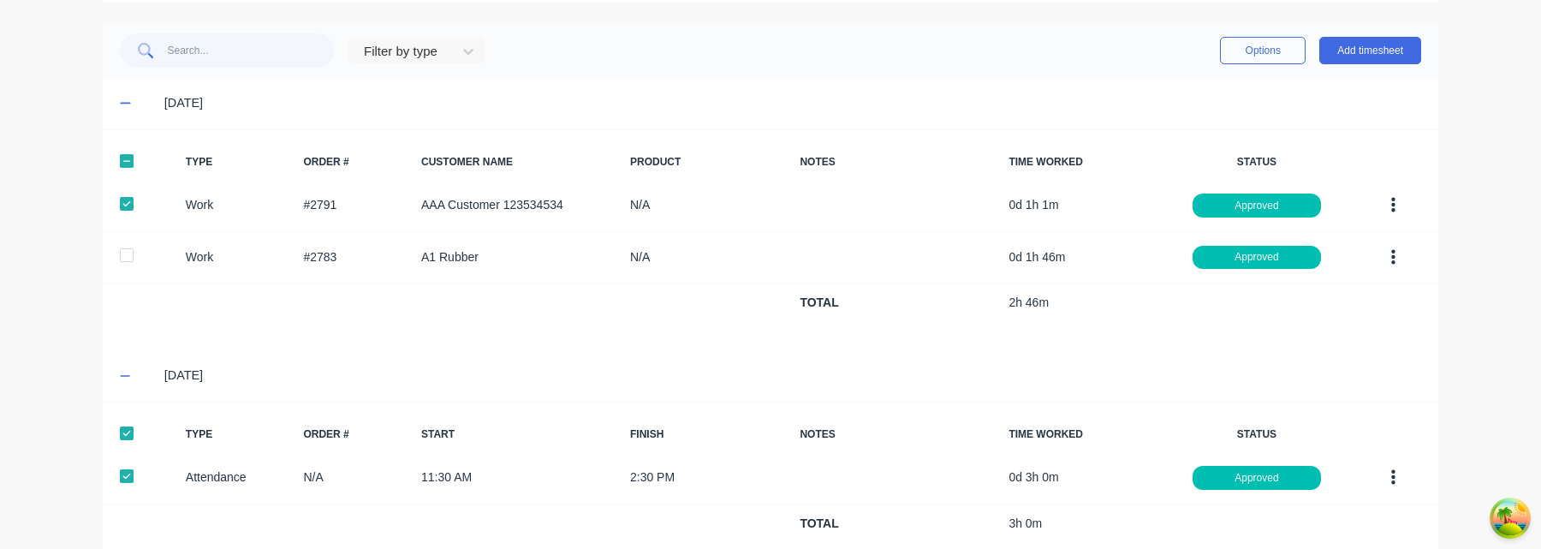
scroll to position [444, 0]
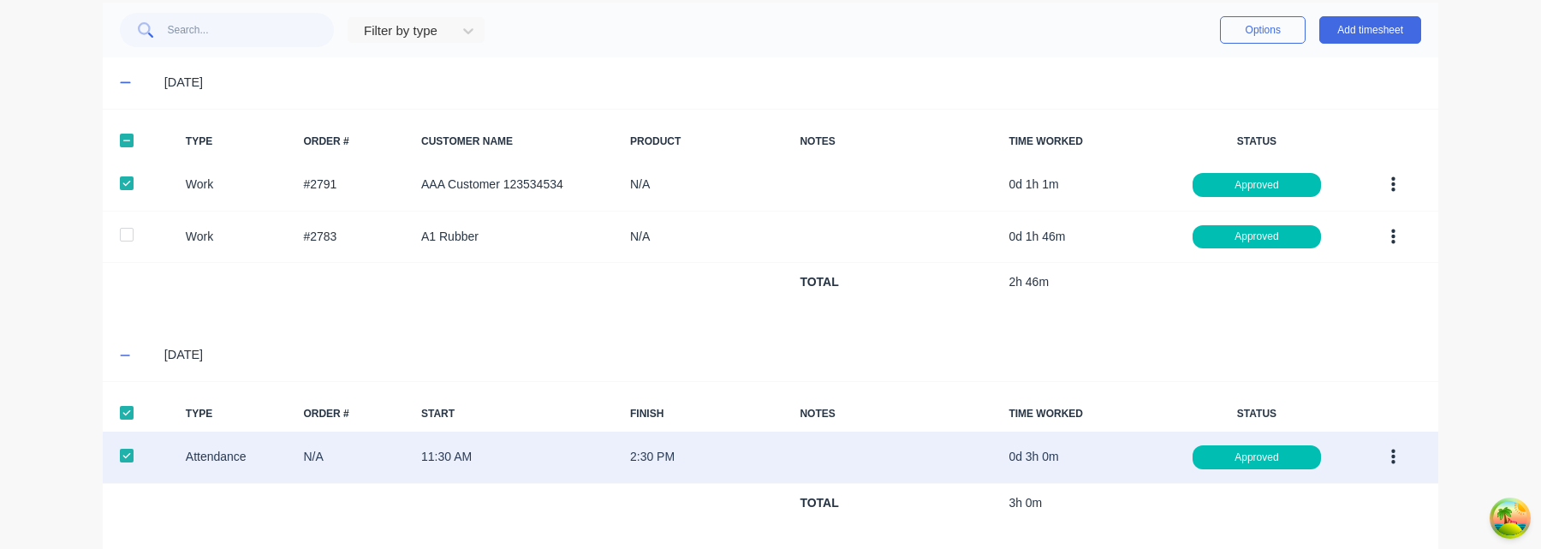
click at [128, 456] on div at bounding box center [127, 455] width 34 height 34
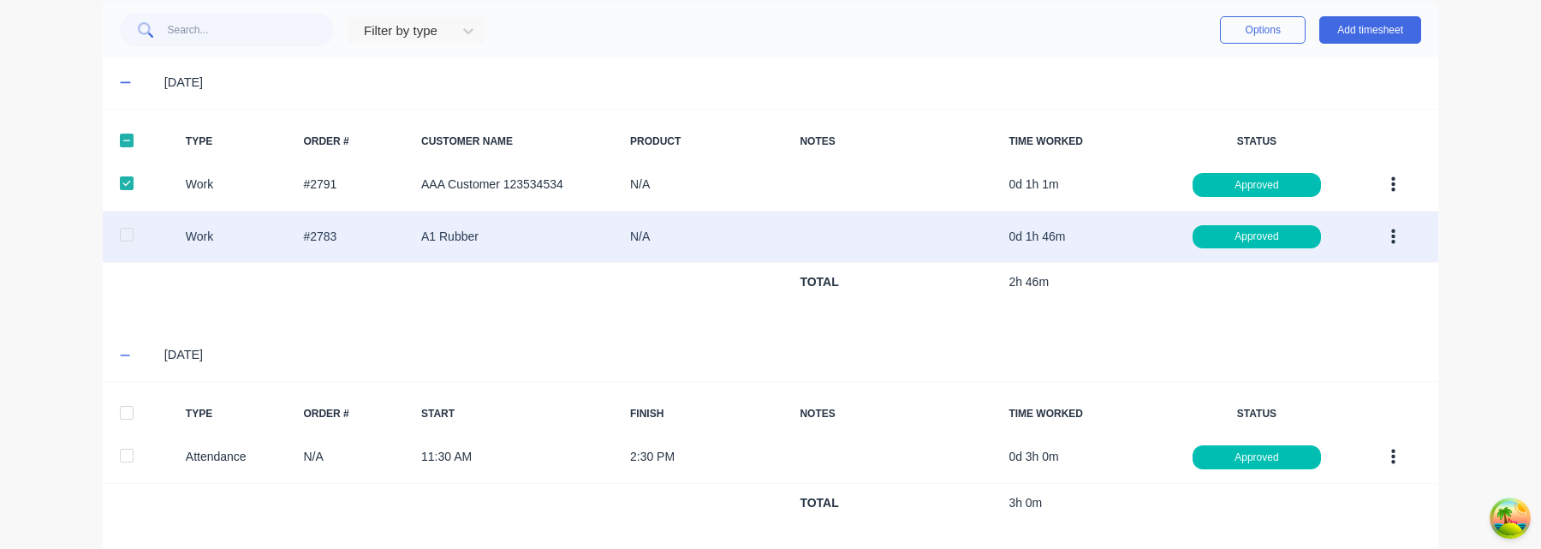
click at [131, 237] on div at bounding box center [127, 234] width 34 height 34
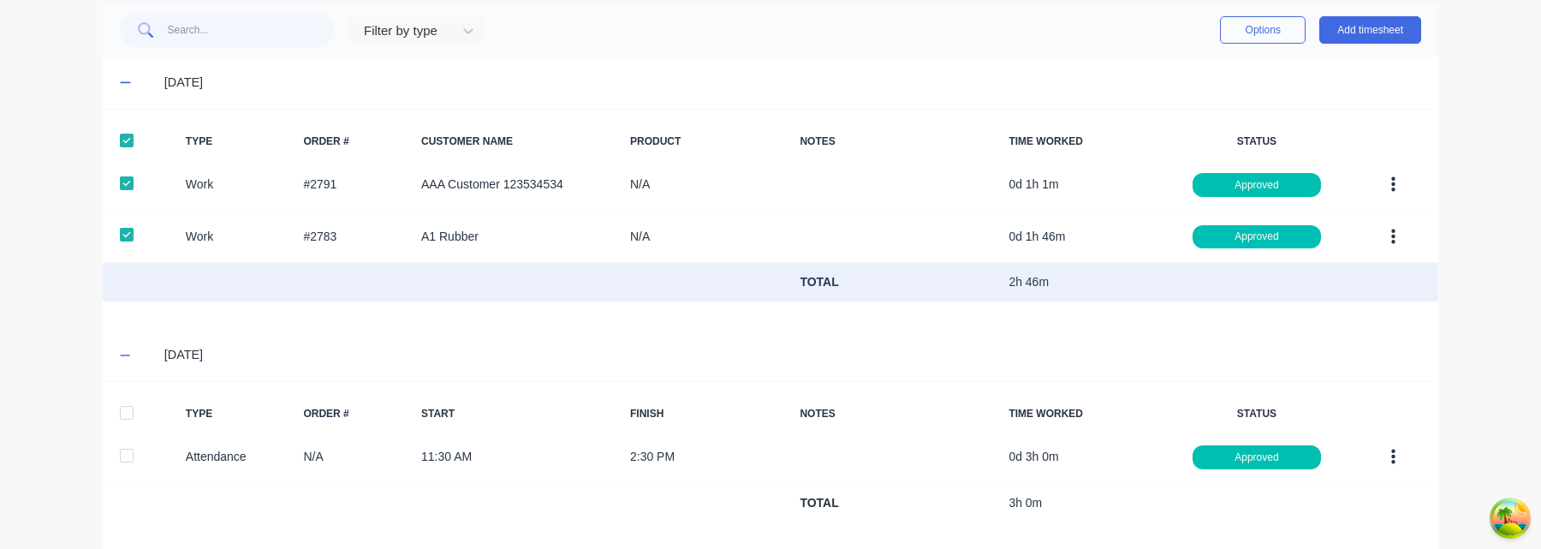
scroll to position [173, 0]
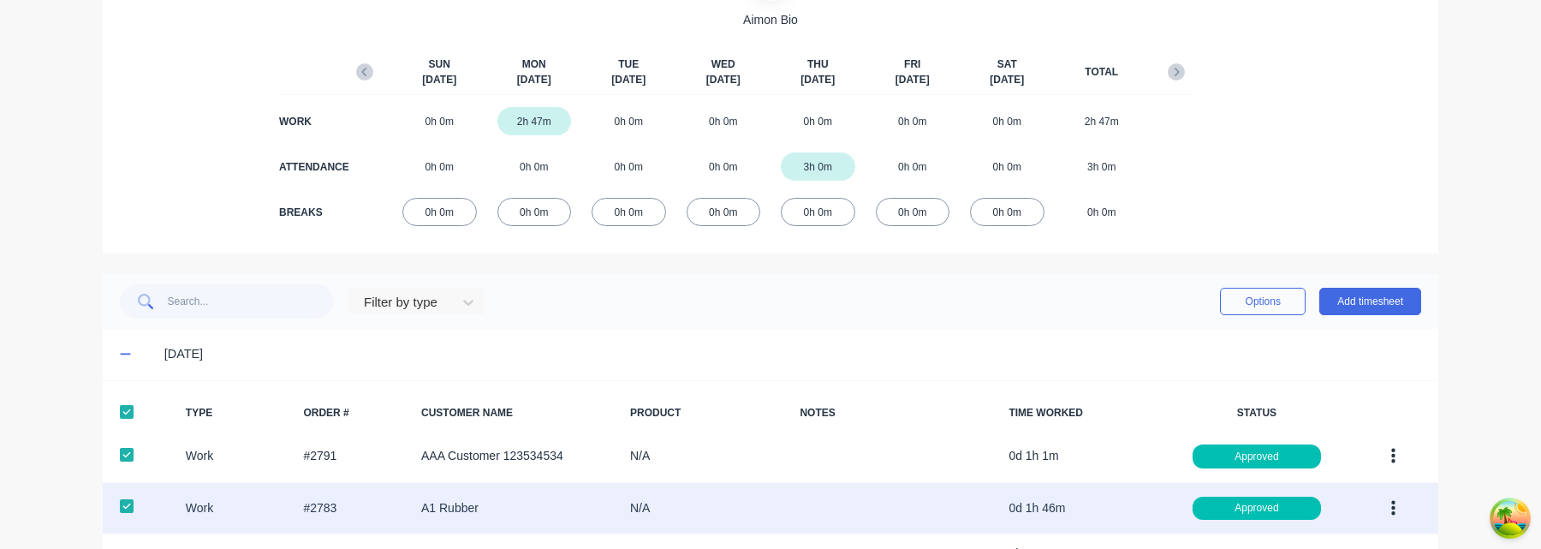
click at [125, 511] on div at bounding box center [127, 506] width 34 height 34
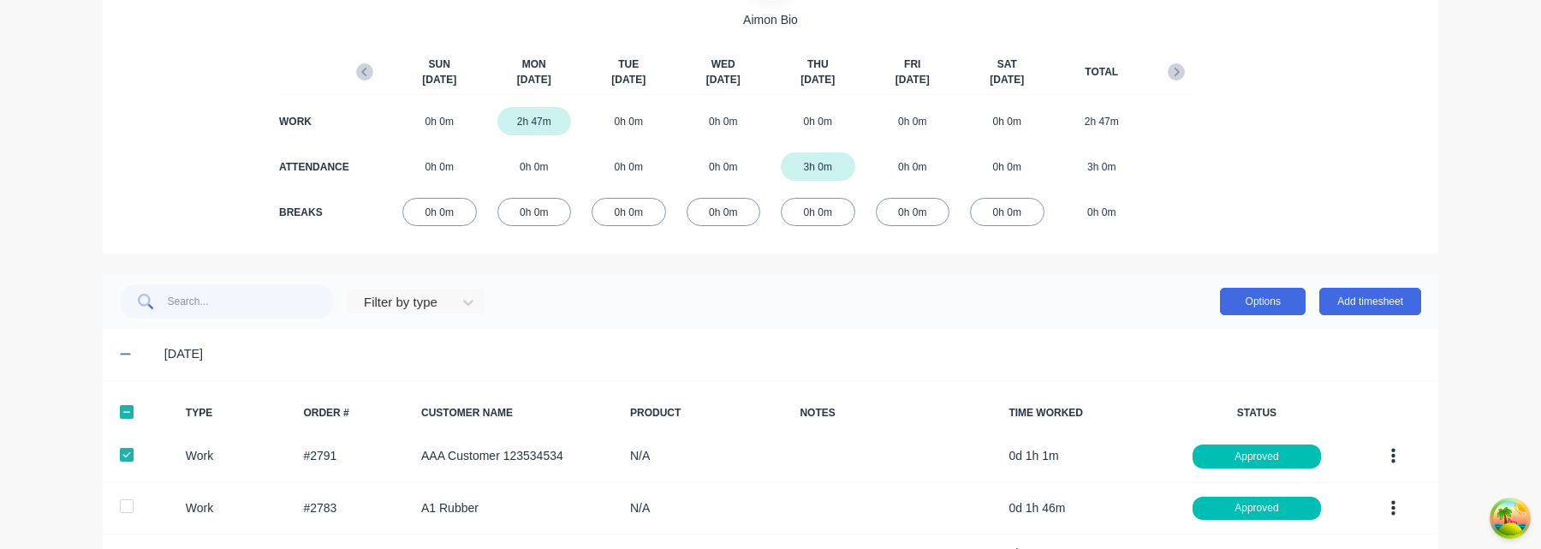
click at [1275, 299] on button "Options" at bounding box center [1263, 301] width 86 height 27
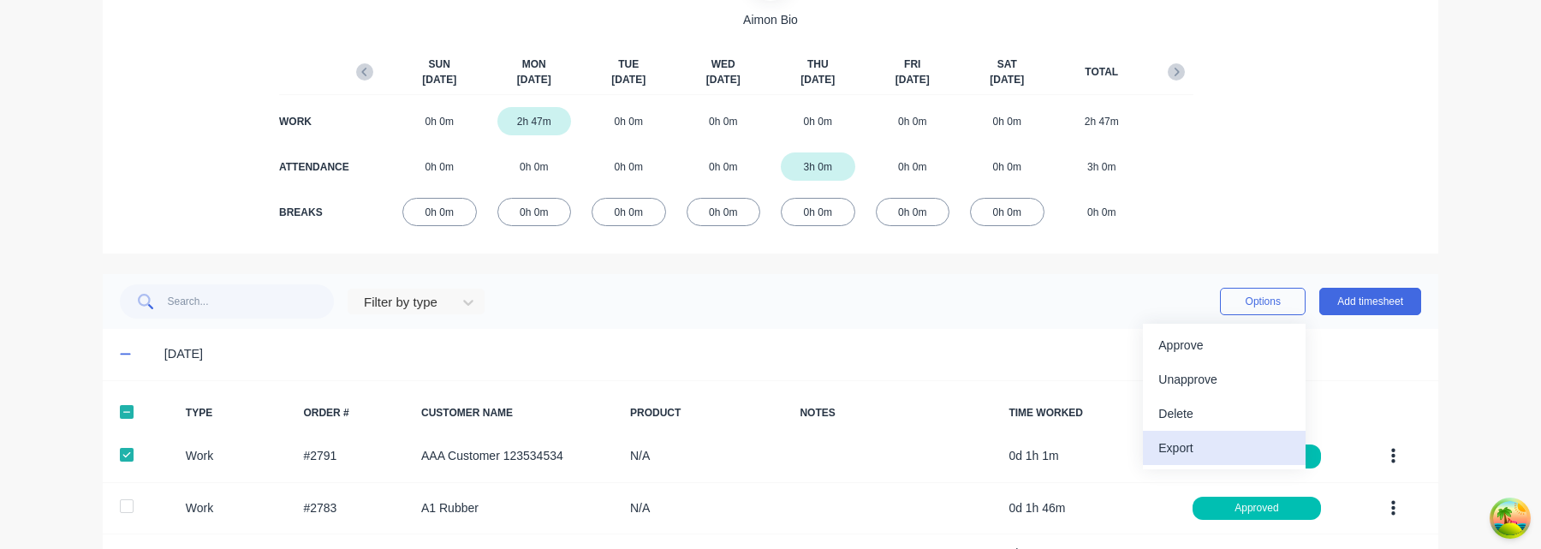
click at [1230, 448] on div "Export" at bounding box center [1224, 448] width 132 height 25
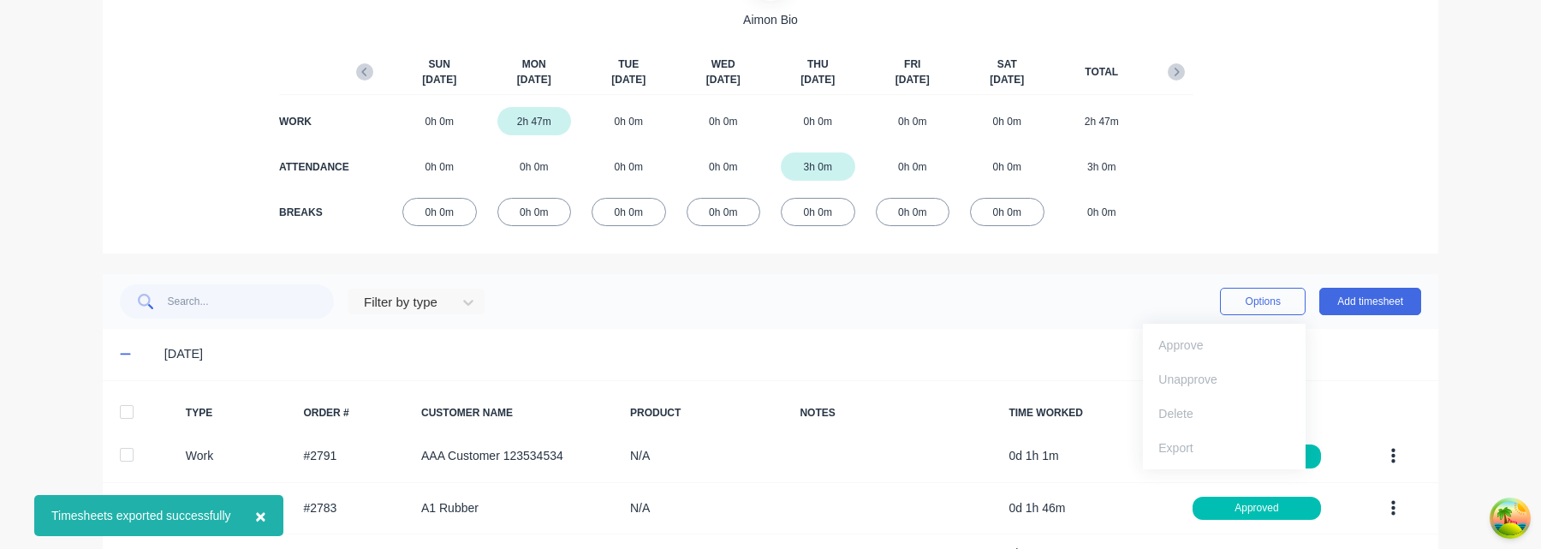
scroll to position [366, 0]
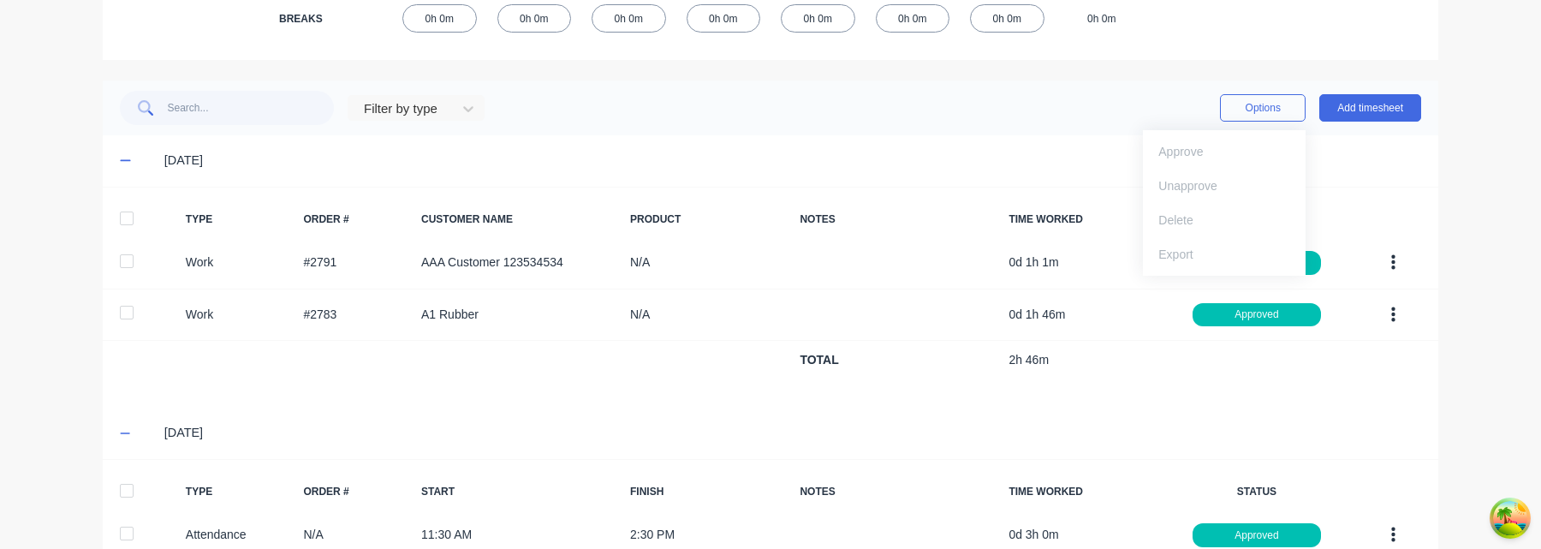
click at [1043, 110] on div "Filter by type Options Approve Unapprove Delete Export Add timesheet" at bounding box center [770, 108] width 1301 height 34
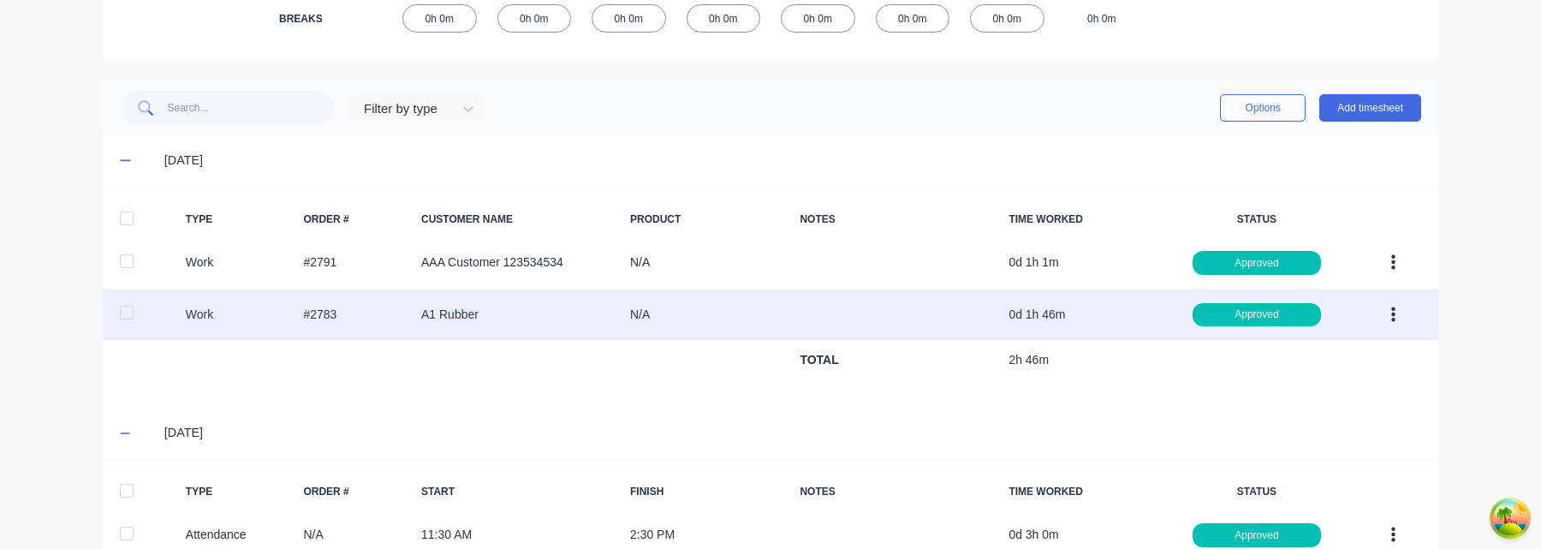
click at [1393, 309] on icon "button" at bounding box center [1393, 313] width 4 height 15
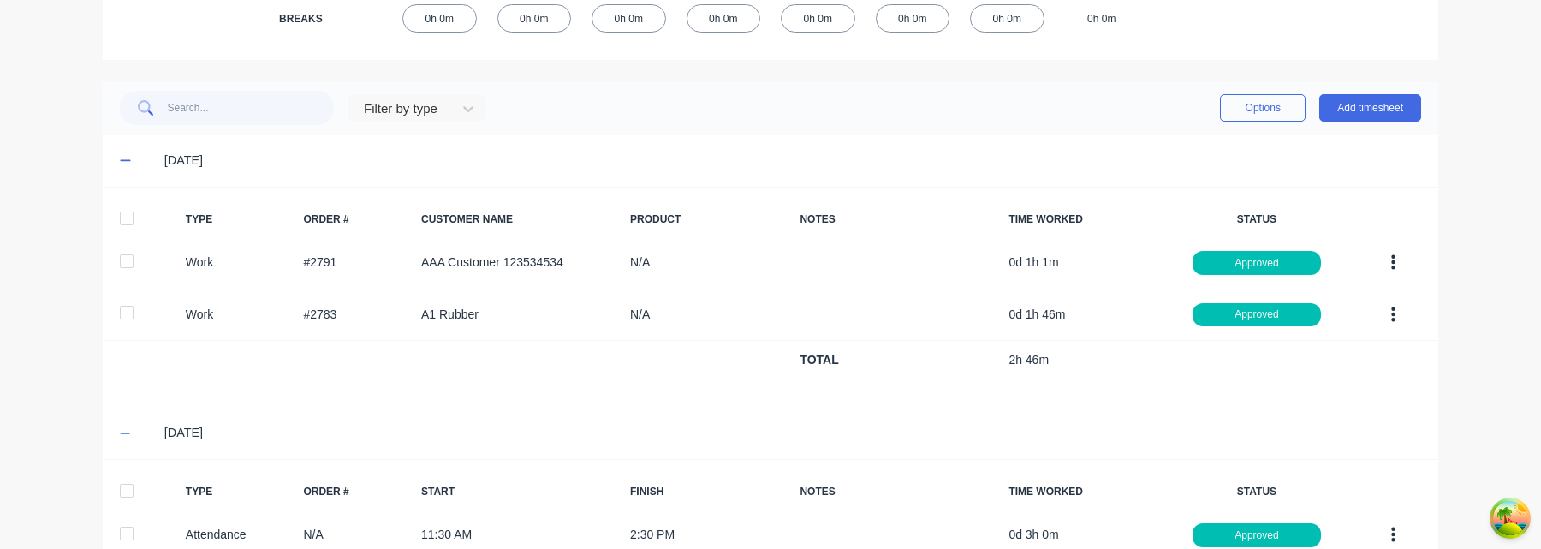
click at [1229, 187] on div "TYPE ORDER # CUSTOMER NAME PRODUCT NOTES TIME WORKED STATUS Work #2791 AAA Cust…" at bounding box center [770, 297] width 1335 height 221
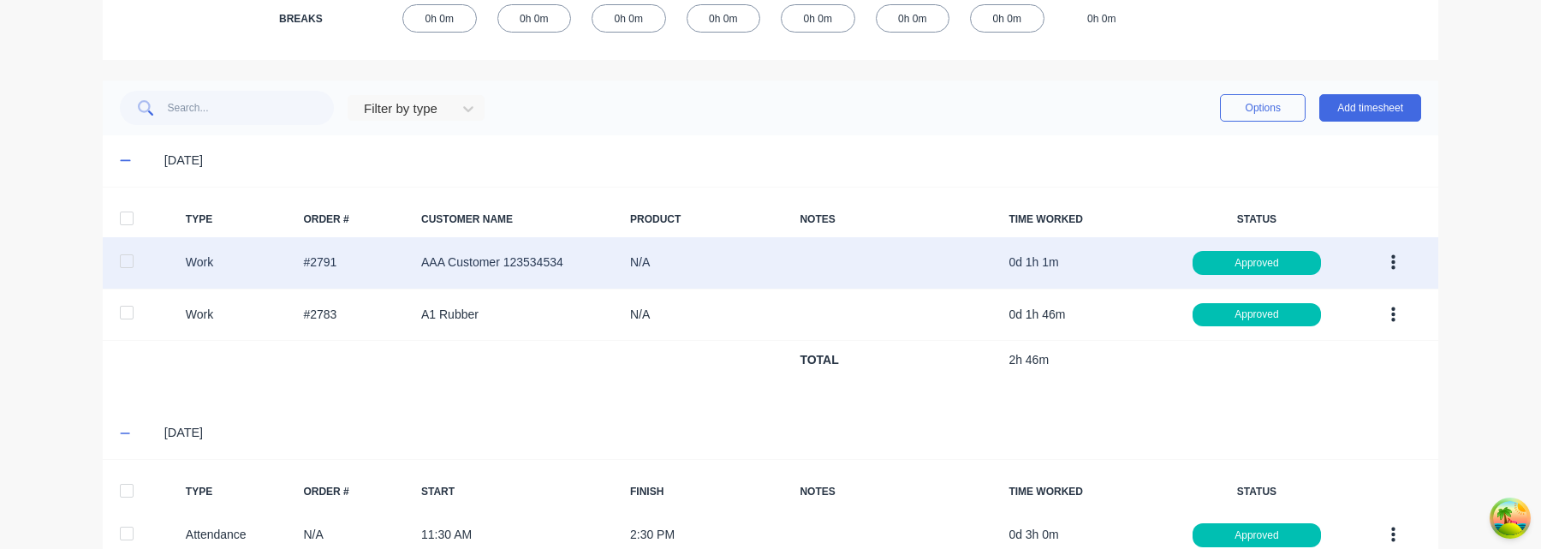
click at [1399, 259] on button "button" at bounding box center [1393, 262] width 40 height 31
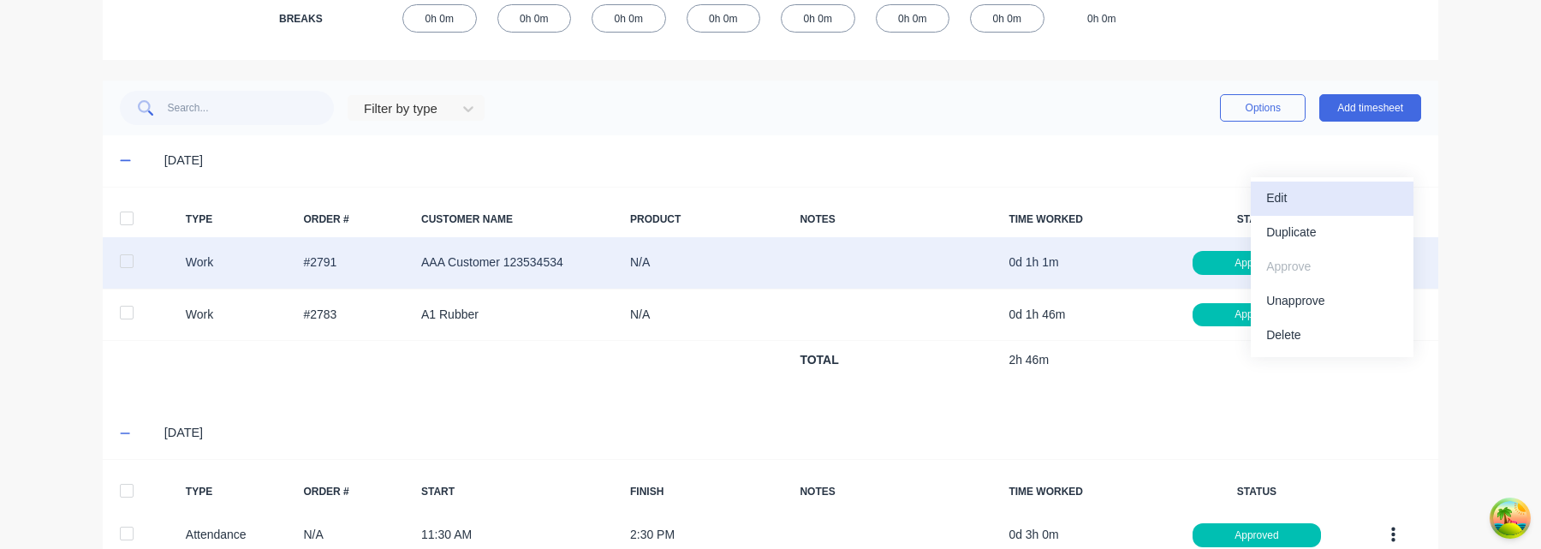
click at [1328, 200] on div "Edit" at bounding box center [1332, 198] width 132 height 25
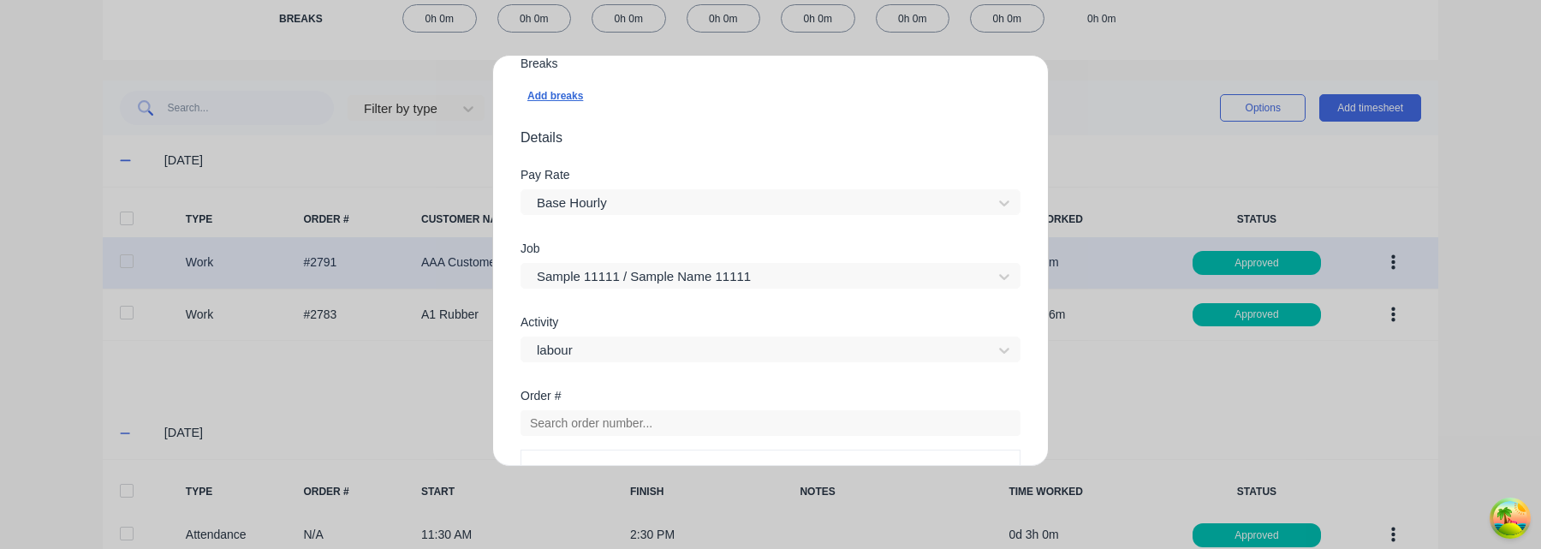
scroll to position [356, 0]
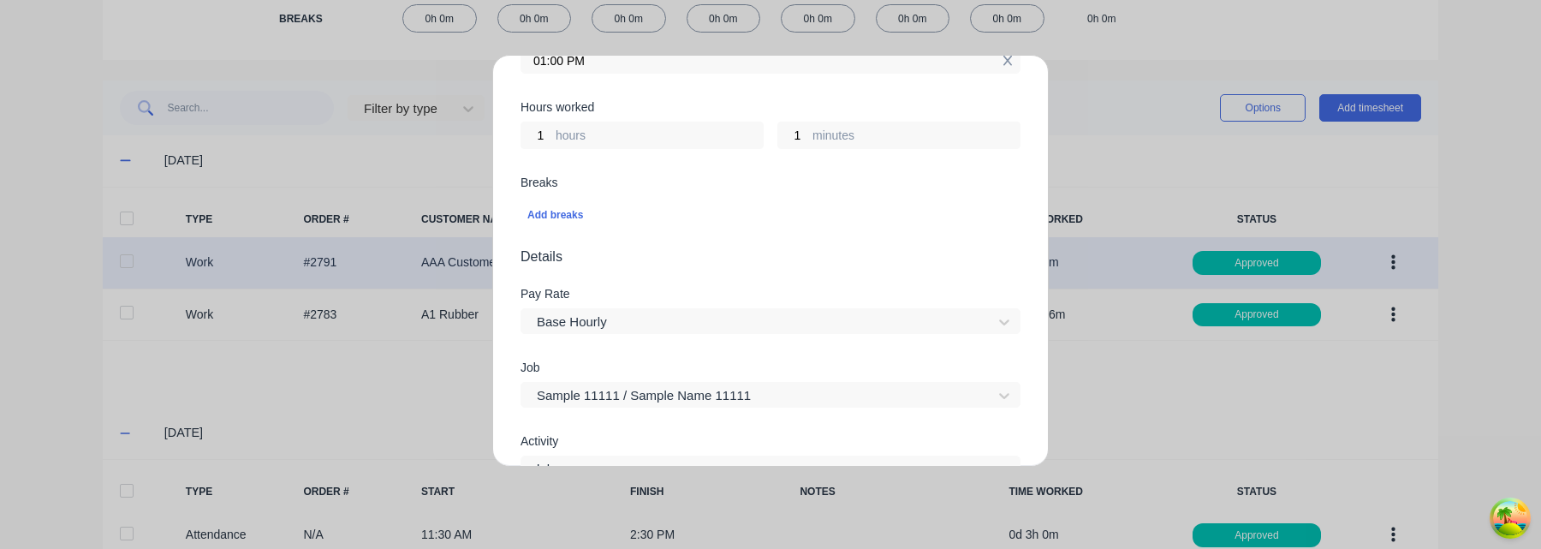
click at [1011, 63] on div "01:00 PM" at bounding box center [770, 59] width 500 height 27
click at [1008, 63] on icon at bounding box center [1006, 61] width 9 height 10
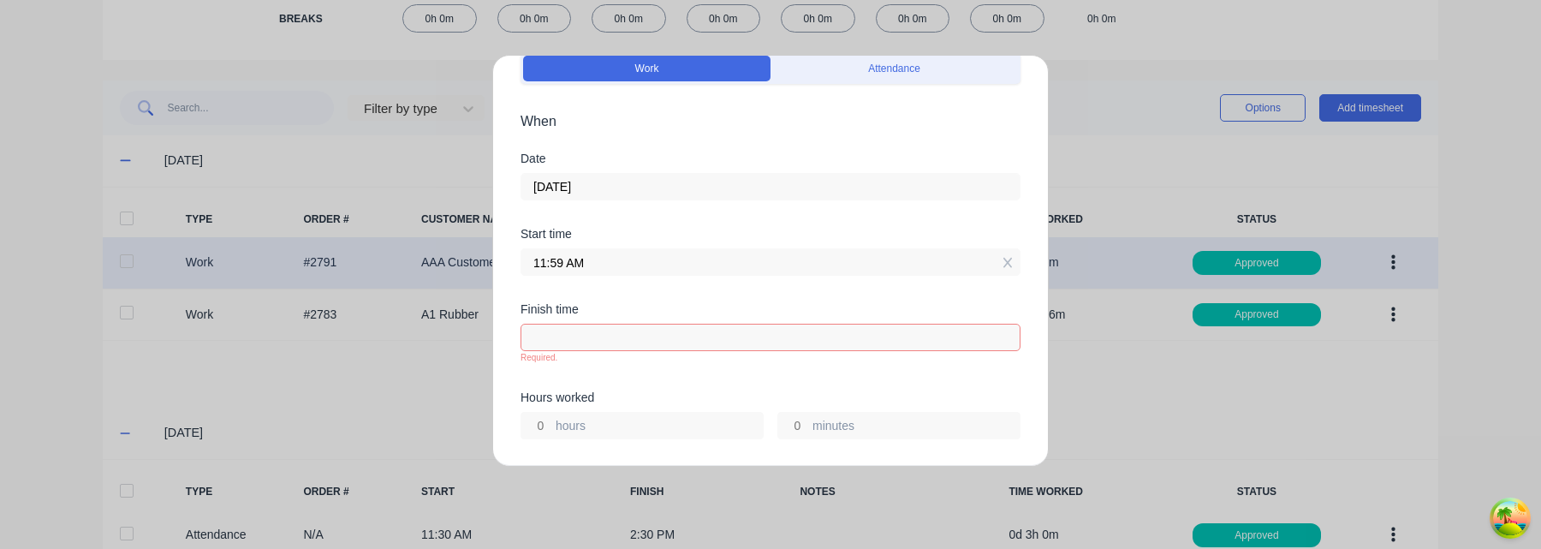
scroll to position [8, 0]
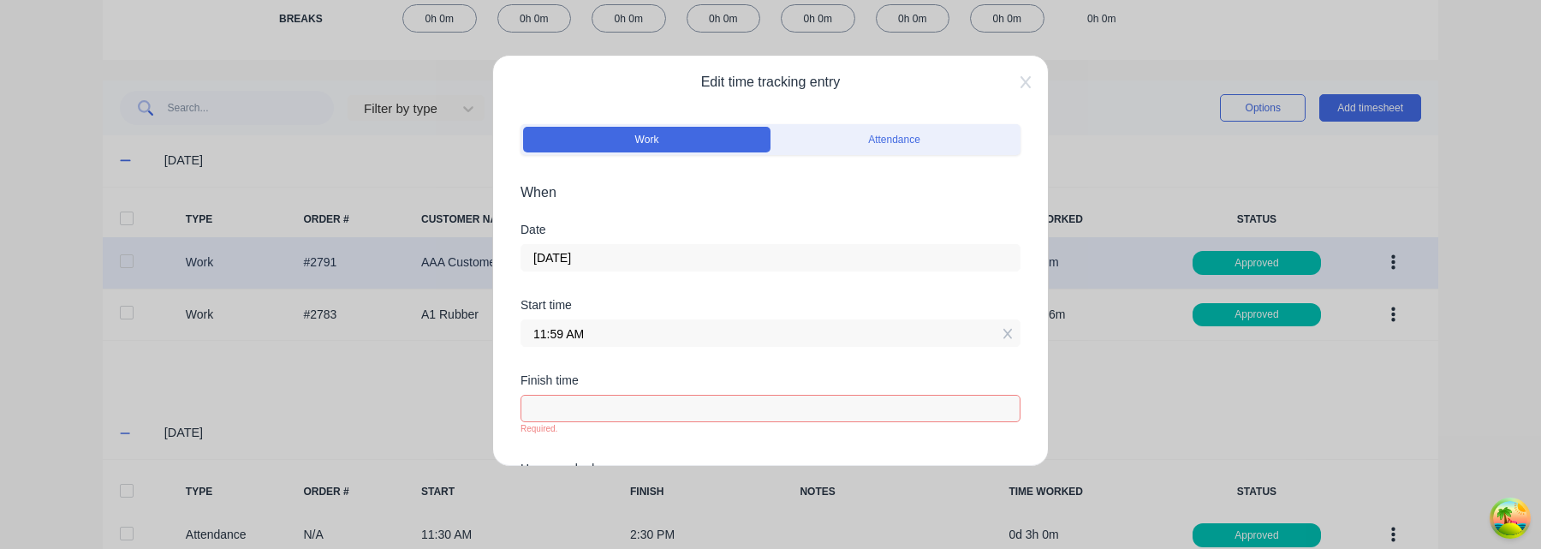
click at [1030, 92] on div "Edit time tracking entry Work Attendance When Date 25/08/2025 Start time 11:59 …" at bounding box center [770, 261] width 556 height 412
click at [1030, 82] on icon at bounding box center [1025, 82] width 10 height 14
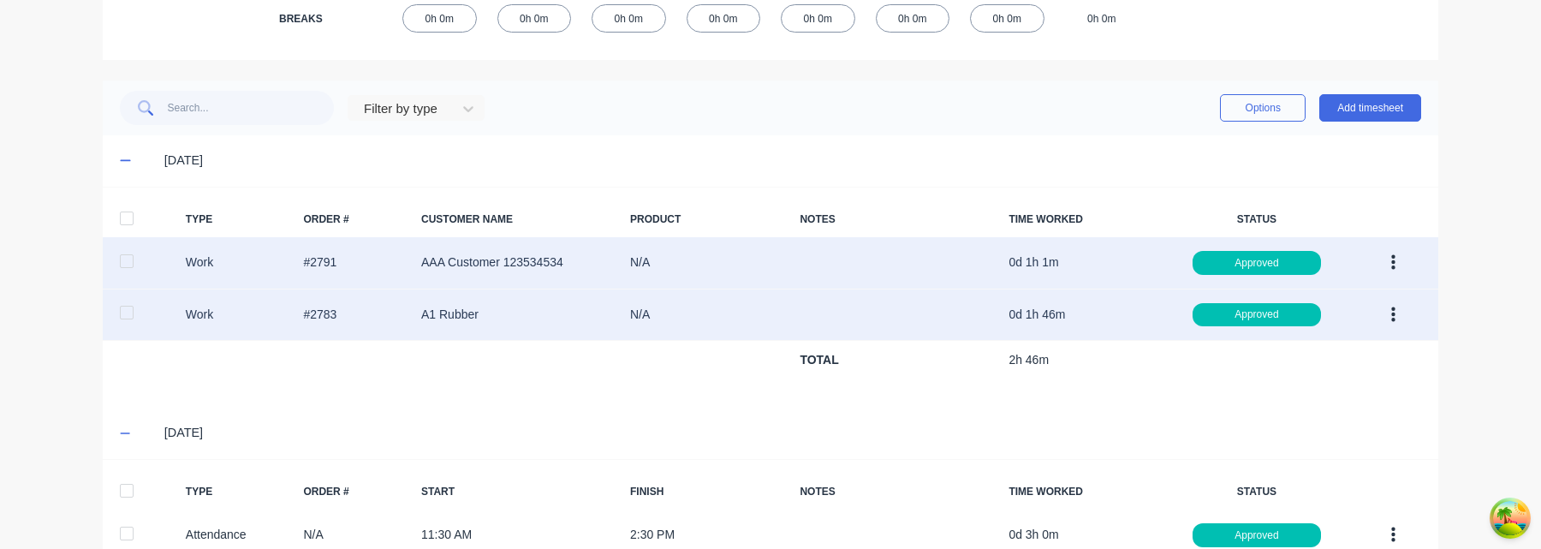
click at [1401, 313] on button "button" at bounding box center [1393, 315] width 40 height 31
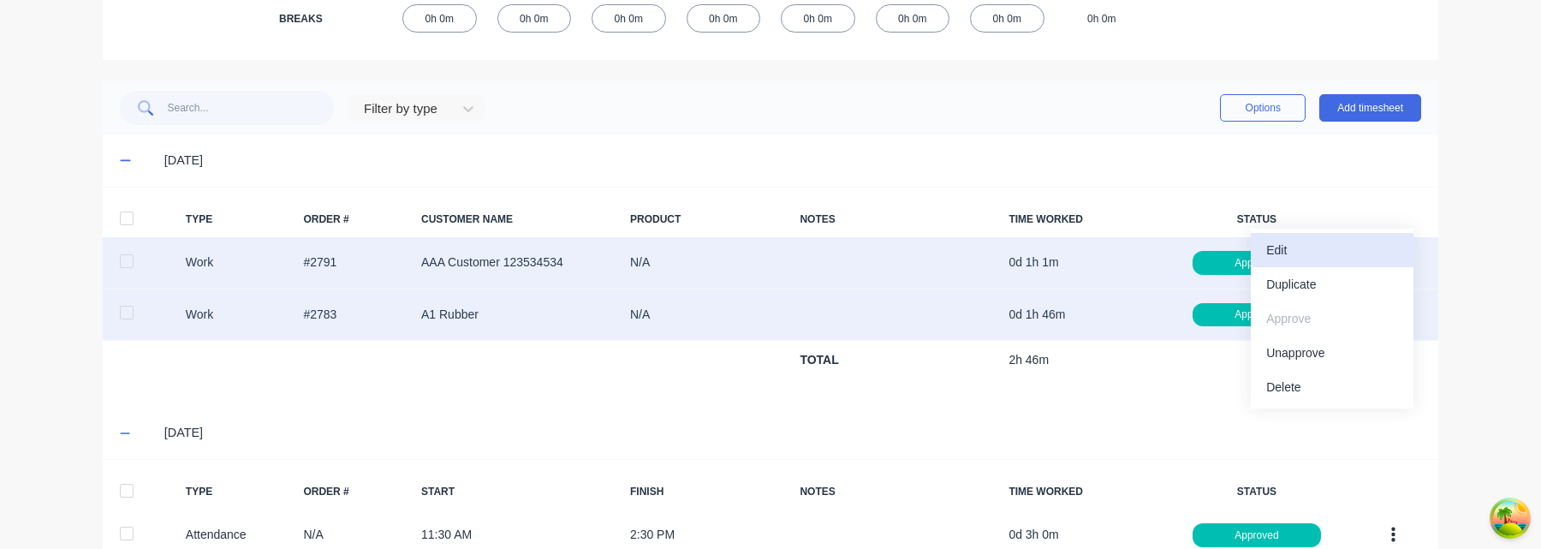
click at [1335, 253] on div "Edit" at bounding box center [1332, 250] width 132 height 25
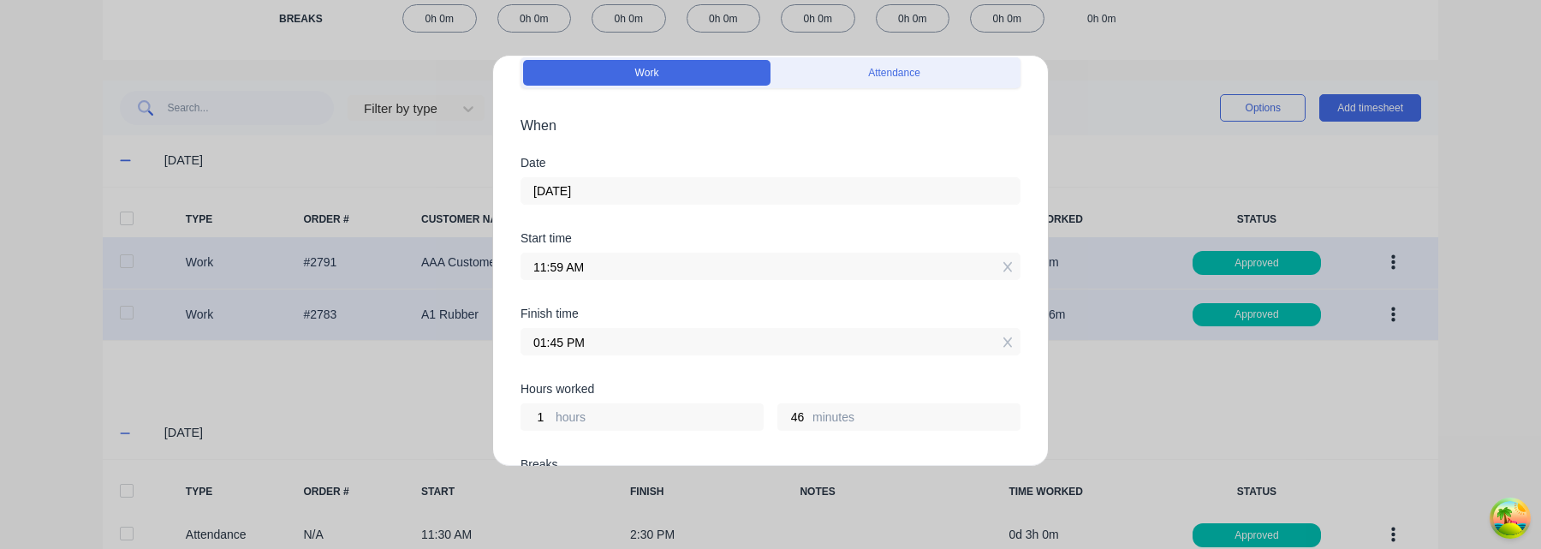
scroll to position [0, 0]
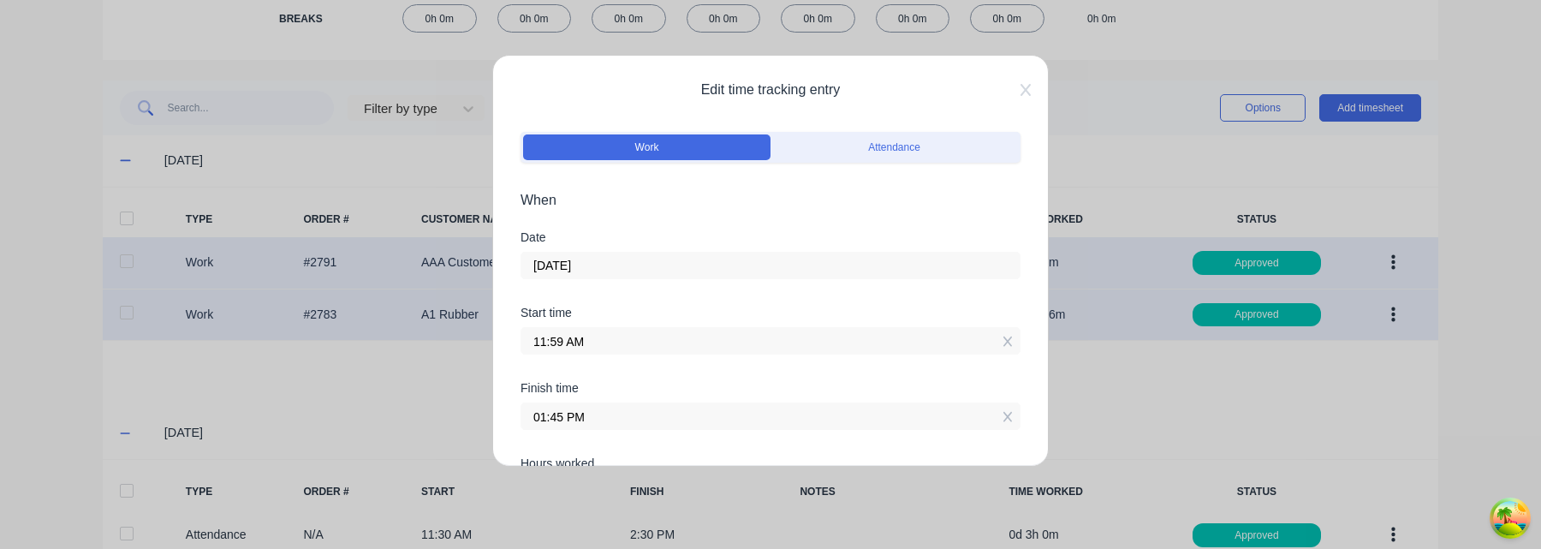
click at [1016, 83] on span "Edit time tracking entry" at bounding box center [770, 90] width 500 height 21
click at [1024, 89] on icon at bounding box center [1025, 90] width 10 height 12
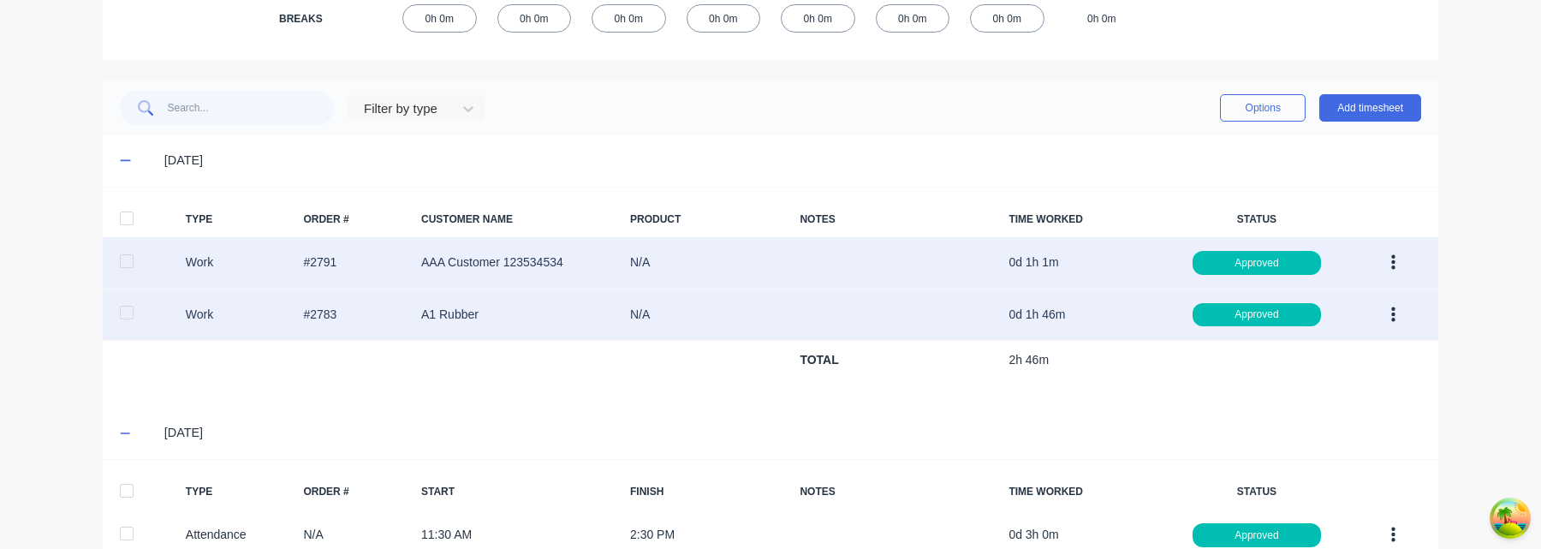
click at [126, 270] on div at bounding box center [127, 261] width 34 height 34
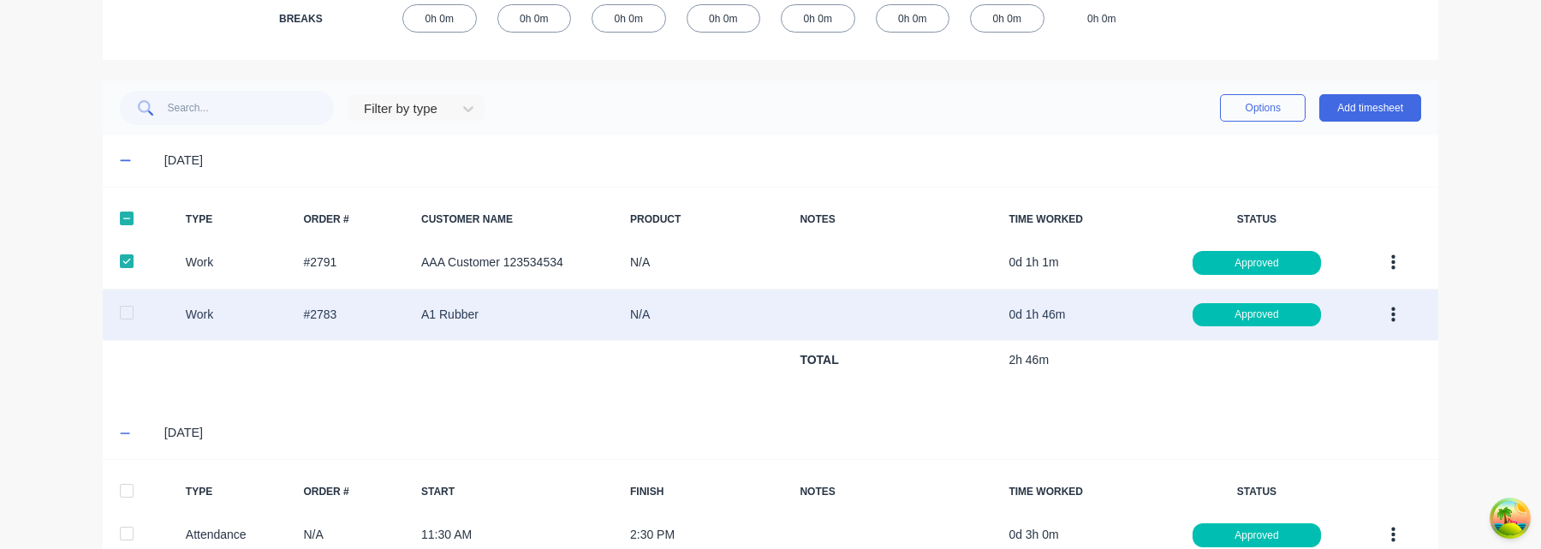
click at [126, 317] on div at bounding box center [127, 312] width 34 height 34
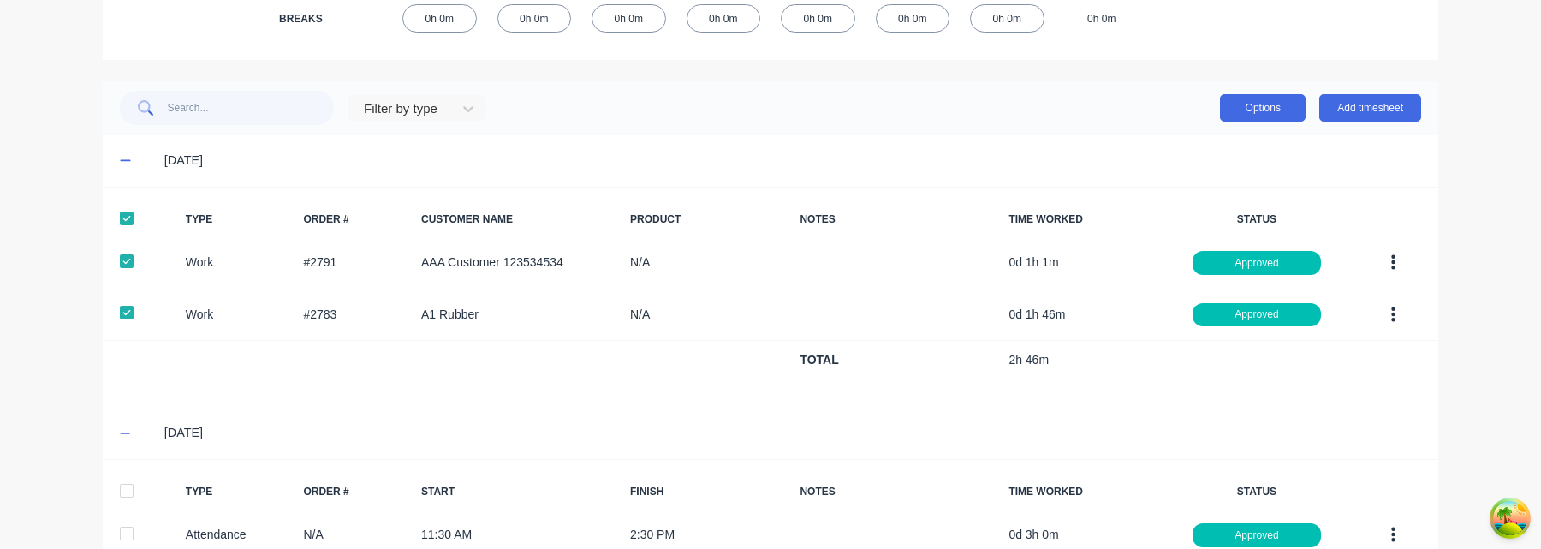
click at [1250, 108] on button "Options" at bounding box center [1263, 107] width 86 height 27
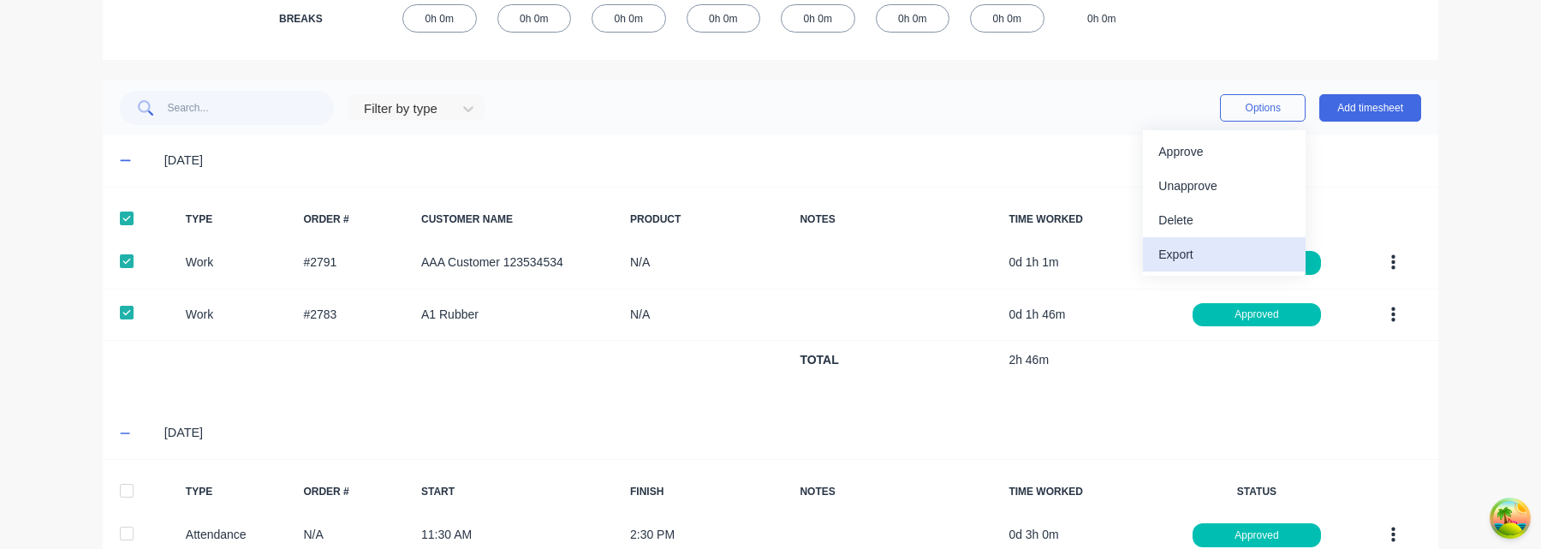
click at [1206, 252] on div "Export" at bounding box center [1224, 254] width 132 height 25
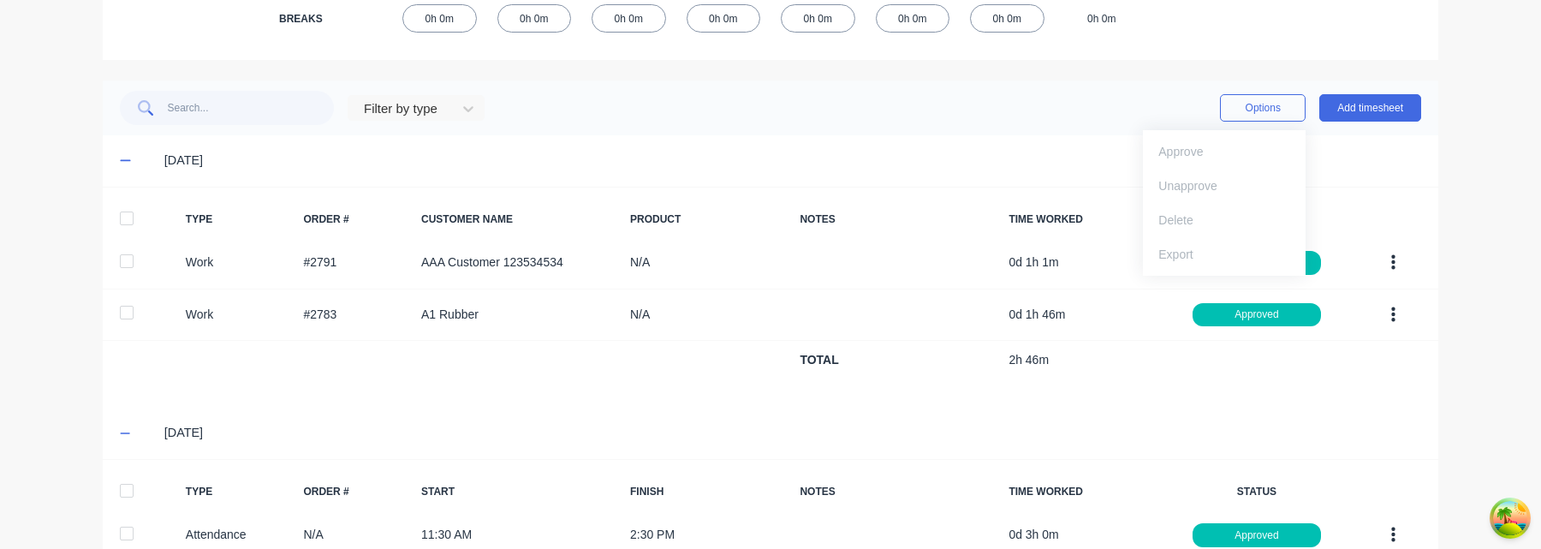
scroll to position [467, 0]
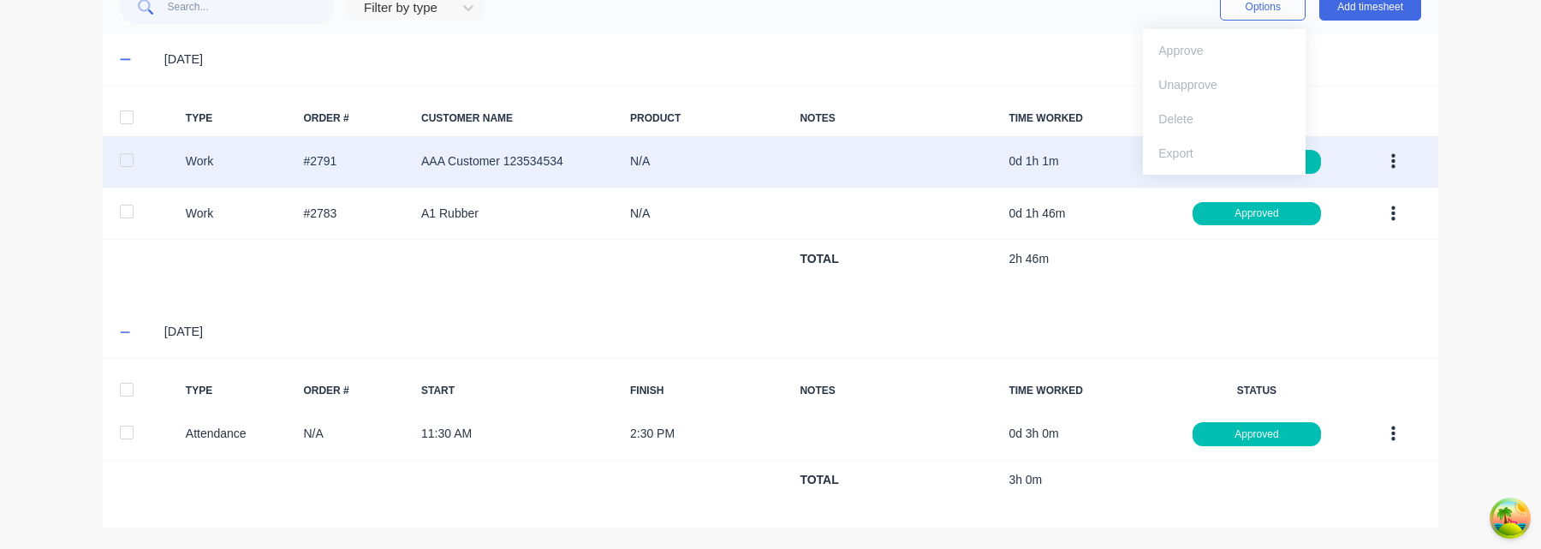
click at [124, 159] on div at bounding box center [127, 160] width 34 height 34
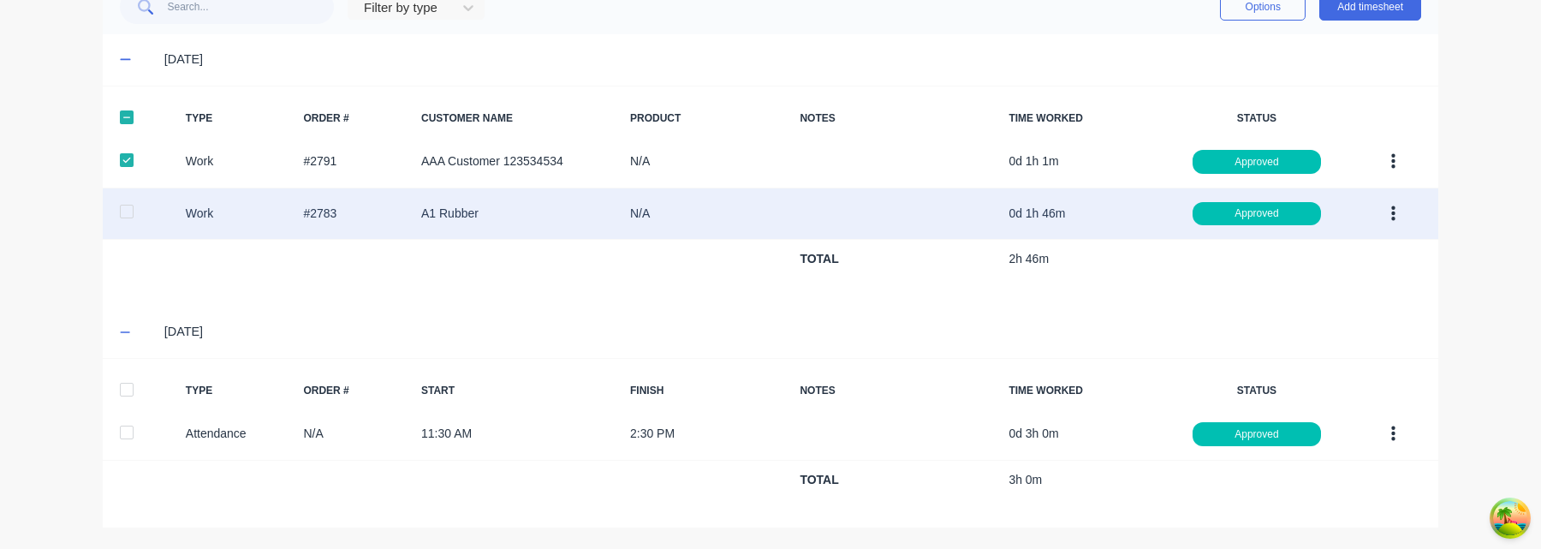
click at [124, 212] on div at bounding box center [127, 211] width 34 height 34
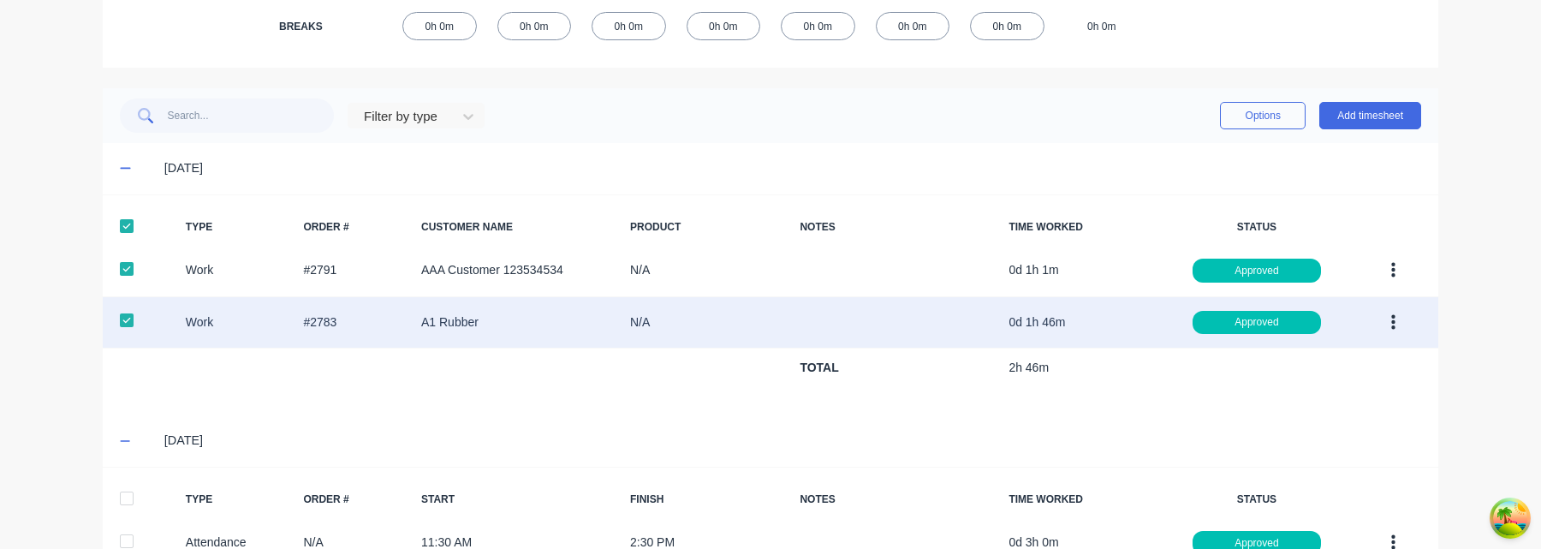
scroll to position [253, 0]
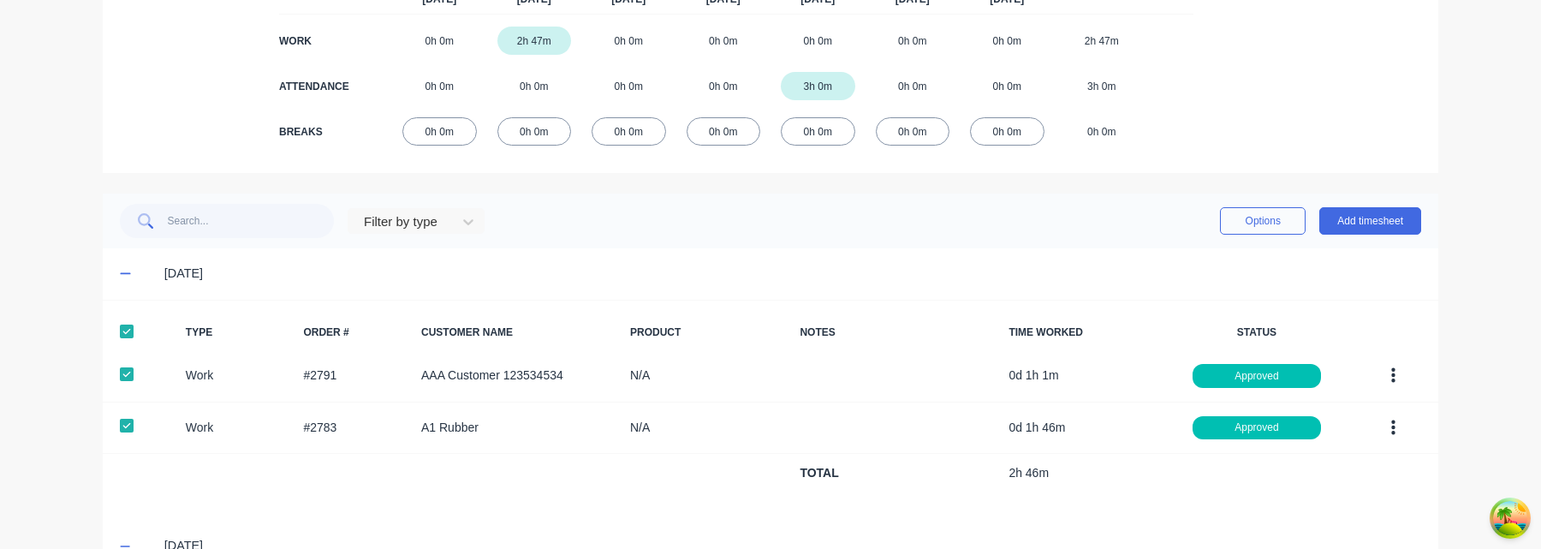
click at [1264, 204] on div "Options Add timesheet" at bounding box center [1320, 221] width 201 height 34
click at [1261, 223] on button "Options" at bounding box center [1263, 220] width 86 height 27
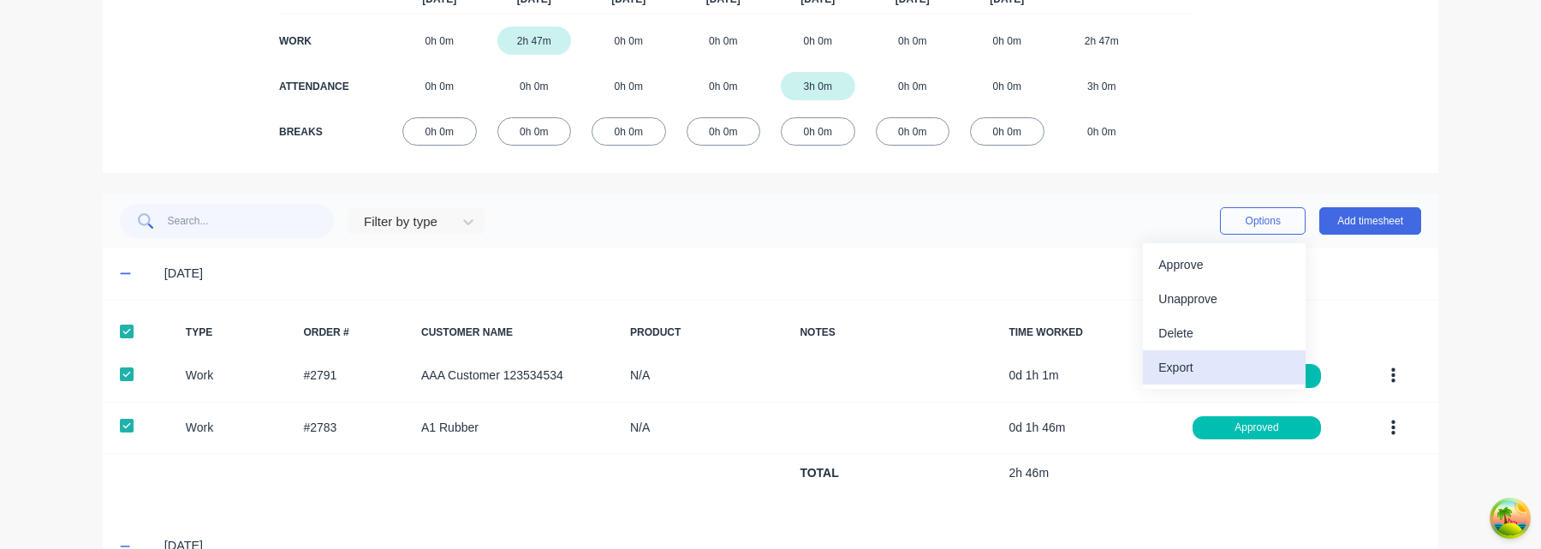
click at [1203, 367] on div "Export" at bounding box center [1224, 367] width 132 height 25
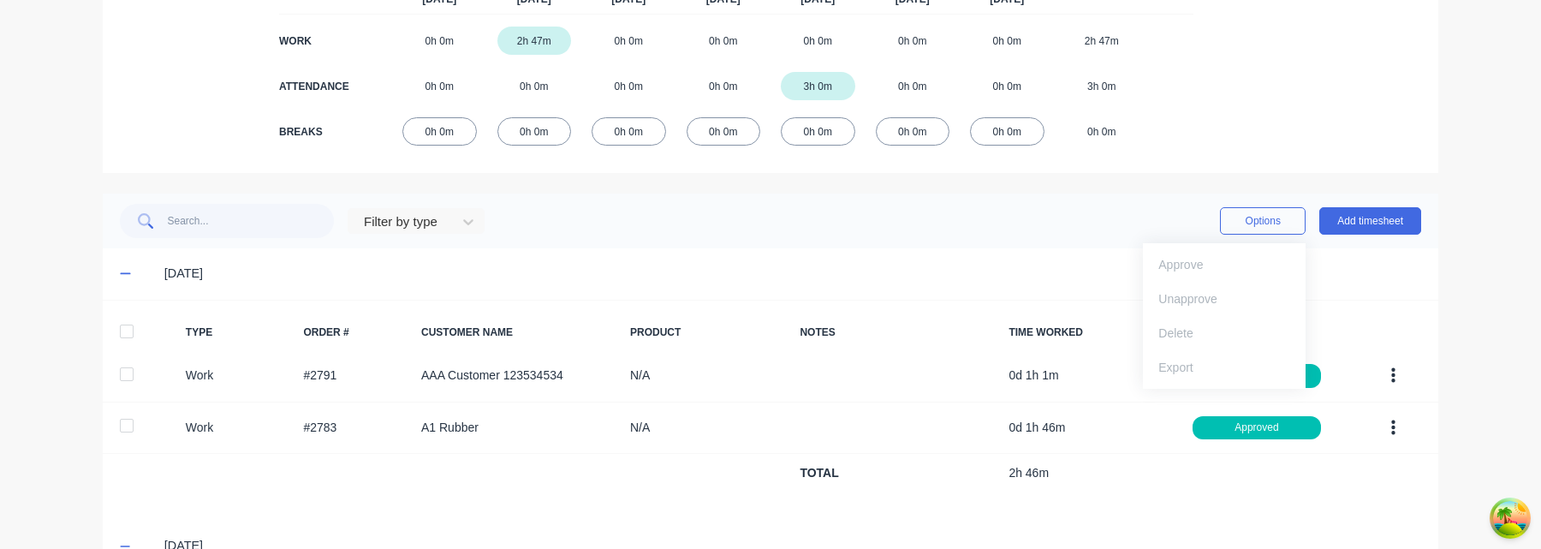
click at [1017, 220] on div "Filter by type Options Approve Unapprove Delete Export Add timesheet" at bounding box center [770, 221] width 1301 height 34
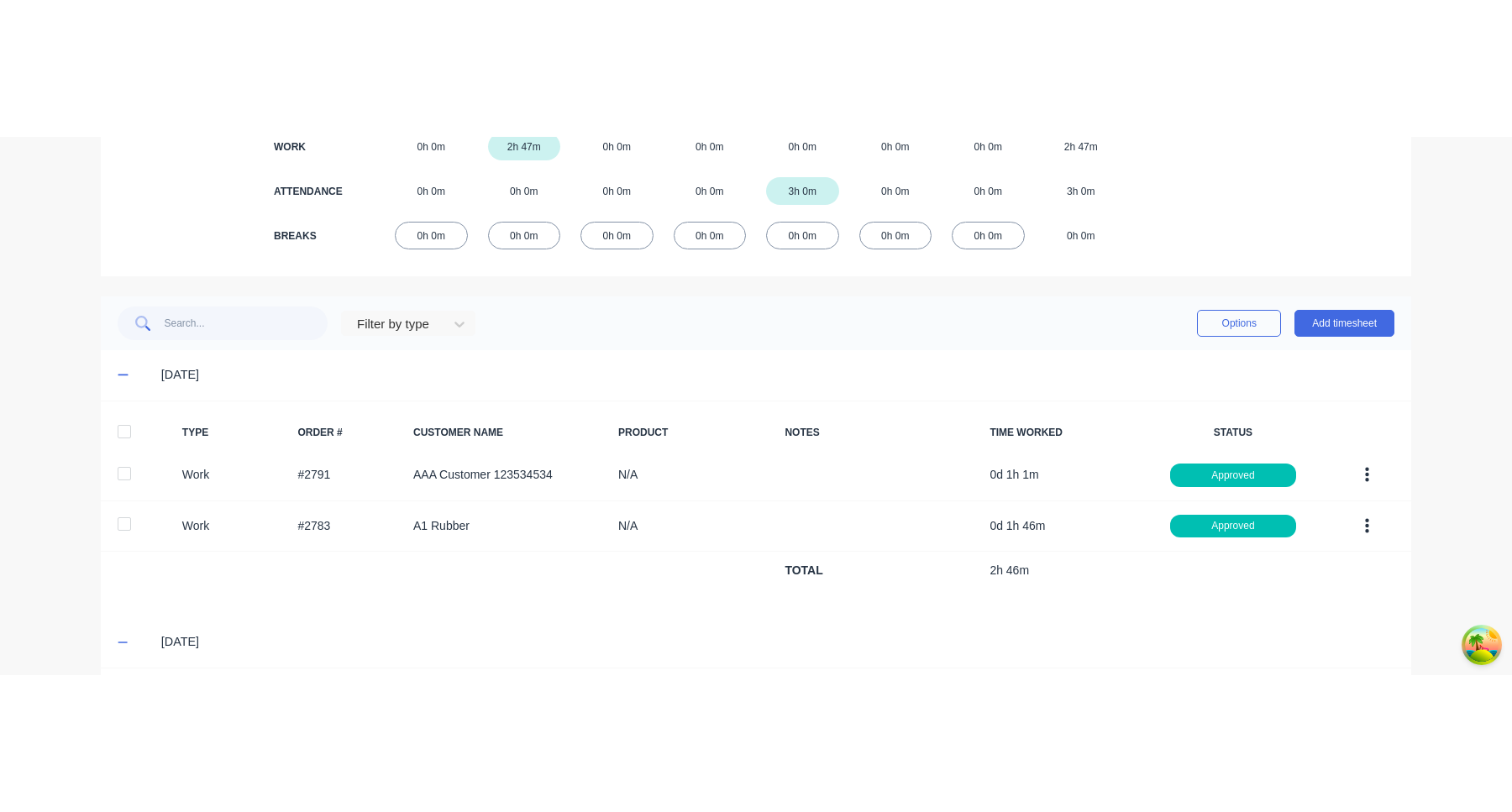
scroll to position [288, 0]
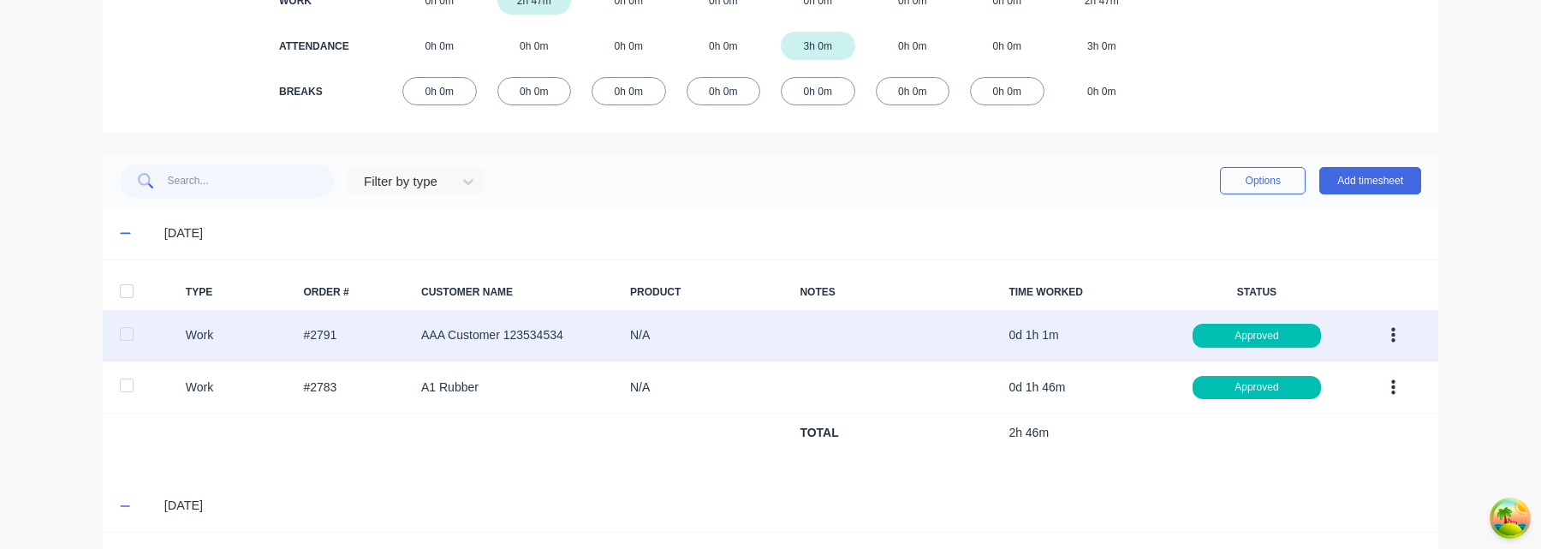
click at [127, 343] on div at bounding box center [127, 334] width 34 height 34
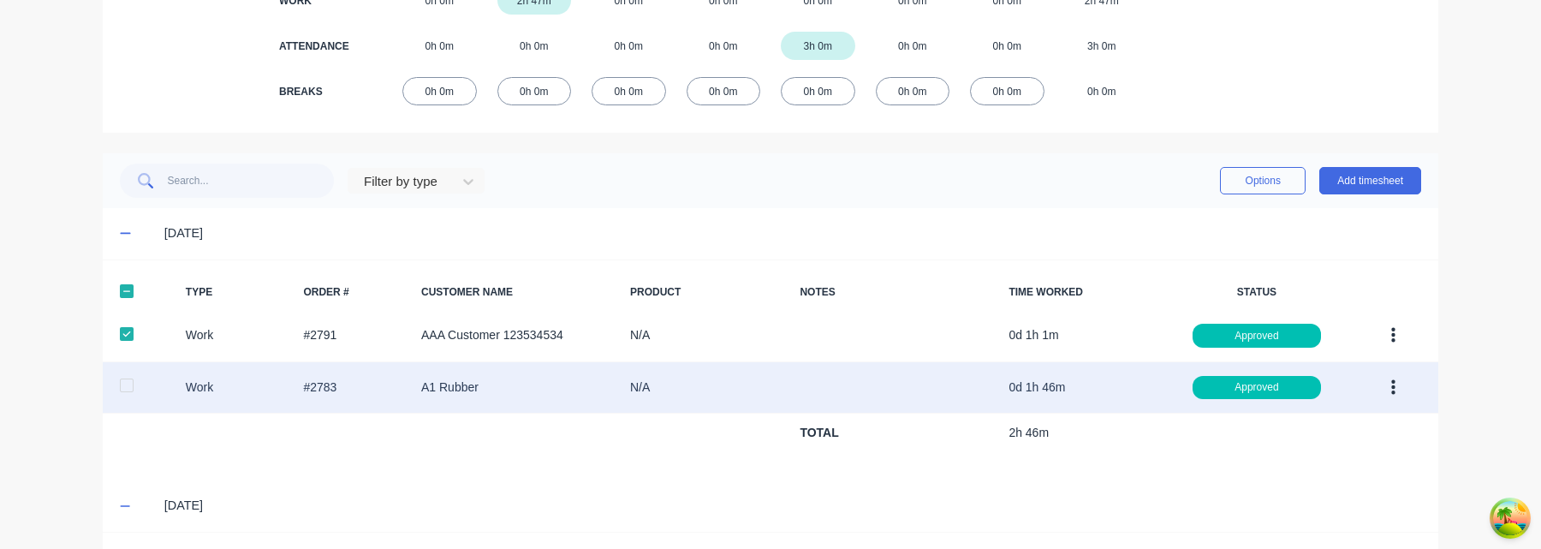
click at [127, 394] on div at bounding box center [127, 385] width 34 height 34
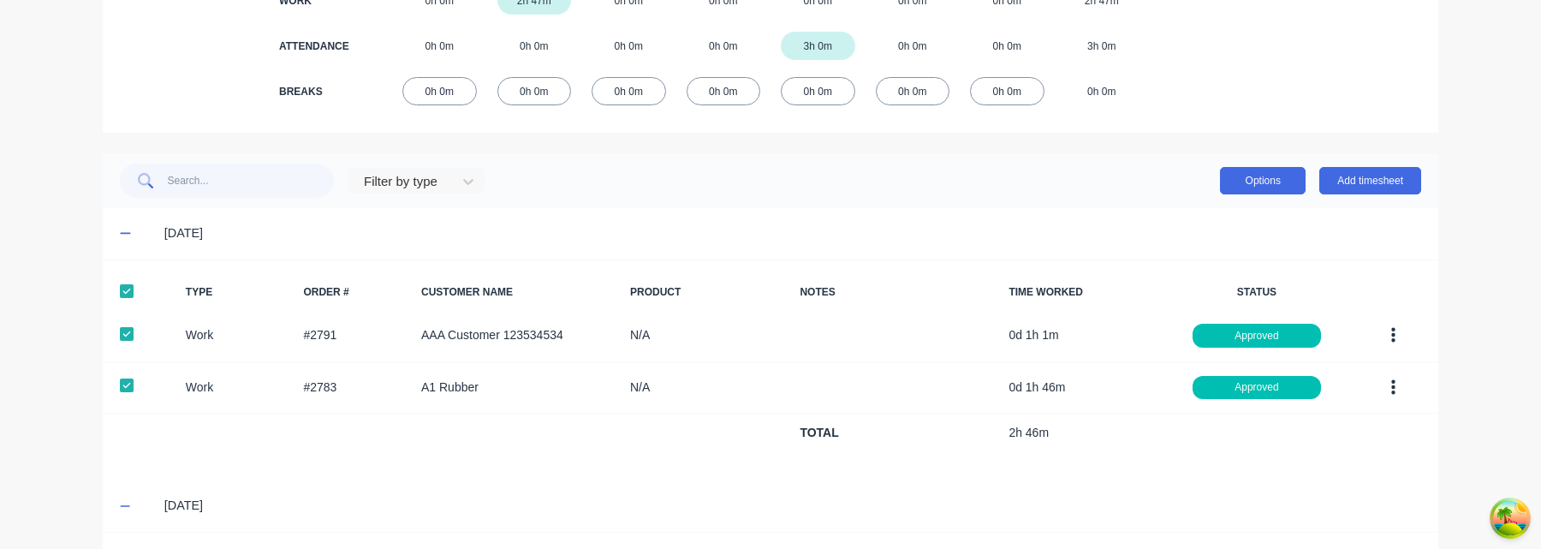
click at [1274, 180] on button "Options" at bounding box center [1263, 180] width 86 height 27
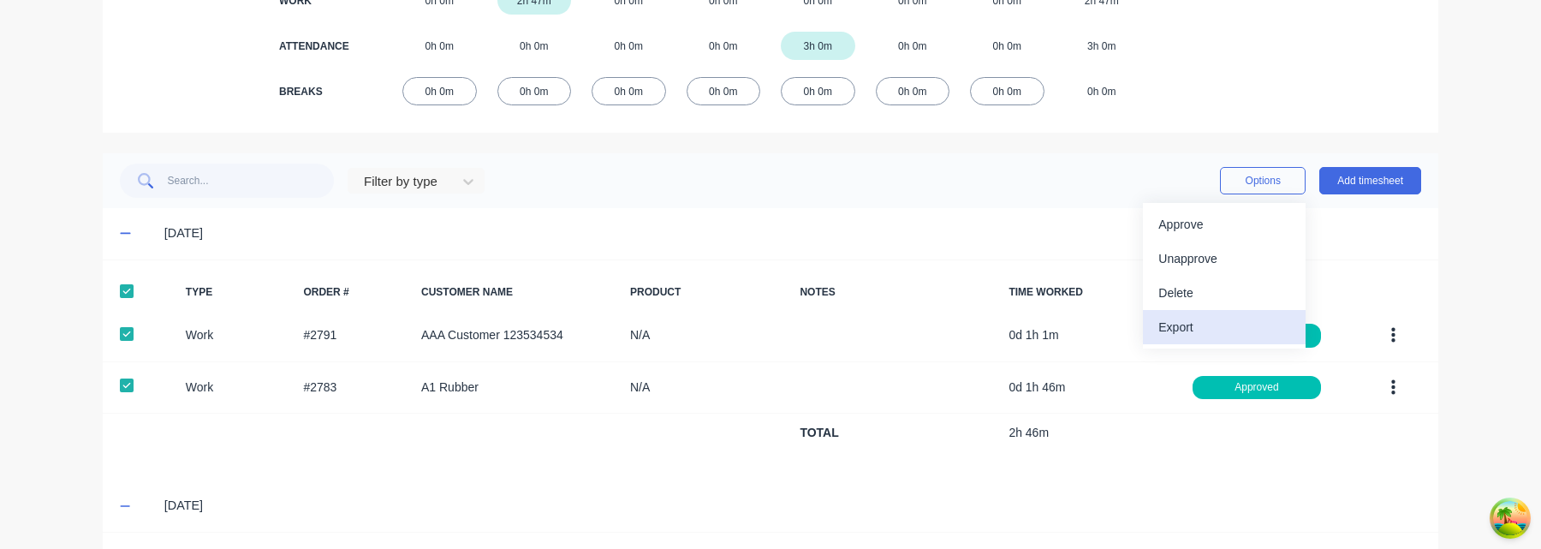
click at [1217, 330] on div "Export" at bounding box center [1224, 327] width 132 height 25
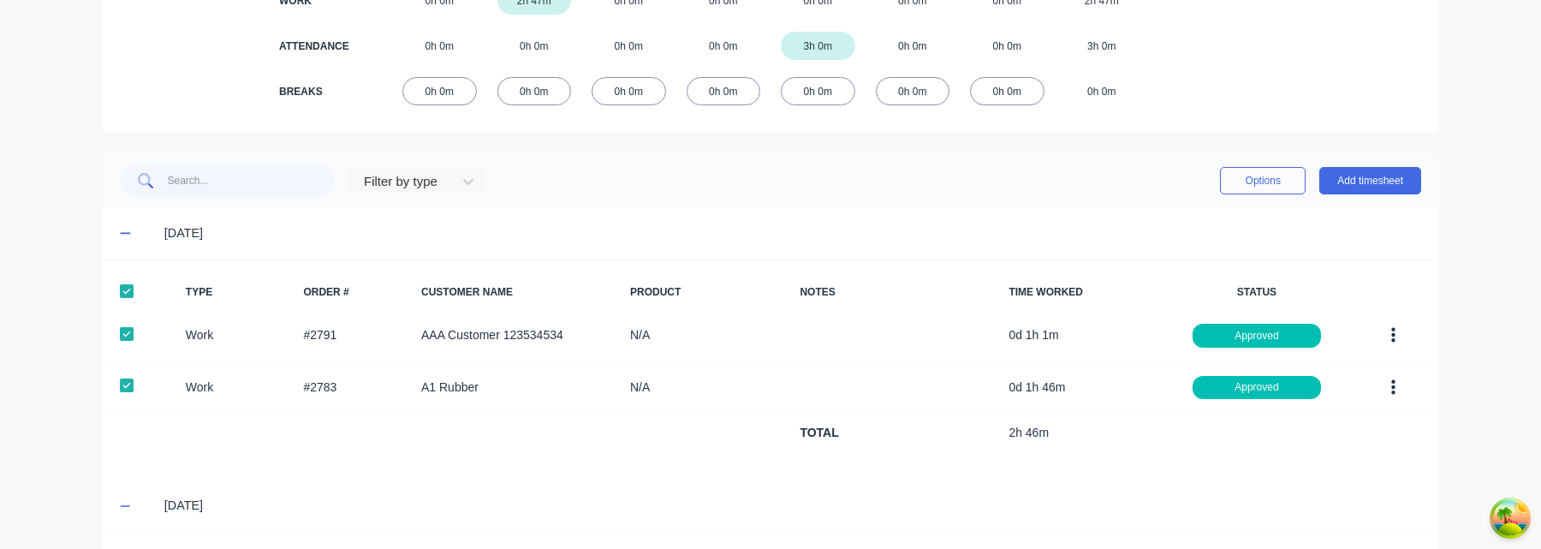
click at [126, 285] on div at bounding box center [127, 291] width 34 height 34
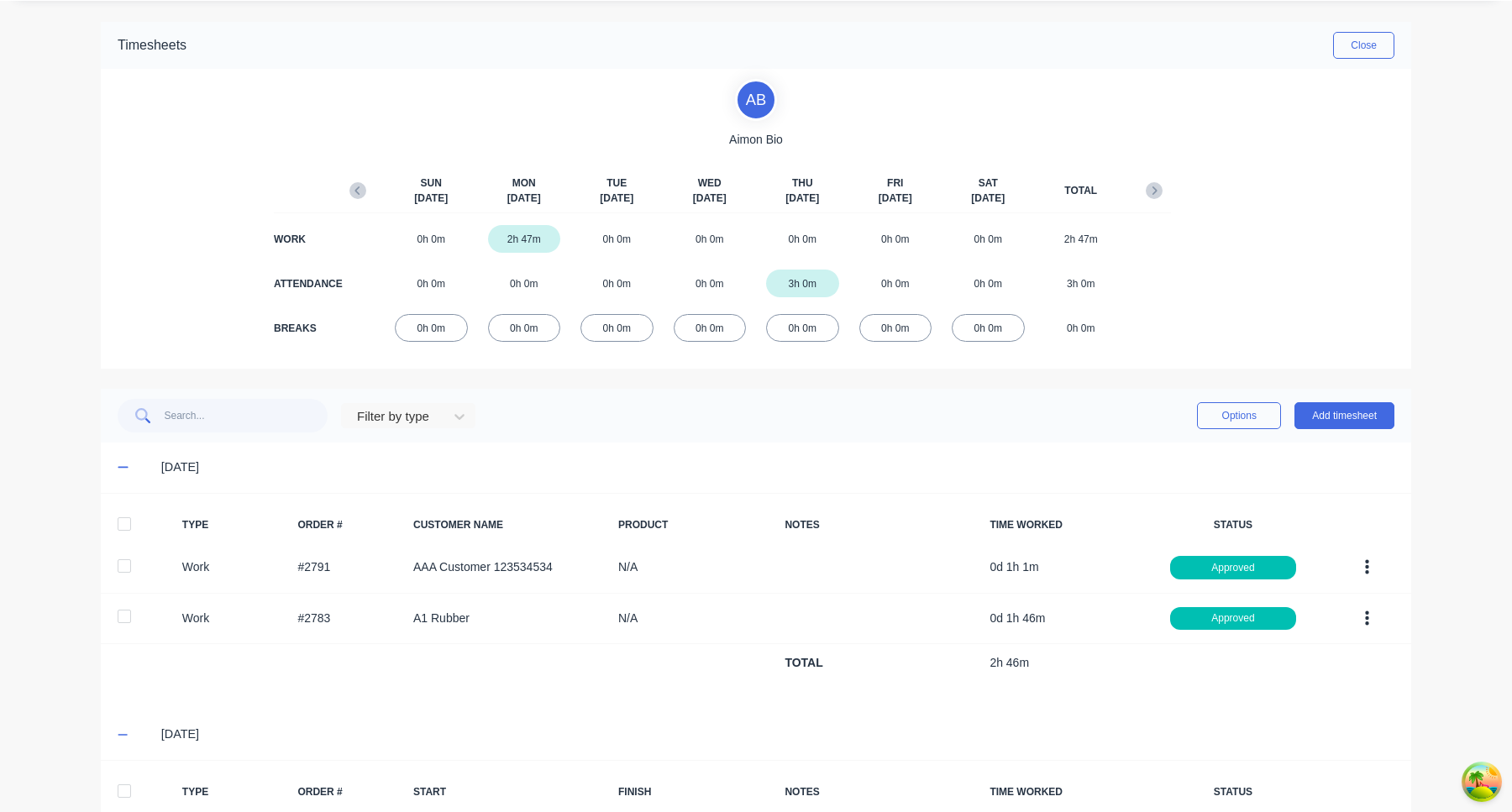
scroll to position [184, 0]
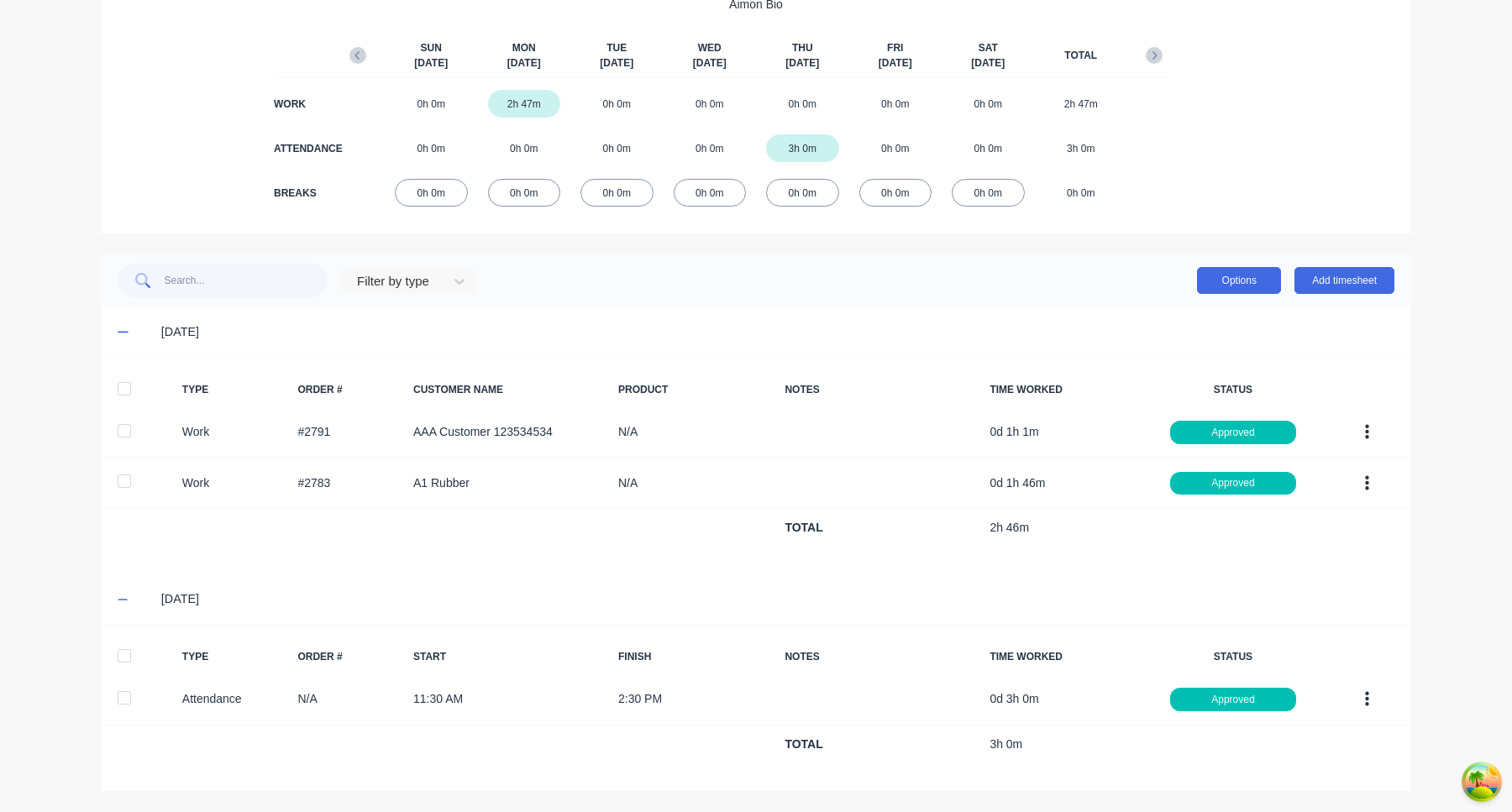
click at [1252, 279] on button "Options" at bounding box center [1239, 279] width 84 height 26
click at [1006, 285] on div "Filter by type Options Add timesheet" at bounding box center [756, 280] width 1277 height 33
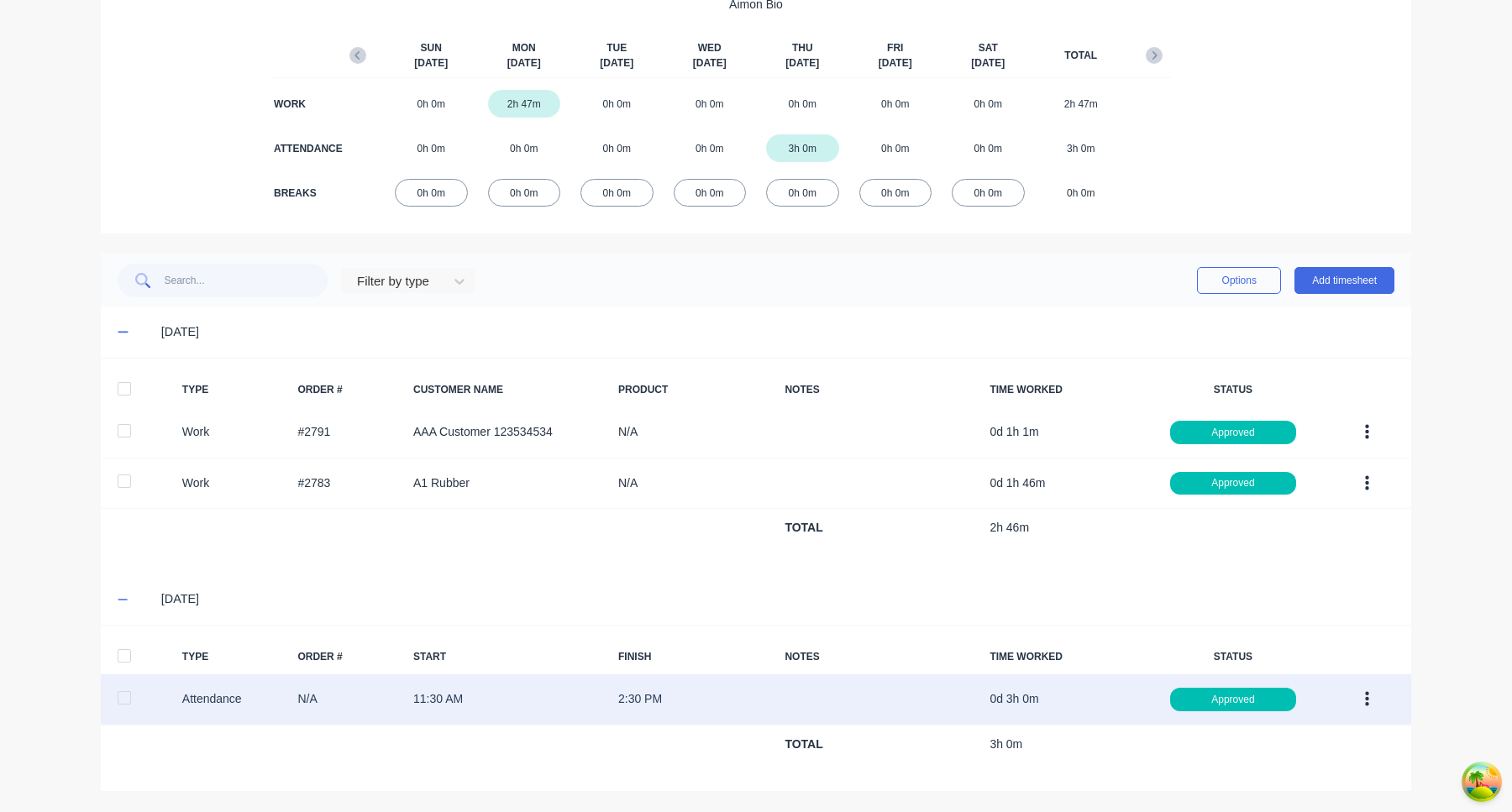
click at [126, 695] on div at bounding box center [125, 697] width 33 height 33
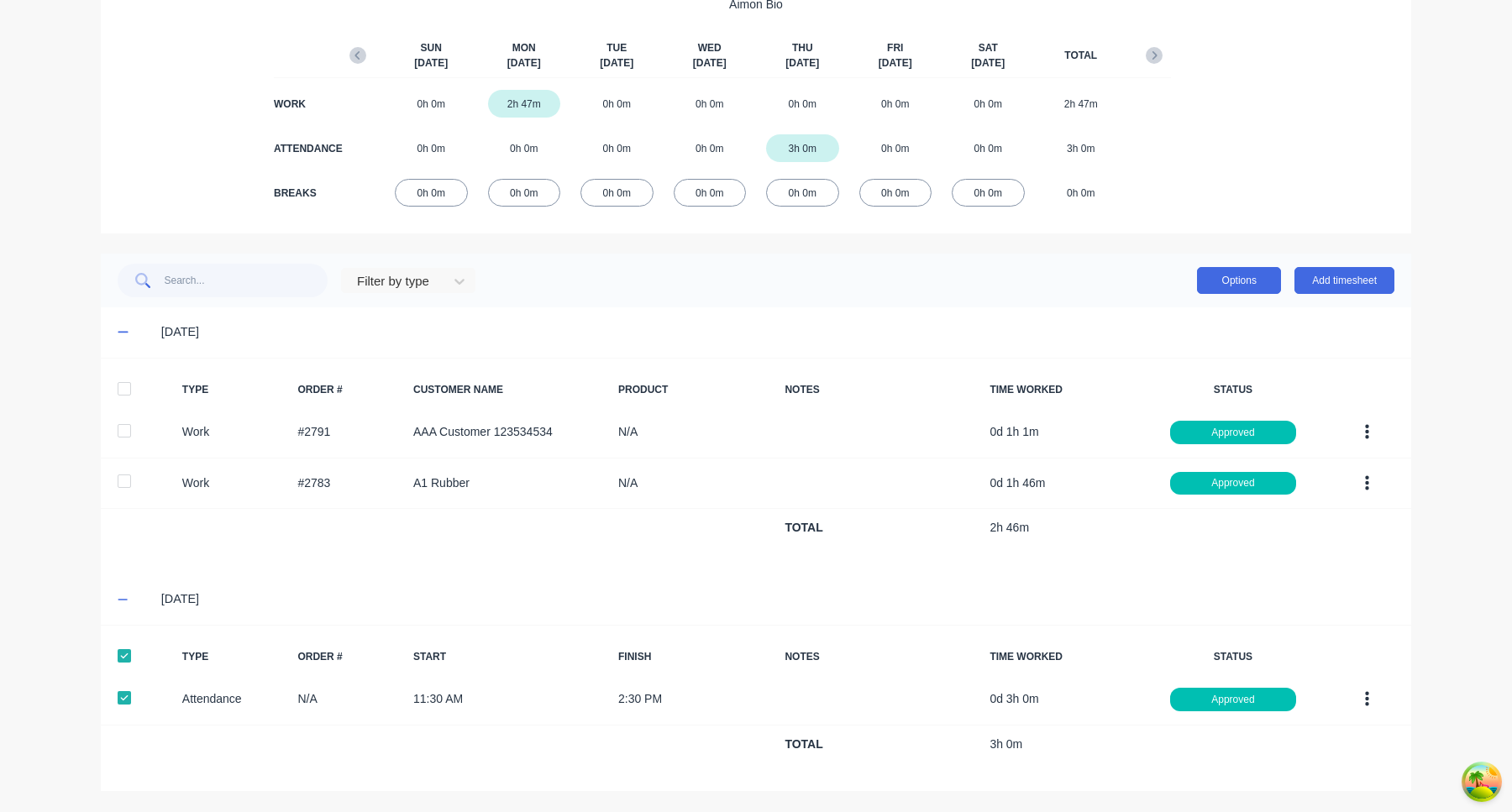
click at [1212, 288] on button "Options" at bounding box center [1239, 279] width 84 height 26
click at [1211, 425] on div "Export" at bounding box center [1201, 424] width 130 height 25
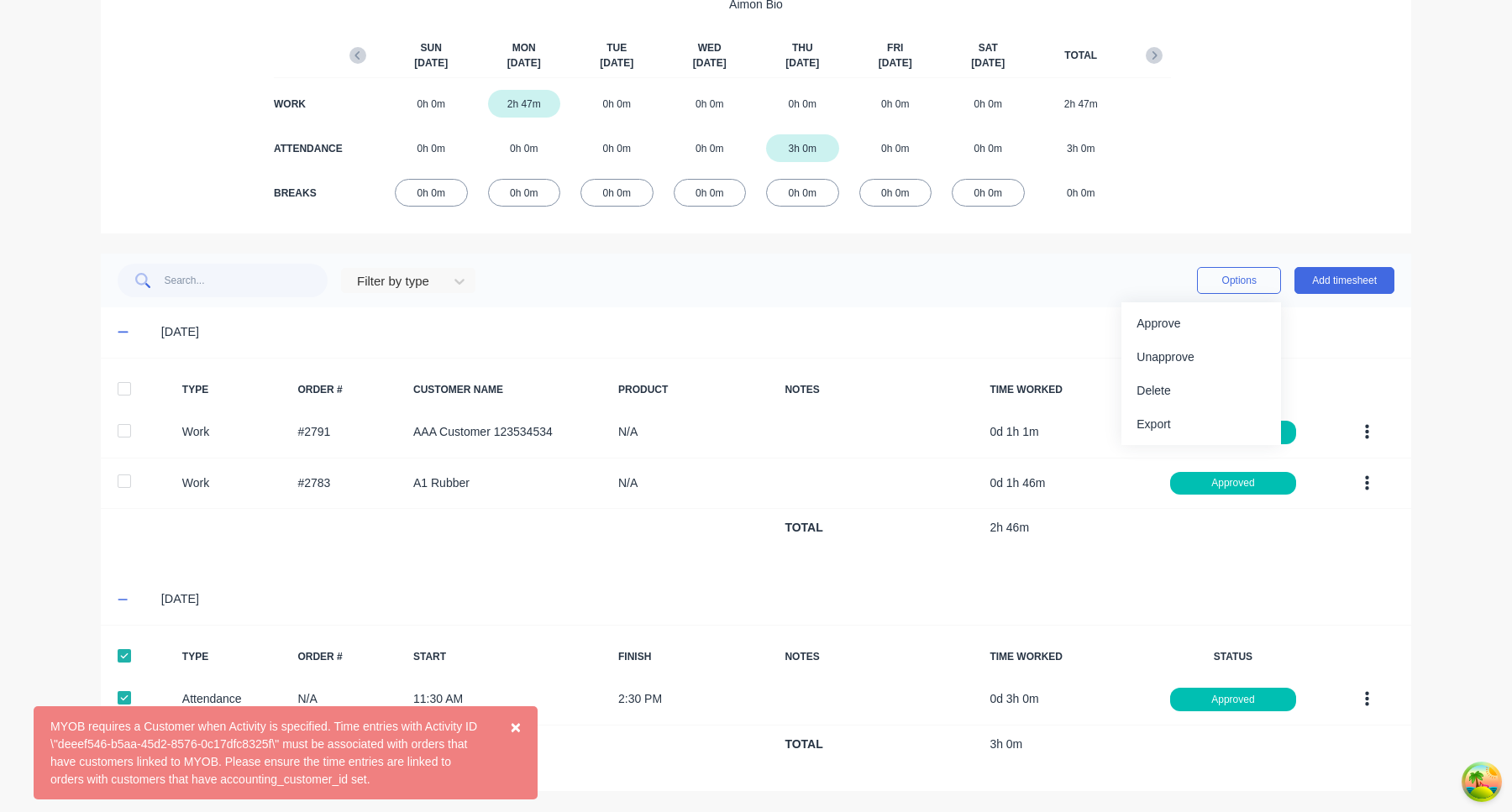
click at [430, 759] on div "MYOB requires a Customer when Activity is specified. Time entries with Activity…" at bounding box center [268, 753] width 436 height 71
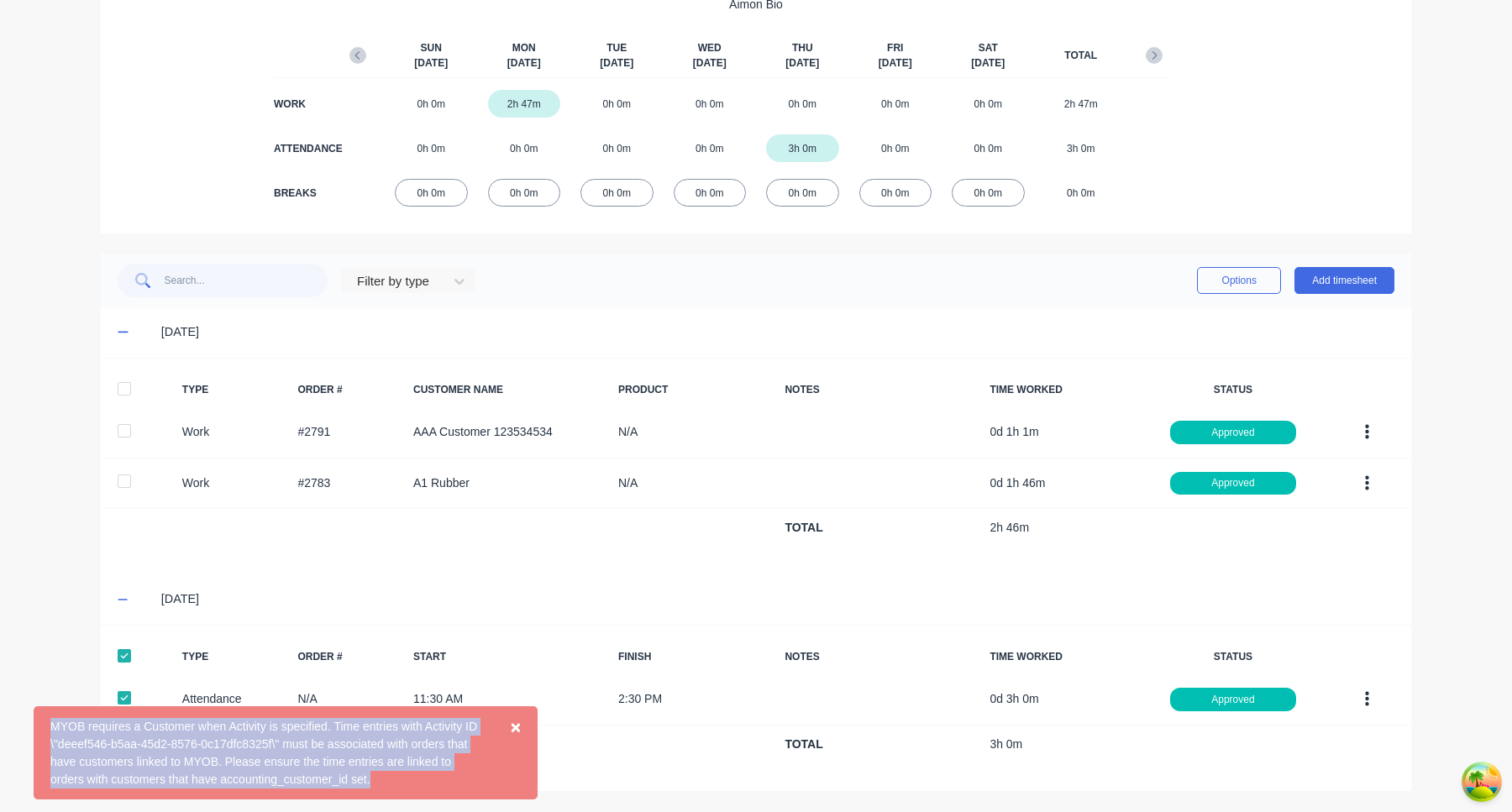
click at [430, 759] on div "MYOB requires a Customer when Activity is specified. Time entries with Activity…" at bounding box center [268, 753] width 436 height 71
click at [510, 725] on span "×" at bounding box center [515, 727] width 10 height 20
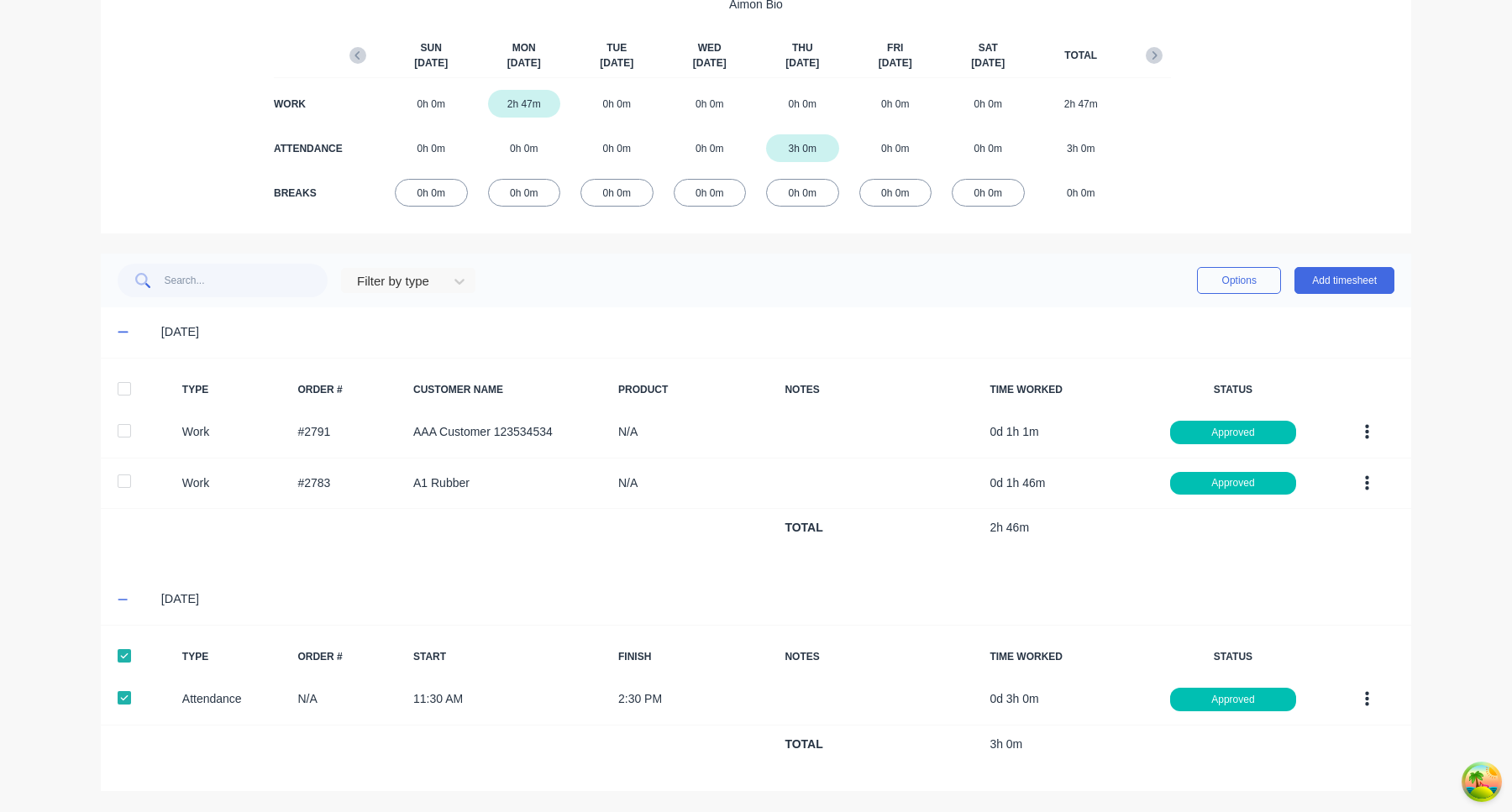
click at [912, 307] on div "[DATE]" at bounding box center [756, 331] width 1310 height 50
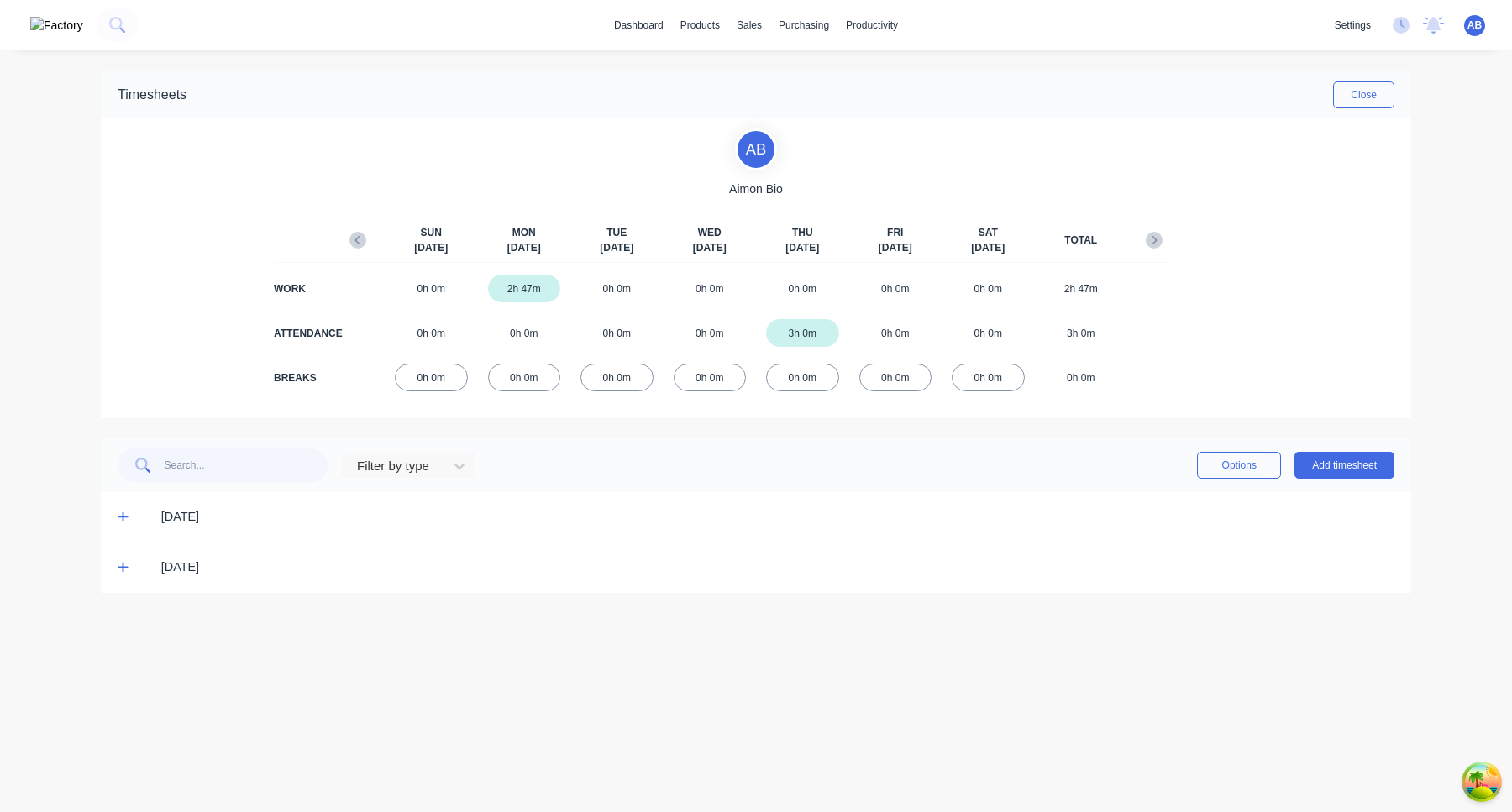
click at [124, 515] on icon at bounding box center [123, 516] width 11 height 12
click at [120, 514] on icon at bounding box center [123, 516] width 11 height 12
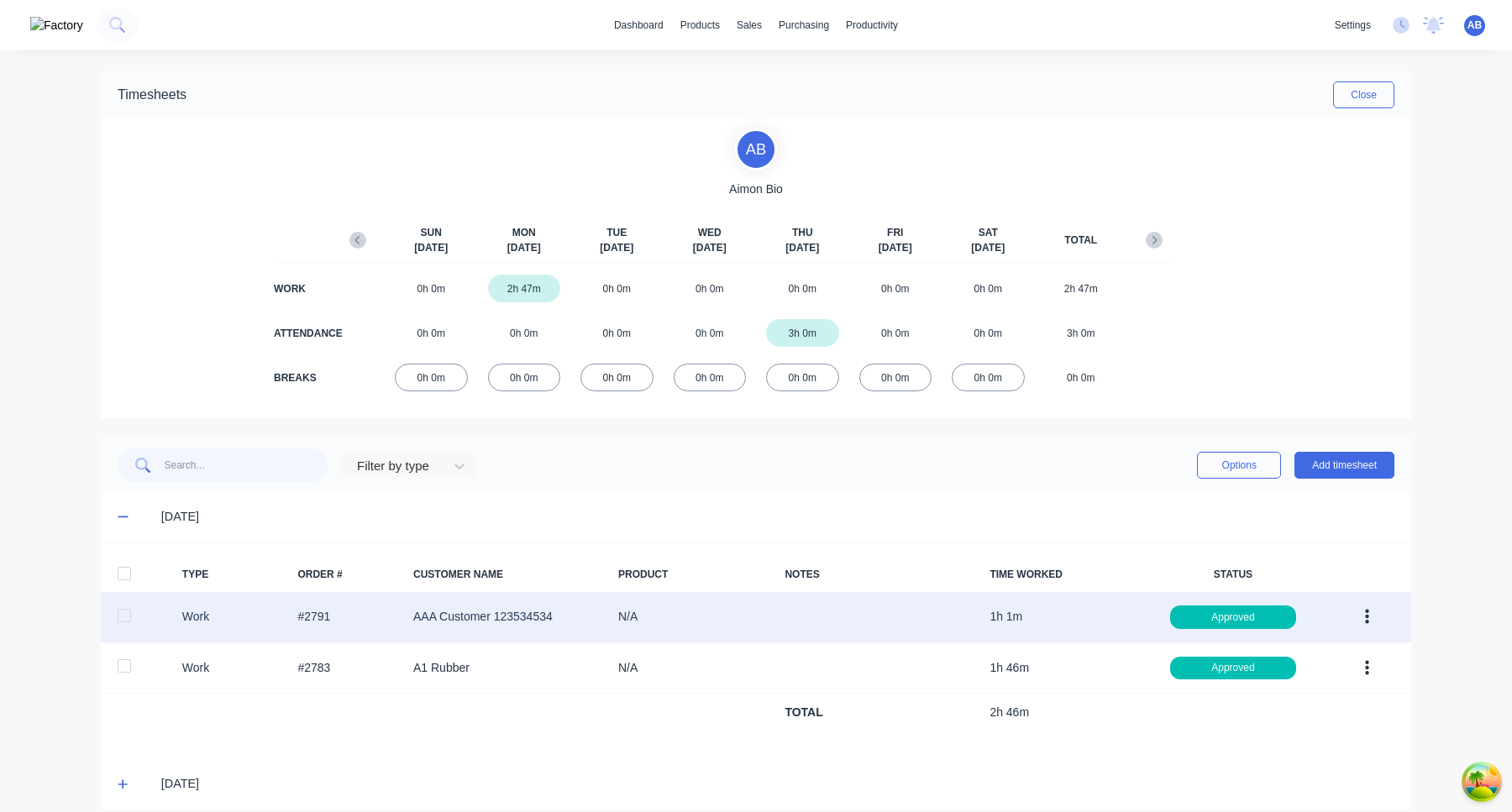
scroll to position [19, 0]
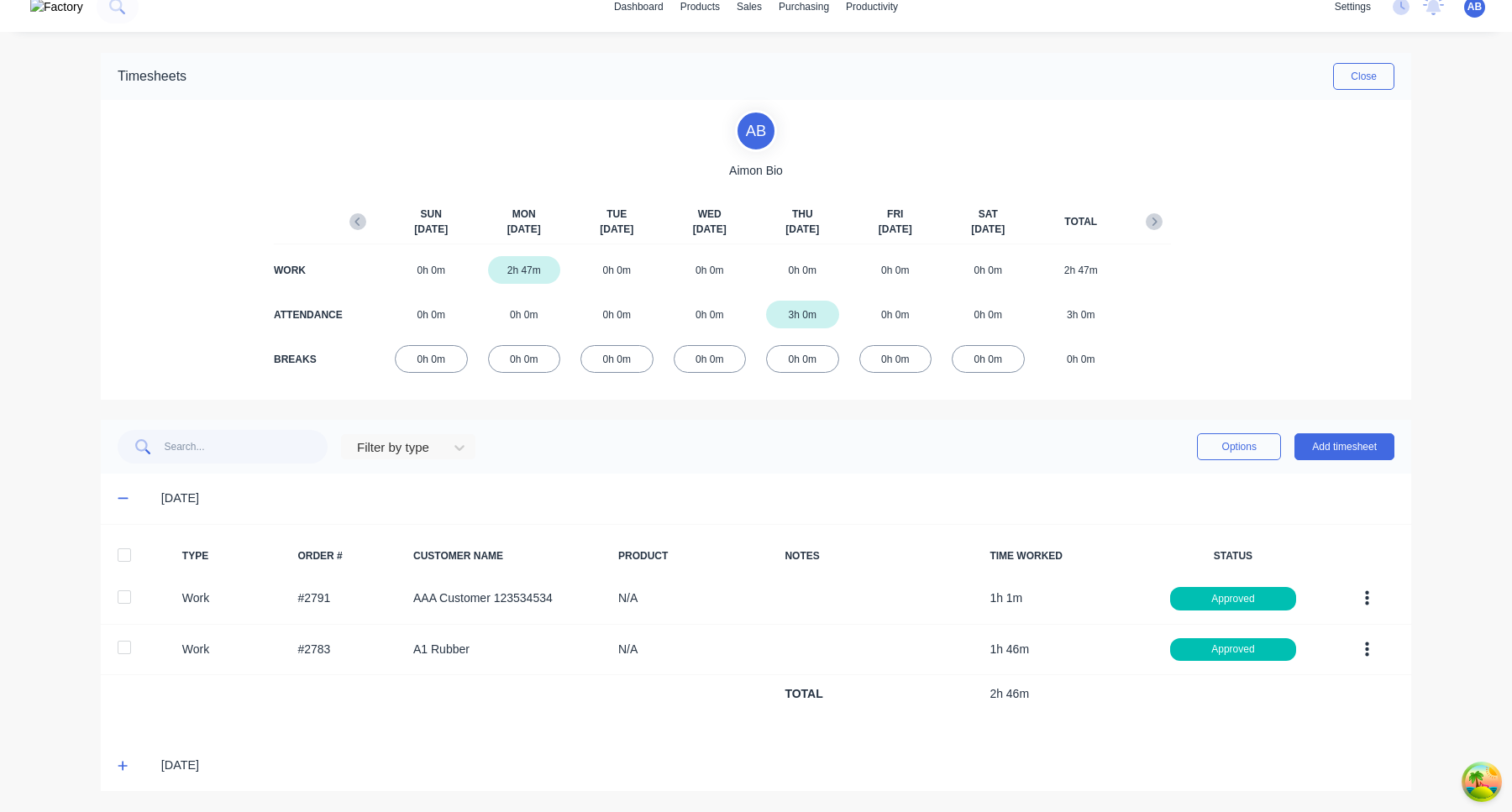
click at [124, 764] on icon at bounding box center [123, 766] width 11 height 12
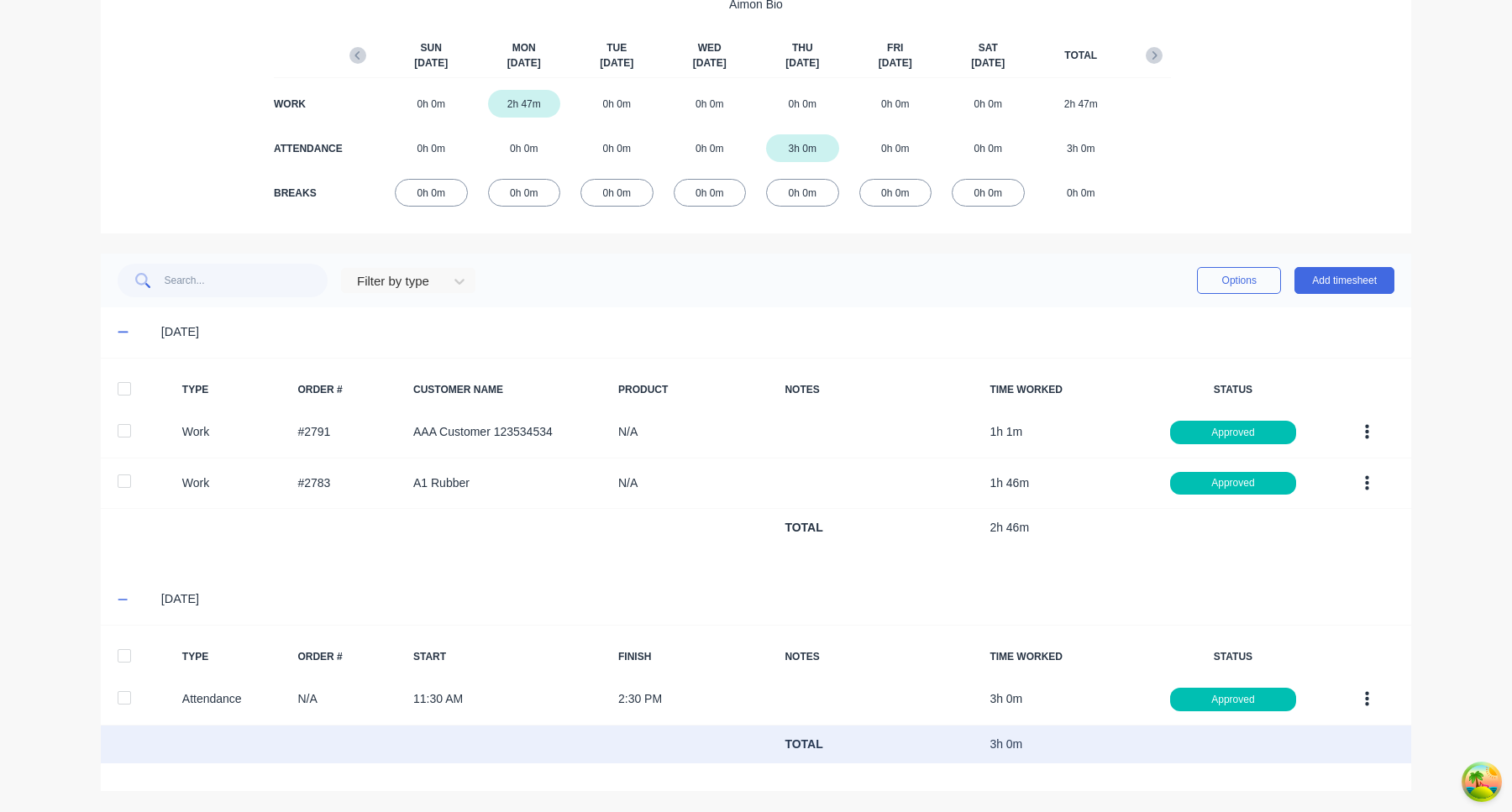
scroll to position [0, 0]
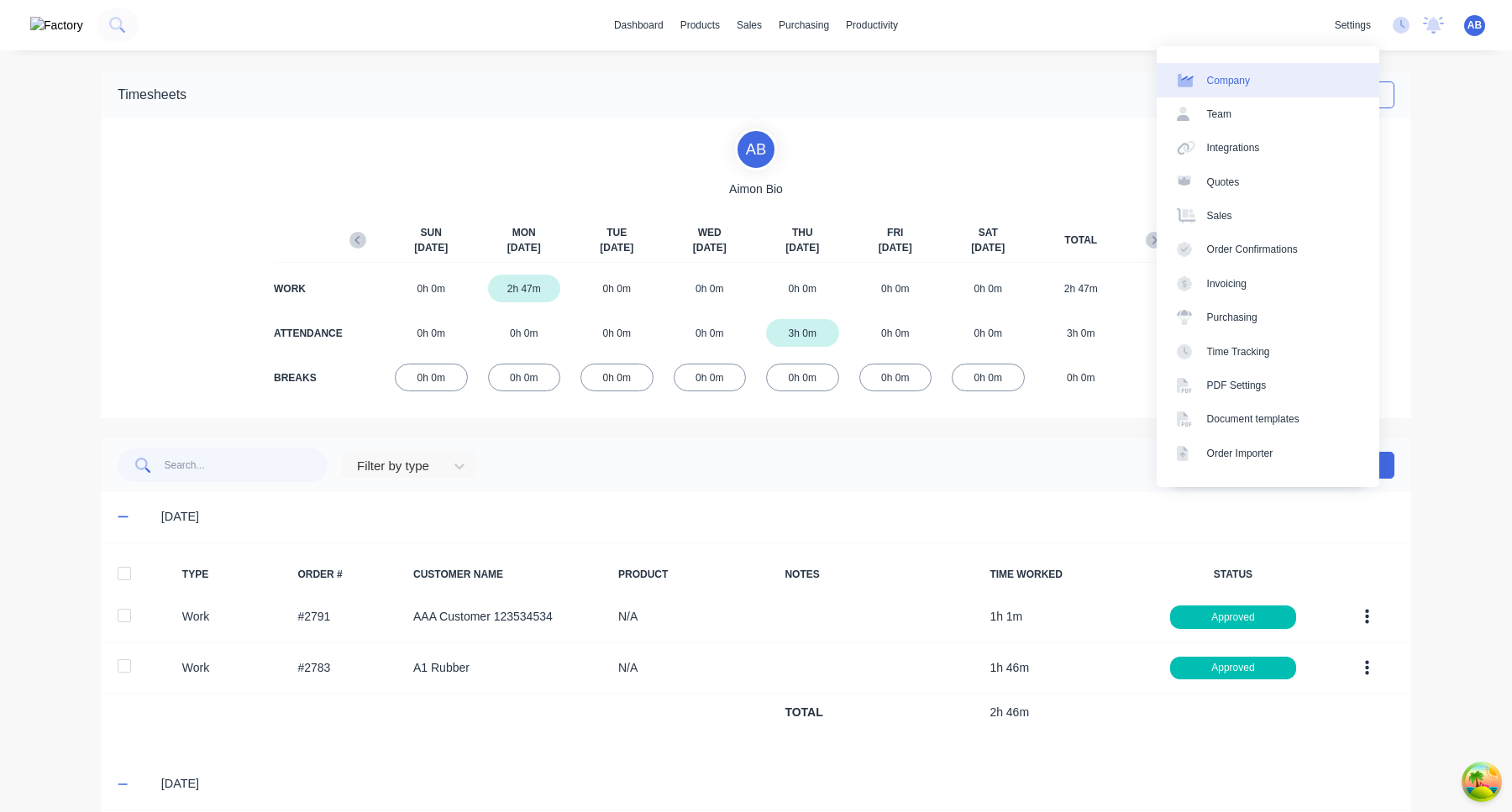
click at [1369, 84] on link "Company" at bounding box center [1268, 79] width 223 height 33
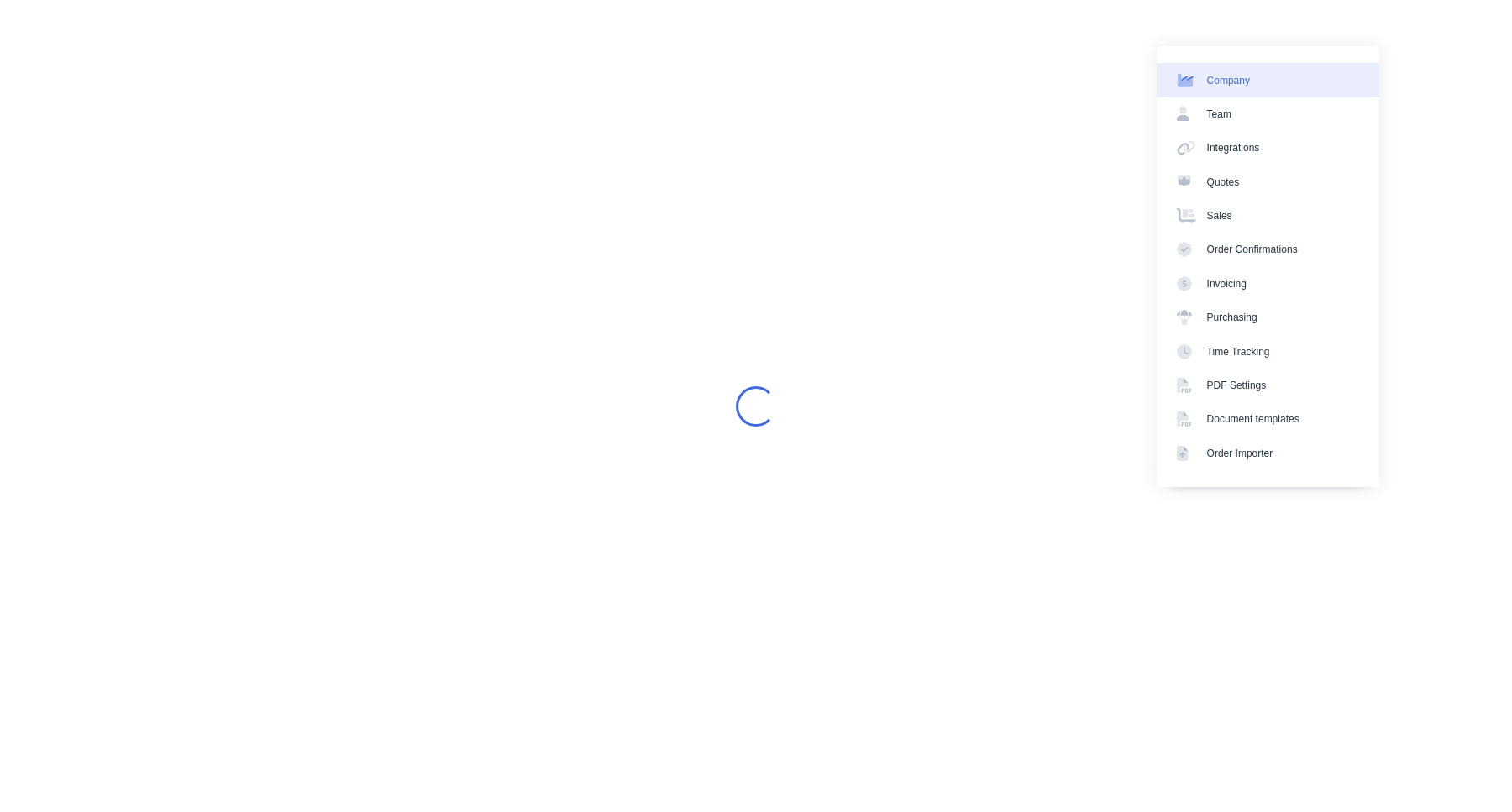
select select "AU"
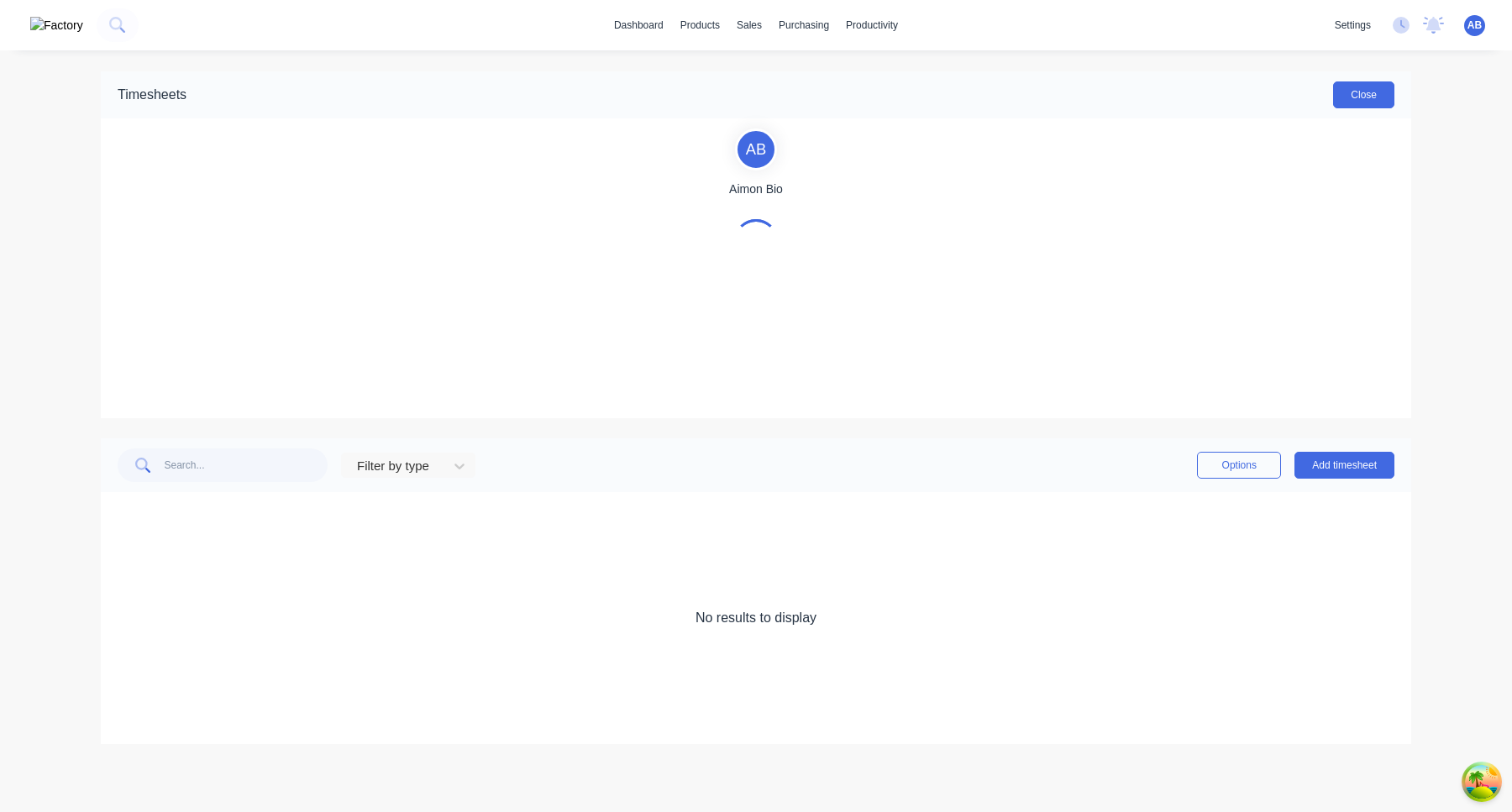
click at [1379, 102] on button "Close" at bounding box center [1363, 94] width 61 height 26
